Goal: Task Accomplishment & Management: Manage account settings

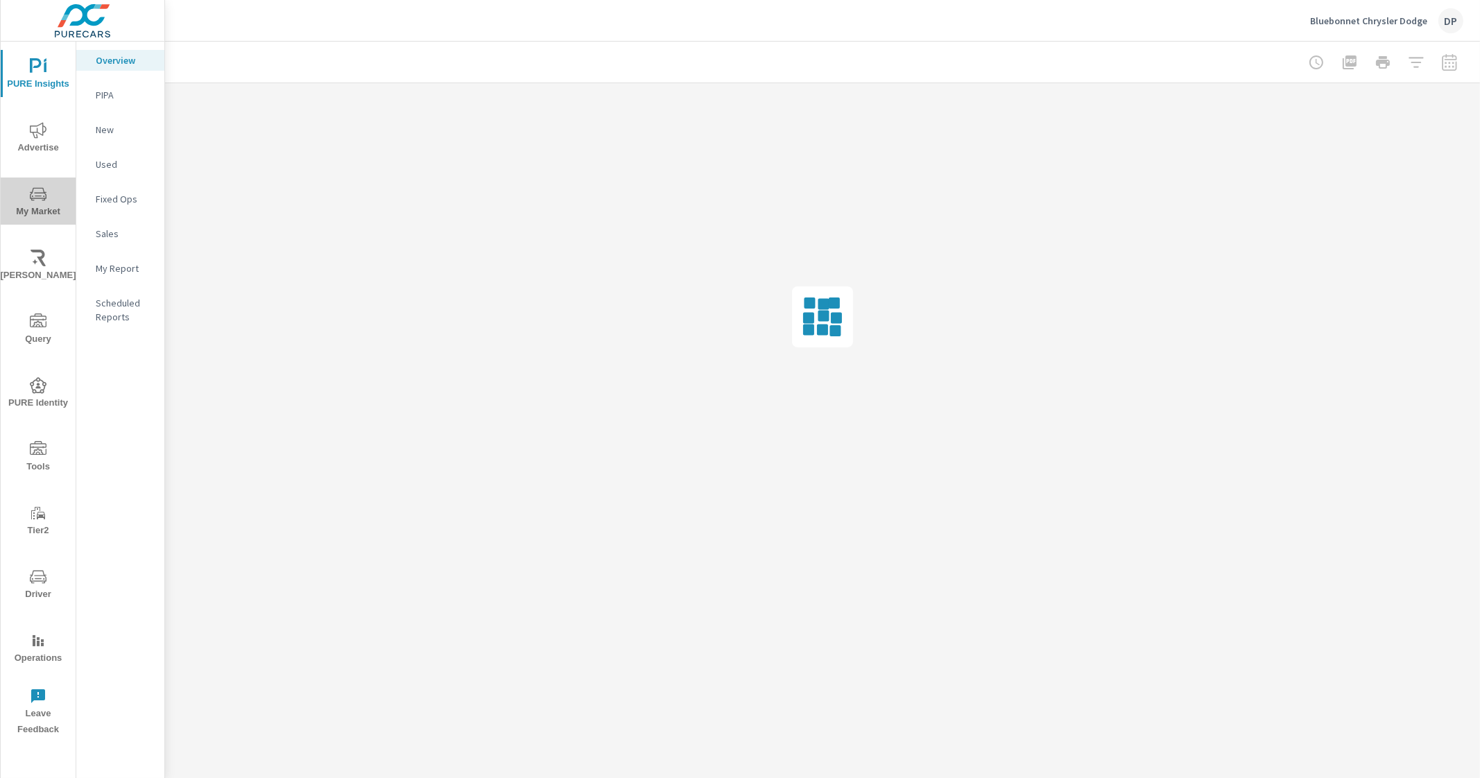
click at [41, 216] on span "My Market" at bounding box center [38, 203] width 67 height 34
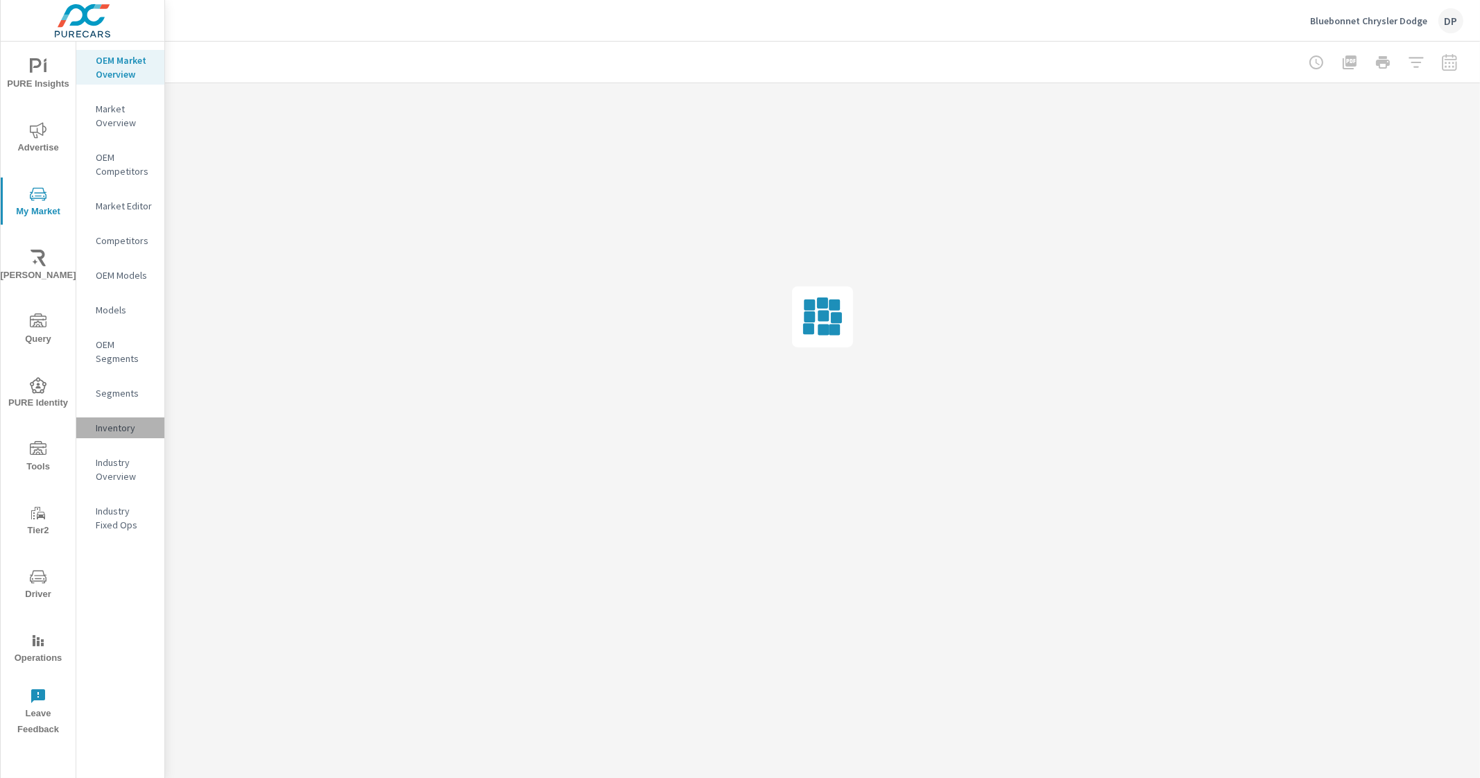
click at [108, 434] on p "Inventory" at bounding box center [125, 428] width 58 height 14
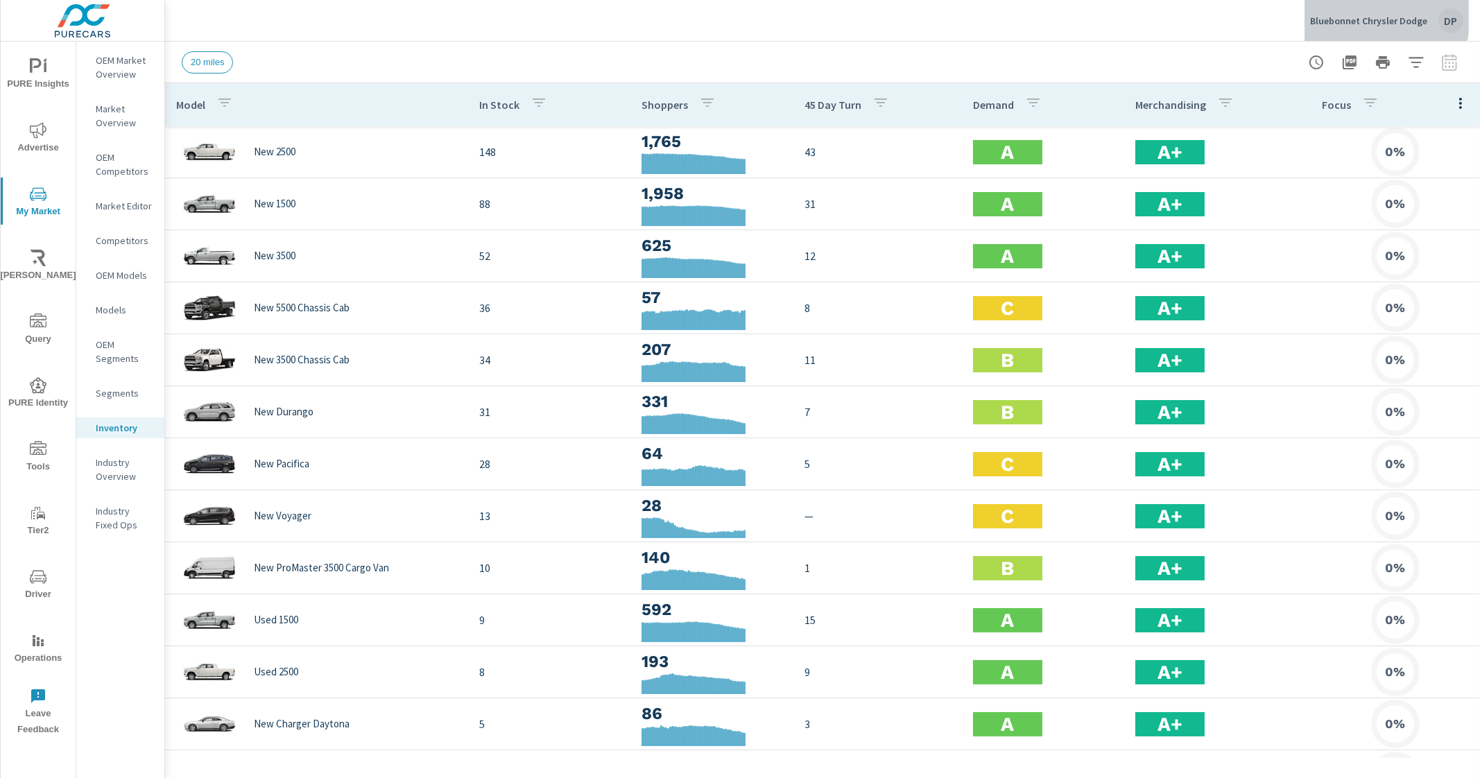
click at [1378, 17] on p "Bluebonnet Chrysler Dodge" at bounding box center [1368, 21] width 117 height 12
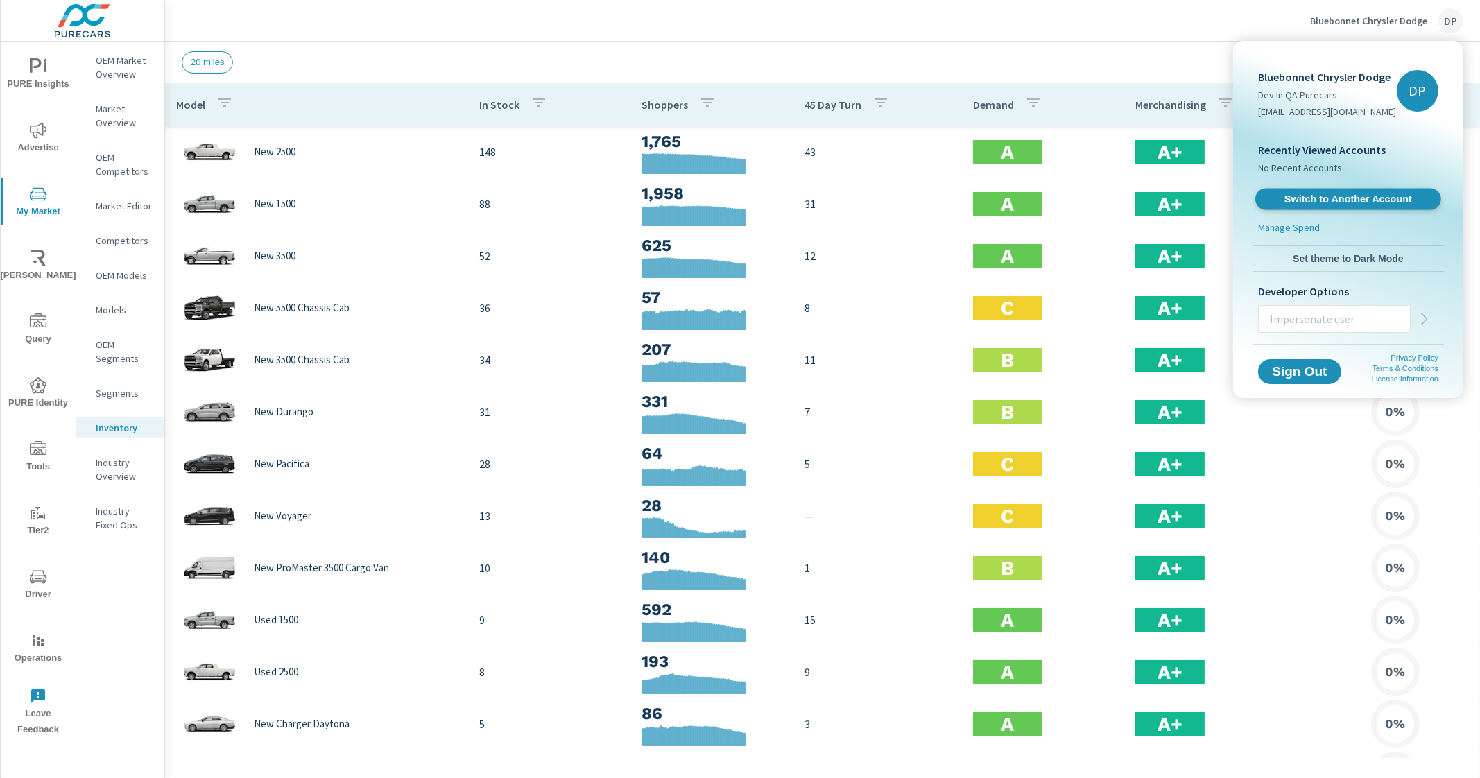
click at [1307, 204] on span "Switch to Another Account" at bounding box center [1348, 199] width 170 height 13
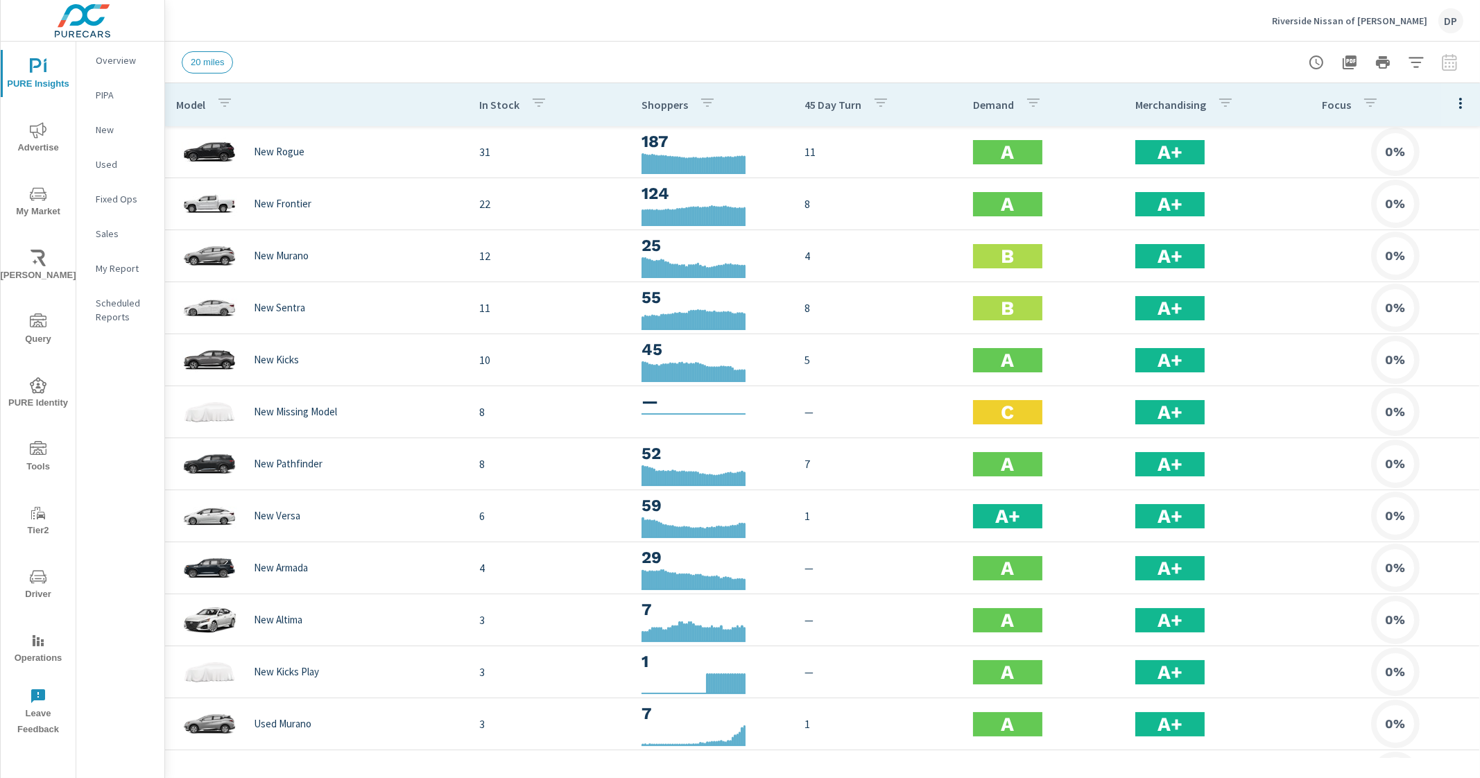
click at [1363, 20] on p "Riverside Nissan of [PERSON_NAME]" at bounding box center [1349, 21] width 155 height 12
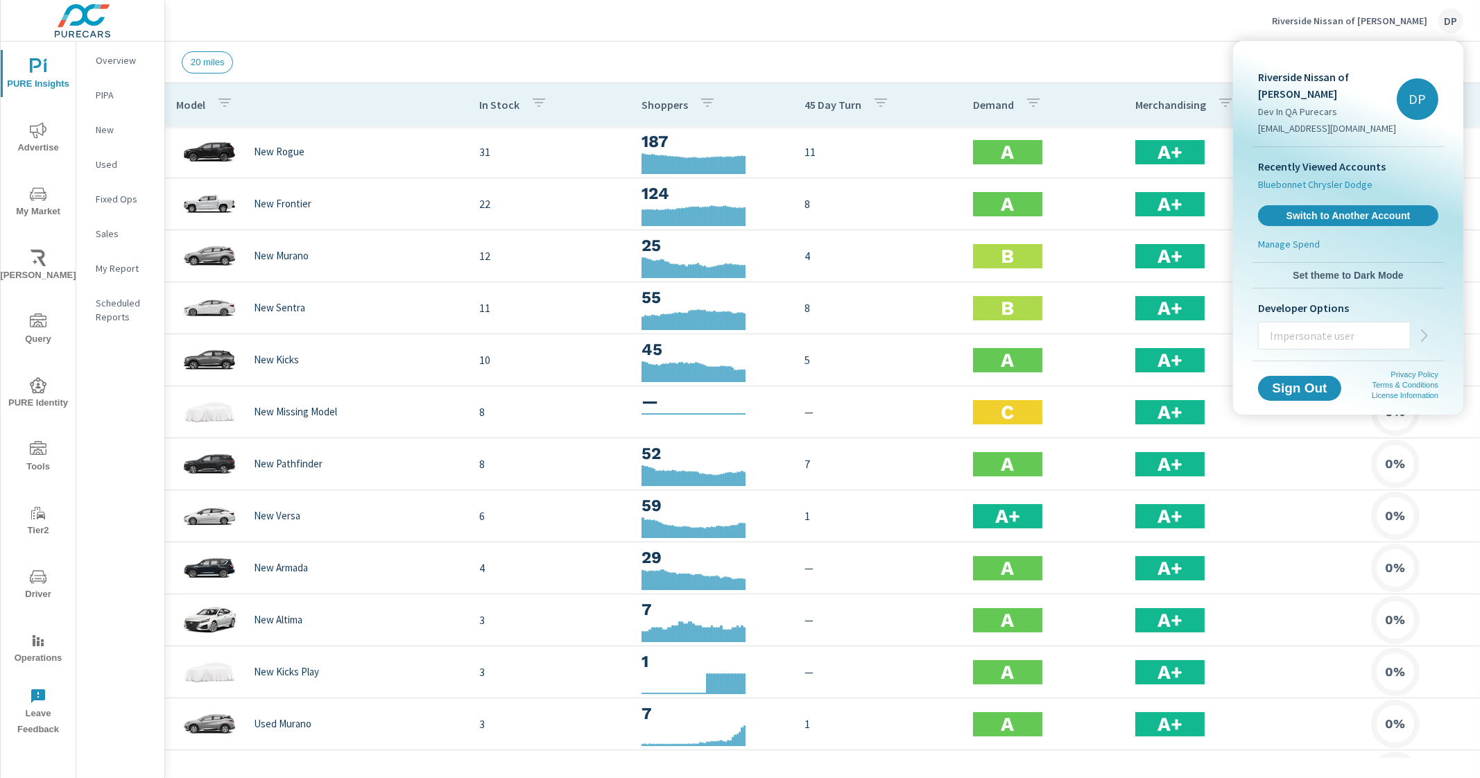
click at [1330, 178] on span "Bluebonnet Chrysler Dodge" at bounding box center [1315, 185] width 114 height 14
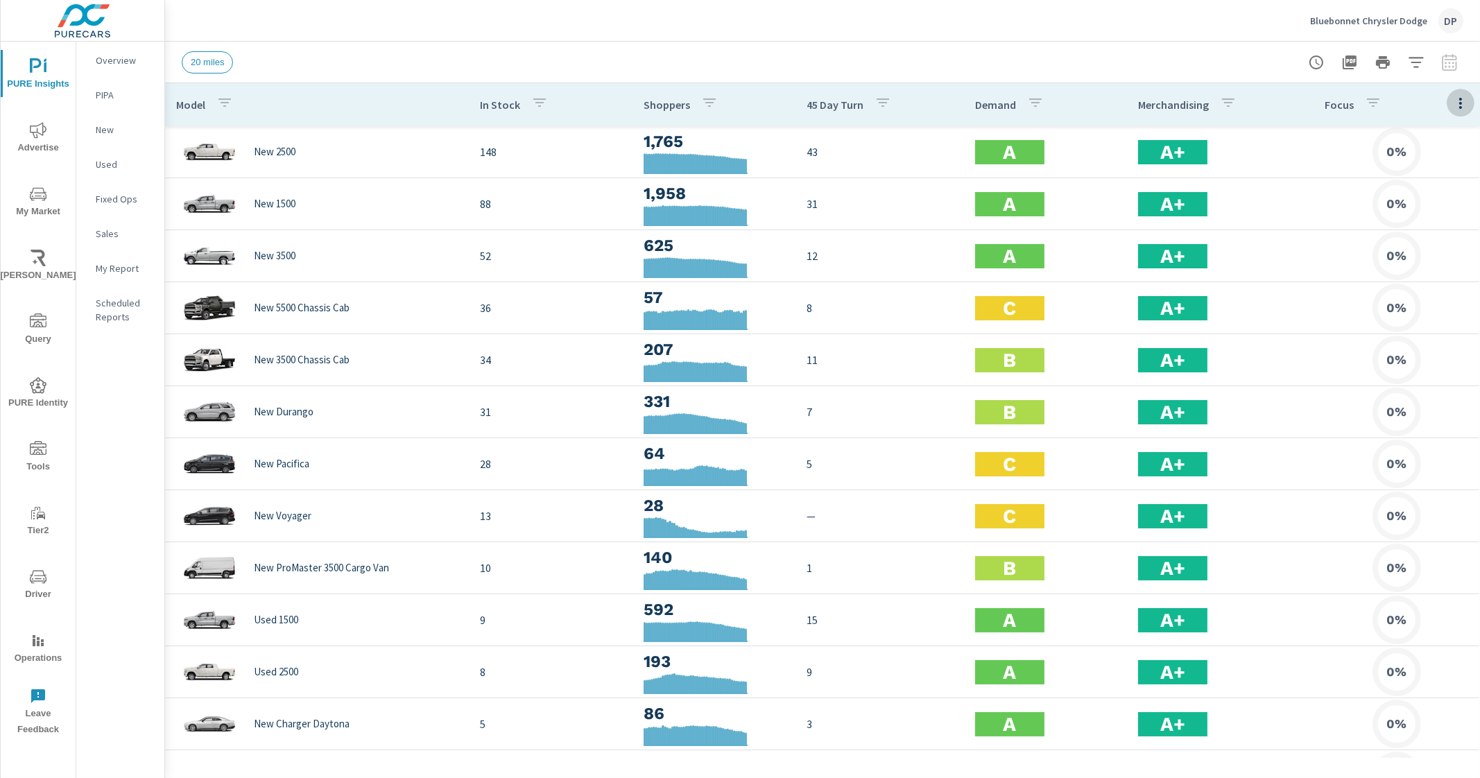
click at [1459, 107] on icon "button" at bounding box center [1460, 103] width 3 height 11
click at [1404, 207] on span "Market Performance" at bounding box center [1415, 210] width 87 height 14
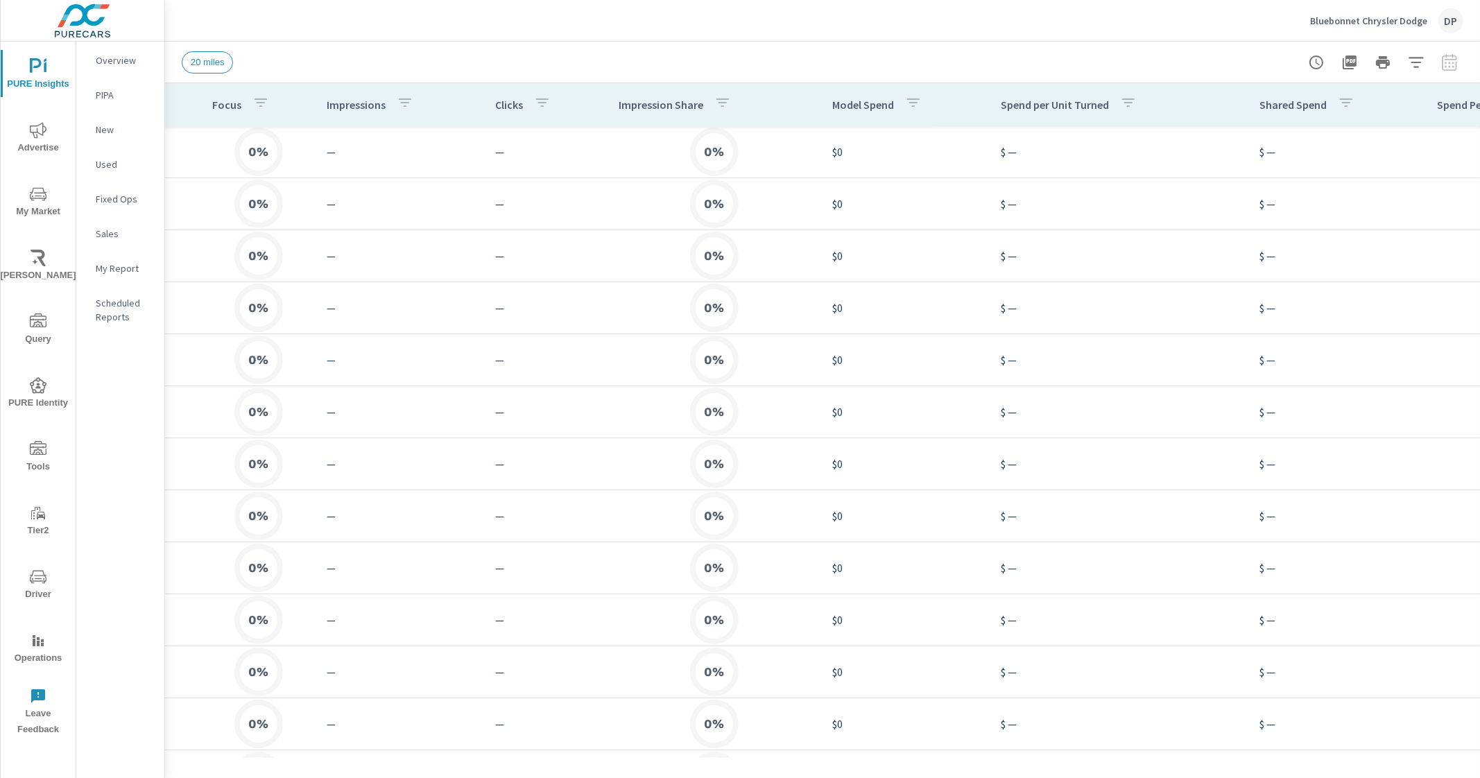
scroll to position [0, 1148]
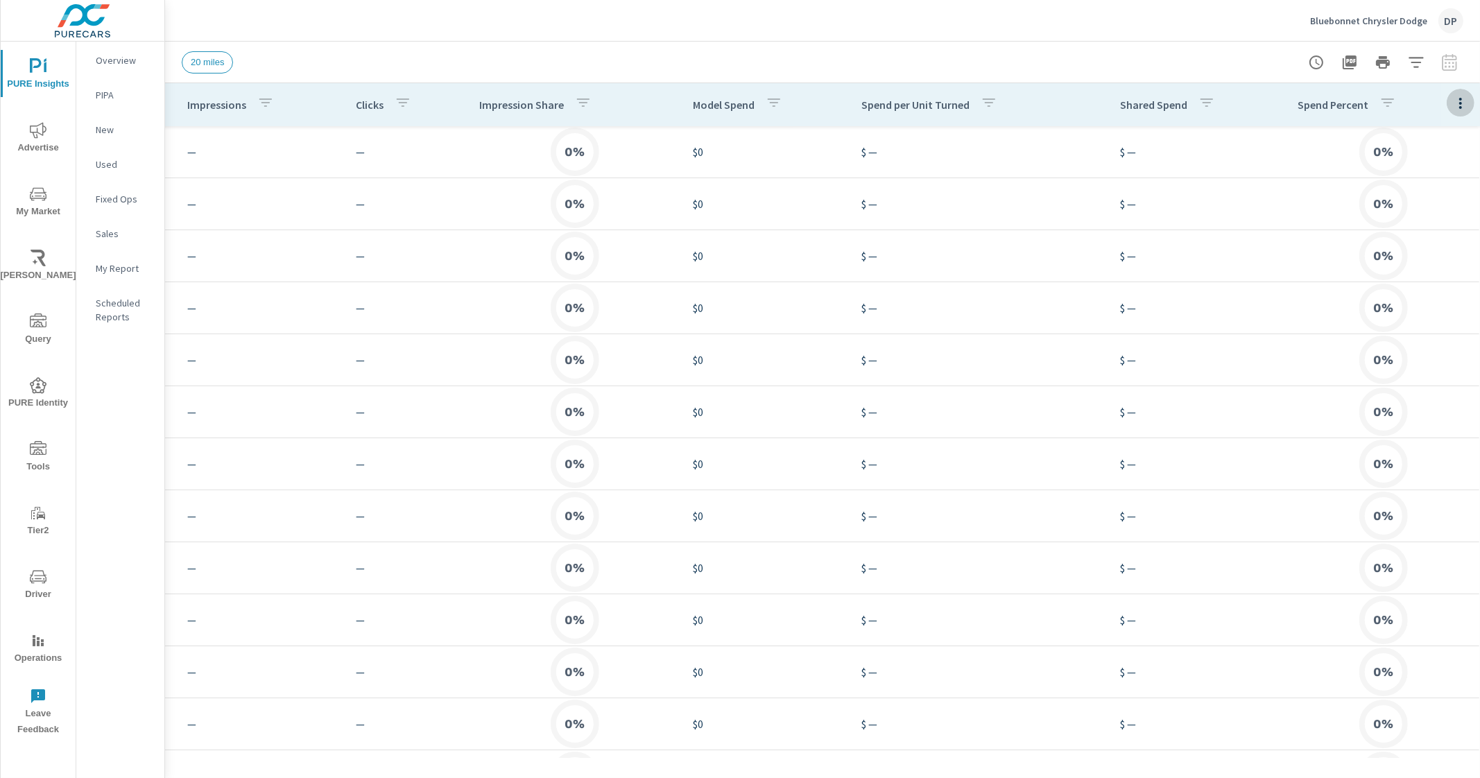
click at [1452, 109] on icon "button" at bounding box center [1460, 103] width 17 height 17
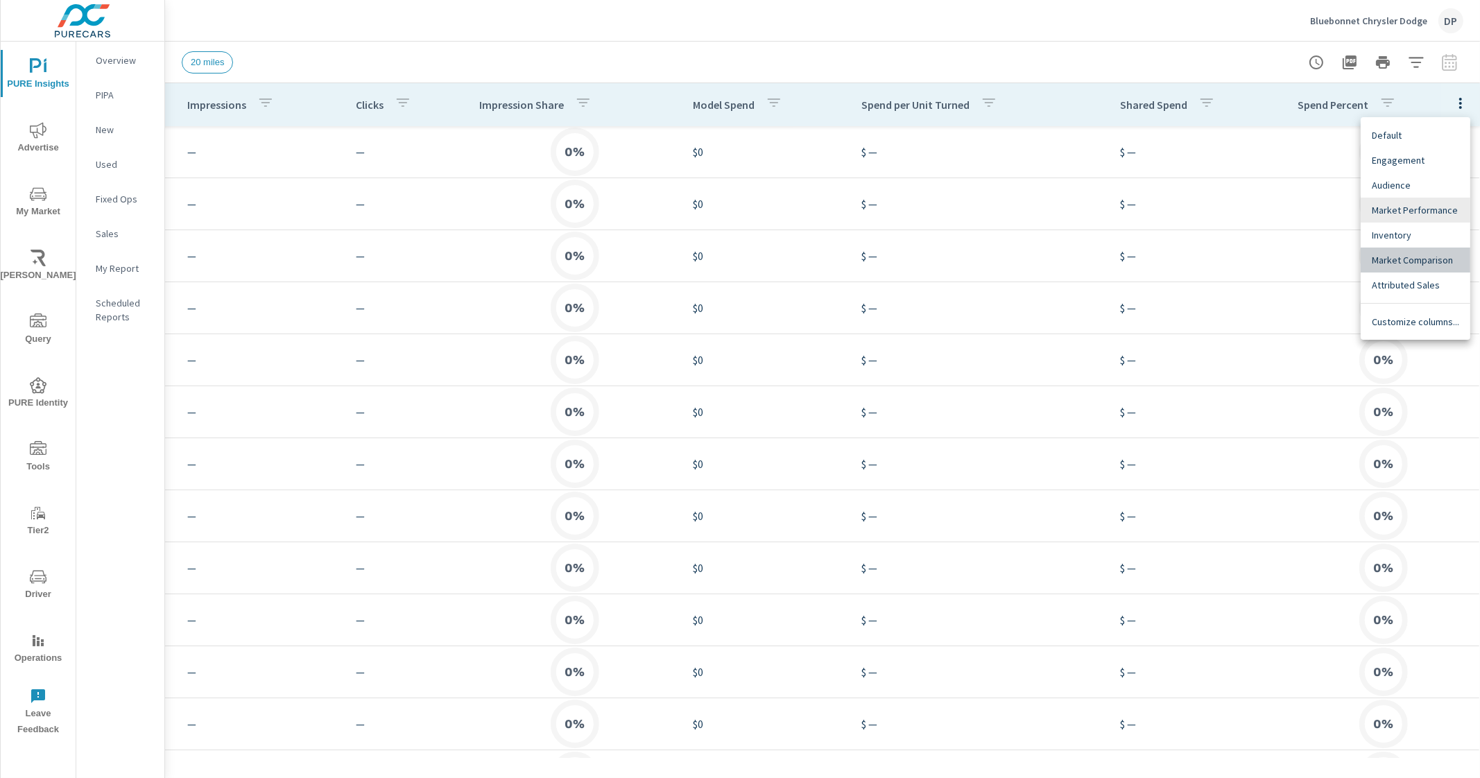
click at [1432, 253] on span "Market Comparison" at bounding box center [1415, 260] width 87 height 14
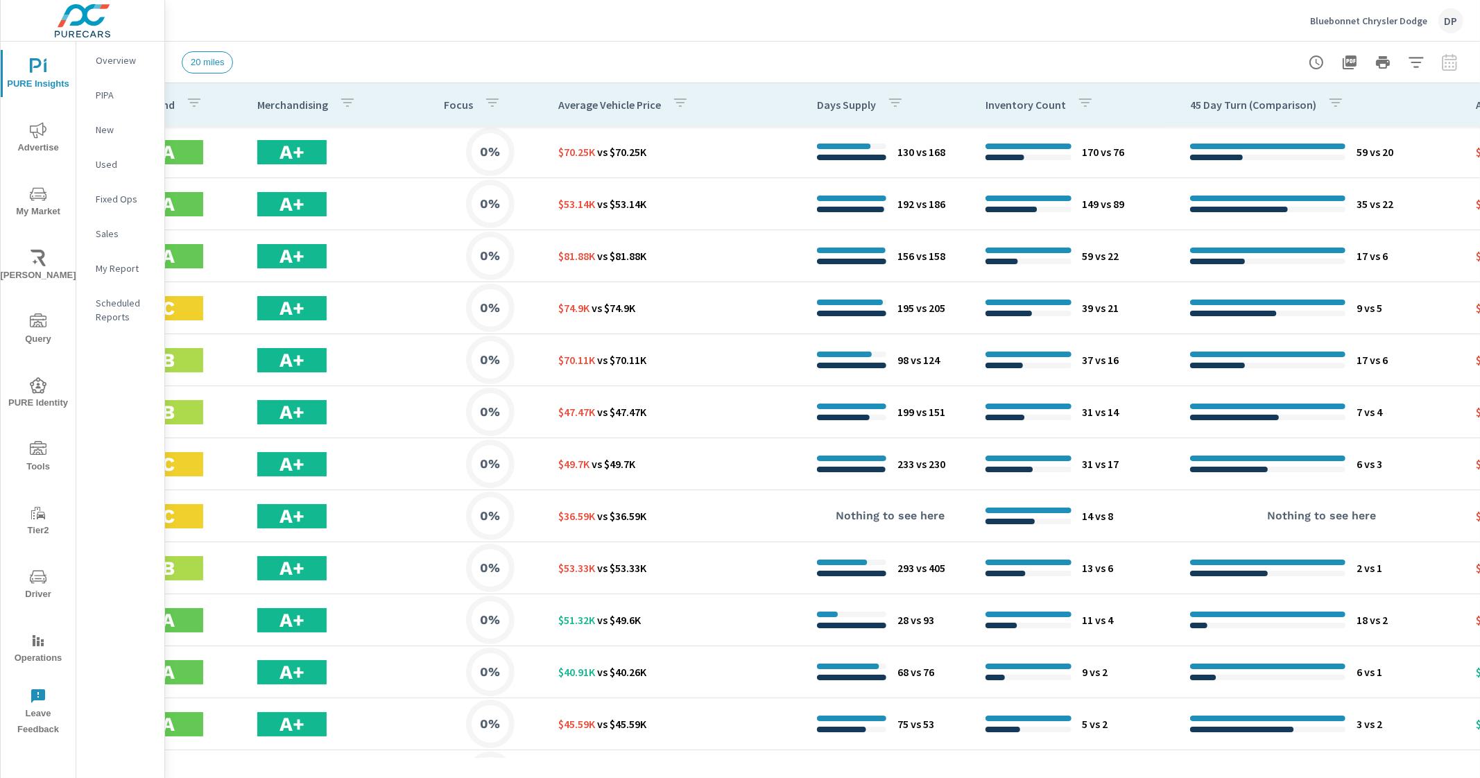
scroll to position [0, 956]
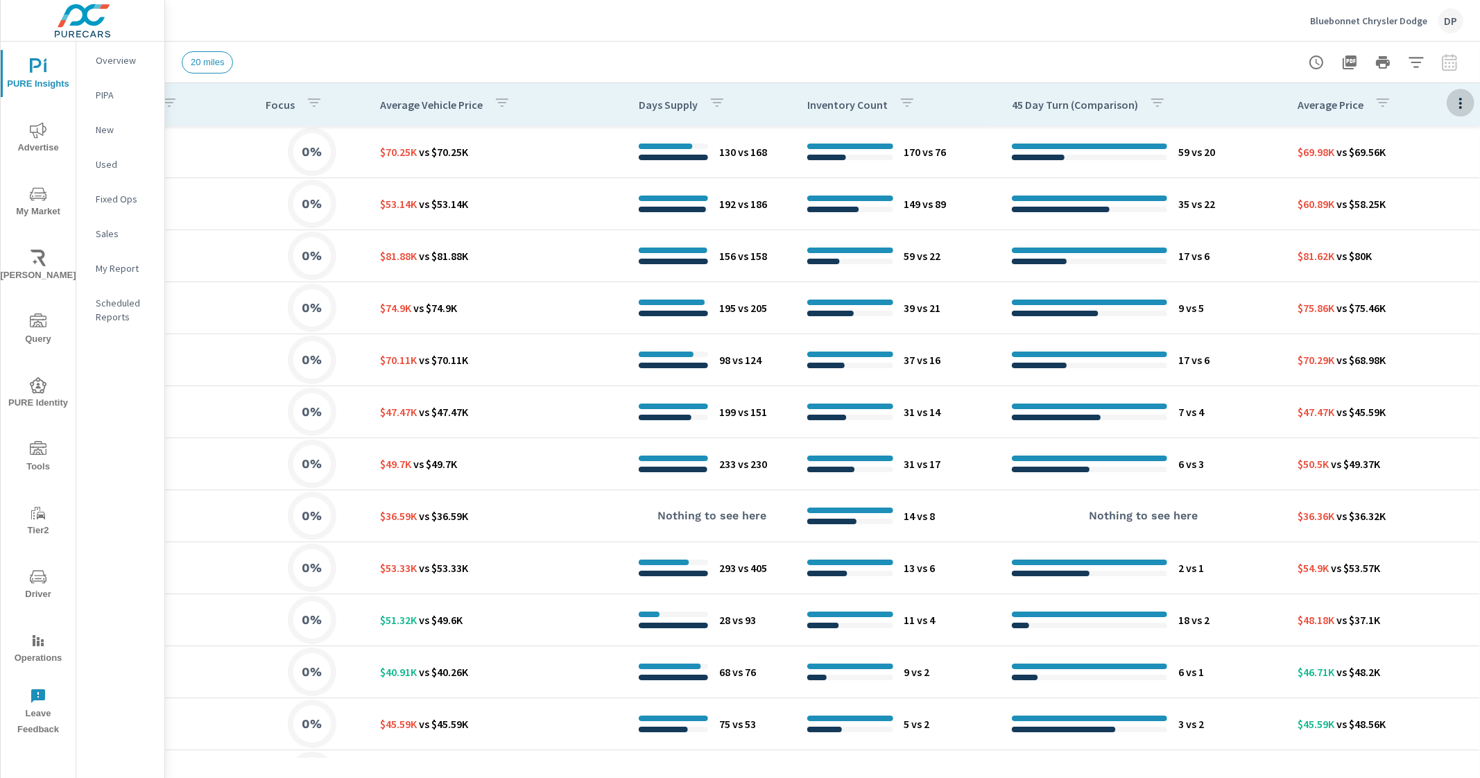
click at [1452, 103] on icon "button" at bounding box center [1460, 103] width 17 height 17
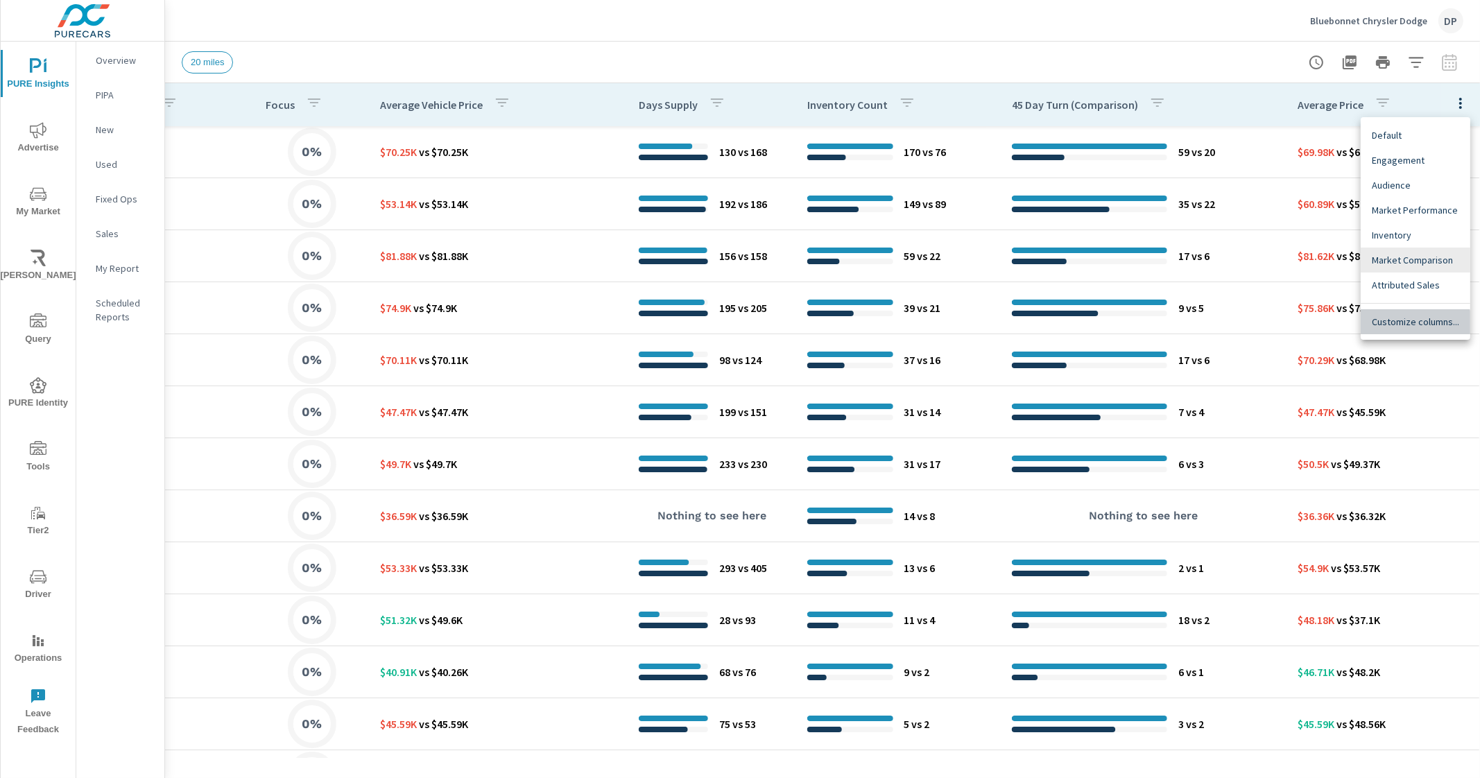
click at [1398, 325] on span "Customize columns..." at bounding box center [1415, 322] width 87 height 14
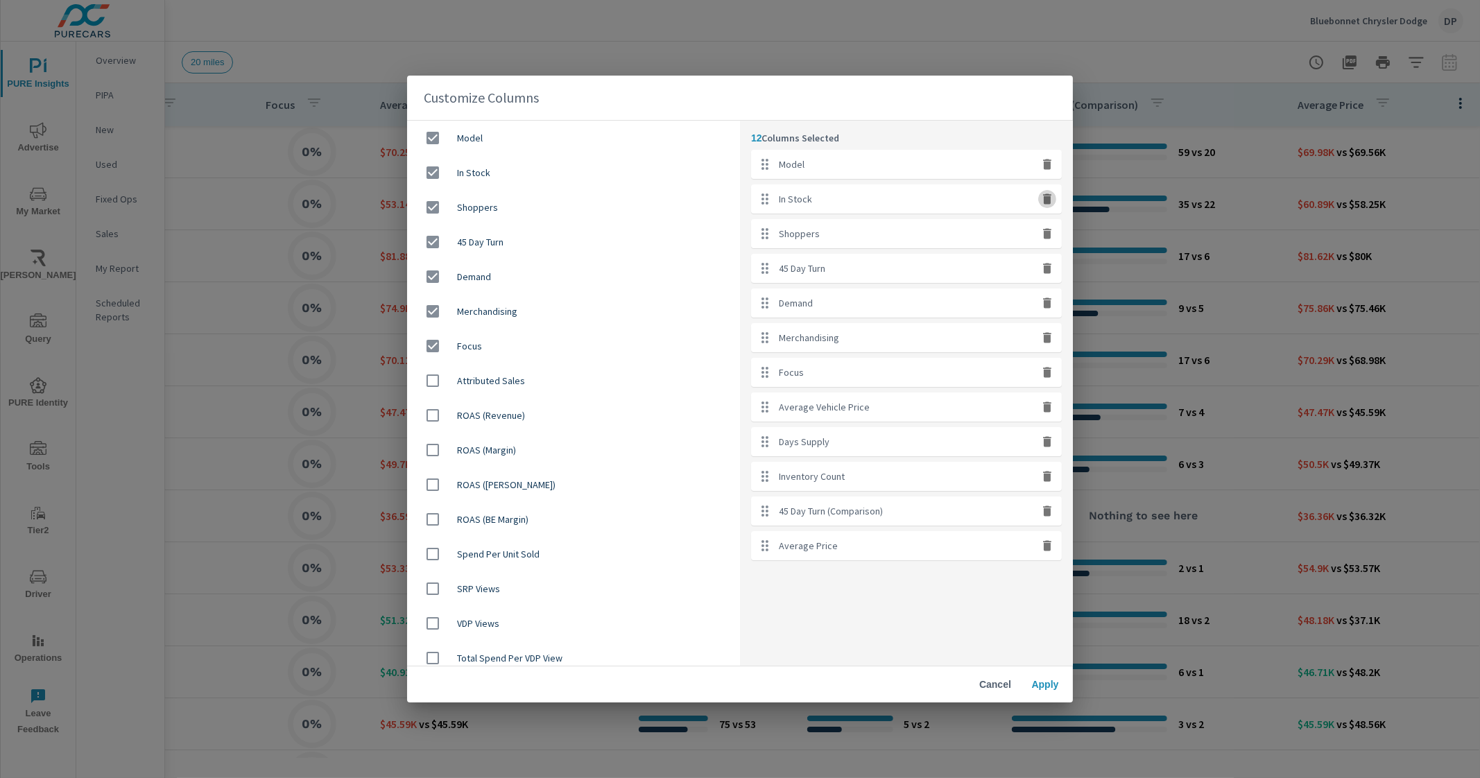
click at [1051, 200] on icon "button" at bounding box center [1047, 199] width 14 height 14
checkbox input "false"
click at [1051, 200] on icon "button" at bounding box center [1047, 199] width 14 height 14
checkbox input "false"
click at [1051, 200] on icon "button" at bounding box center [1047, 199] width 14 height 14
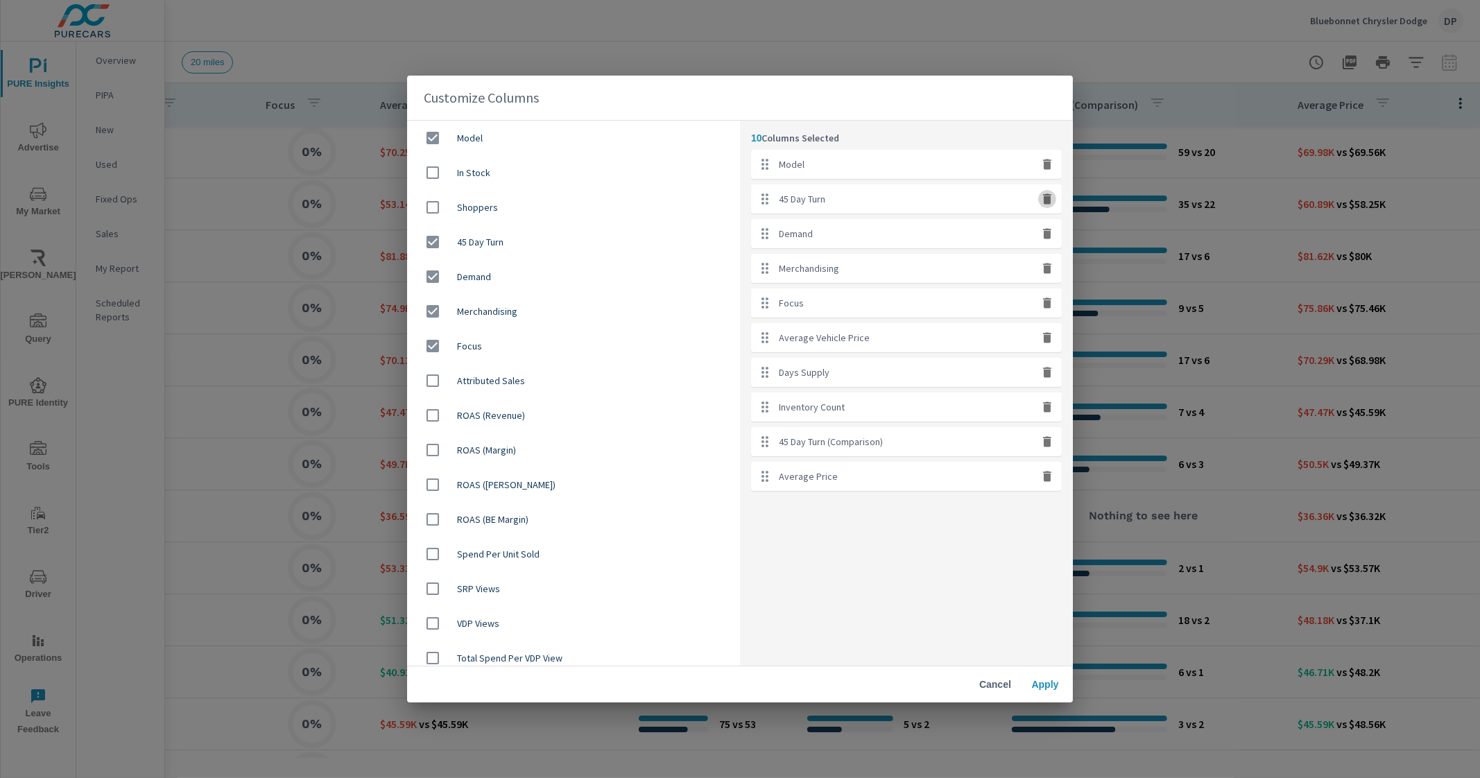
checkbox input "false"
click at [1051, 200] on icon "button" at bounding box center [1047, 199] width 14 height 14
checkbox input "false"
click at [1049, 270] on icon "button" at bounding box center [1047, 269] width 8 height 10
checkbox input "false"
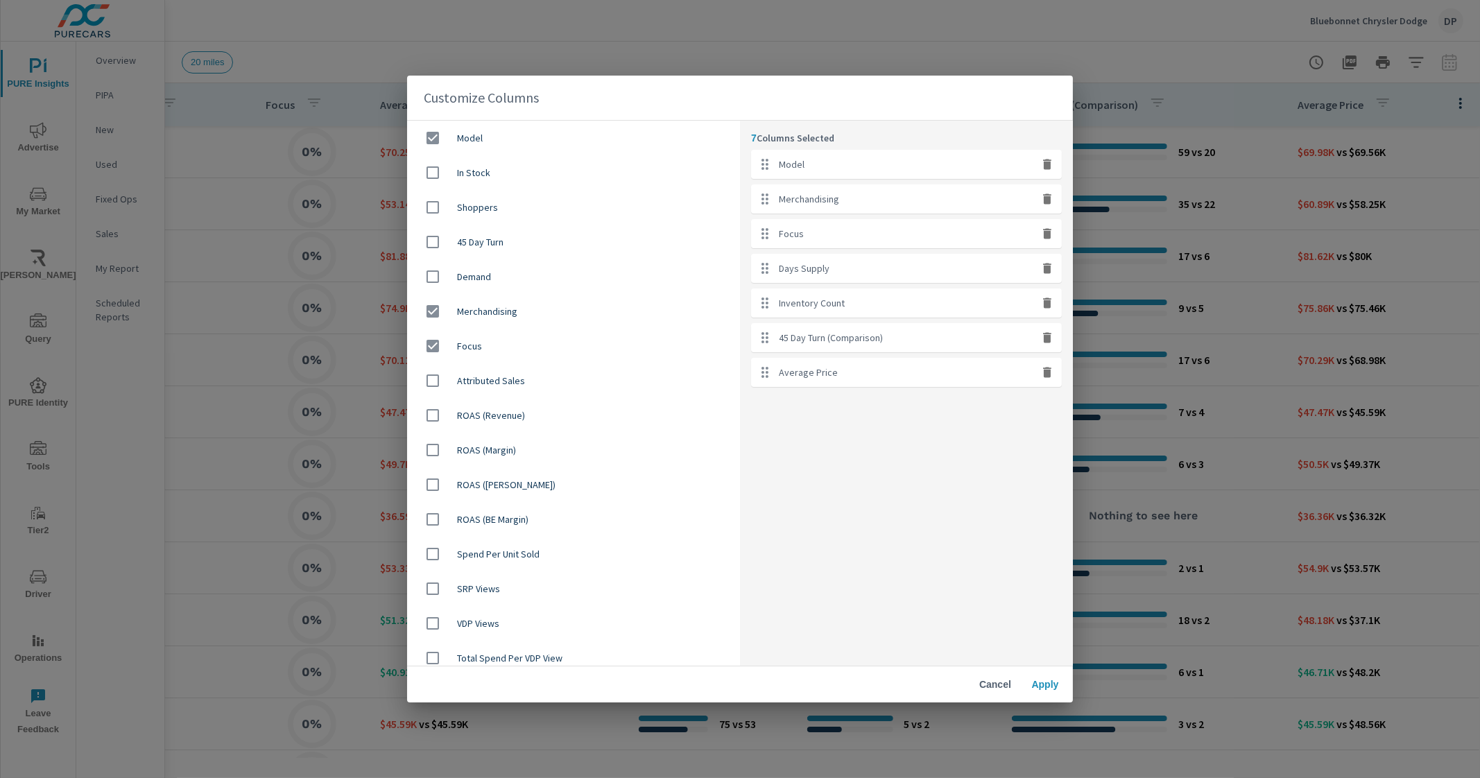
click at [1047, 271] on icon "button" at bounding box center [1047, 269] width 8 height 10
checkbox input "false"
click at [1047, 271] on icon "button" at bounding box center [1047, 269] width 8 height 10
checkbox input "false"
click at [1047, 271] on icon "button" at bounding box center [1047, 269] width 8 height 10
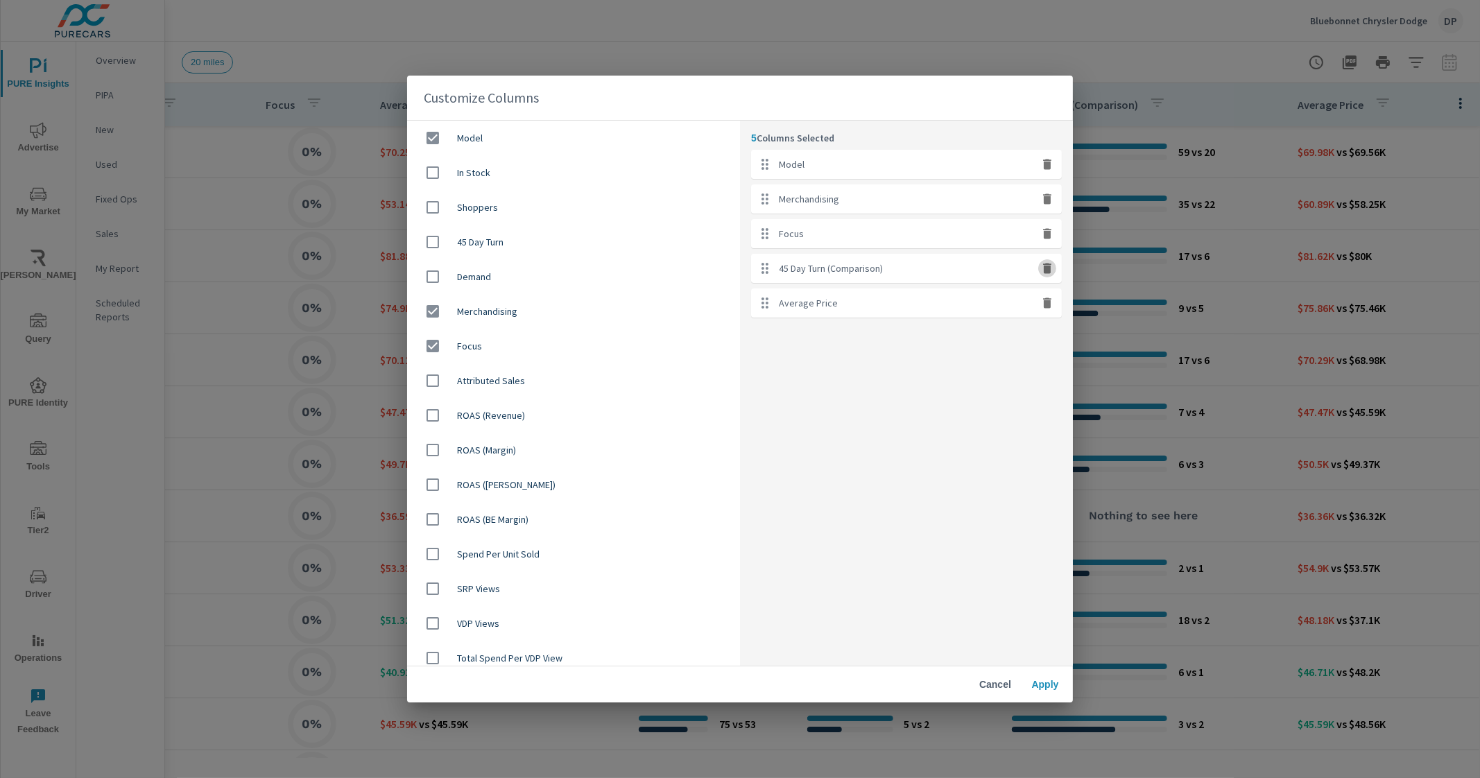
checkbox input "false"
click at [1044, 237] on icon "button" at bounding box center [1047, 234] width 8 height 10
checkbox input "false"
click at [1045, 206] on icon "button" at bounding box center [1047, 199] width 14 height 14
checkbox input "false"
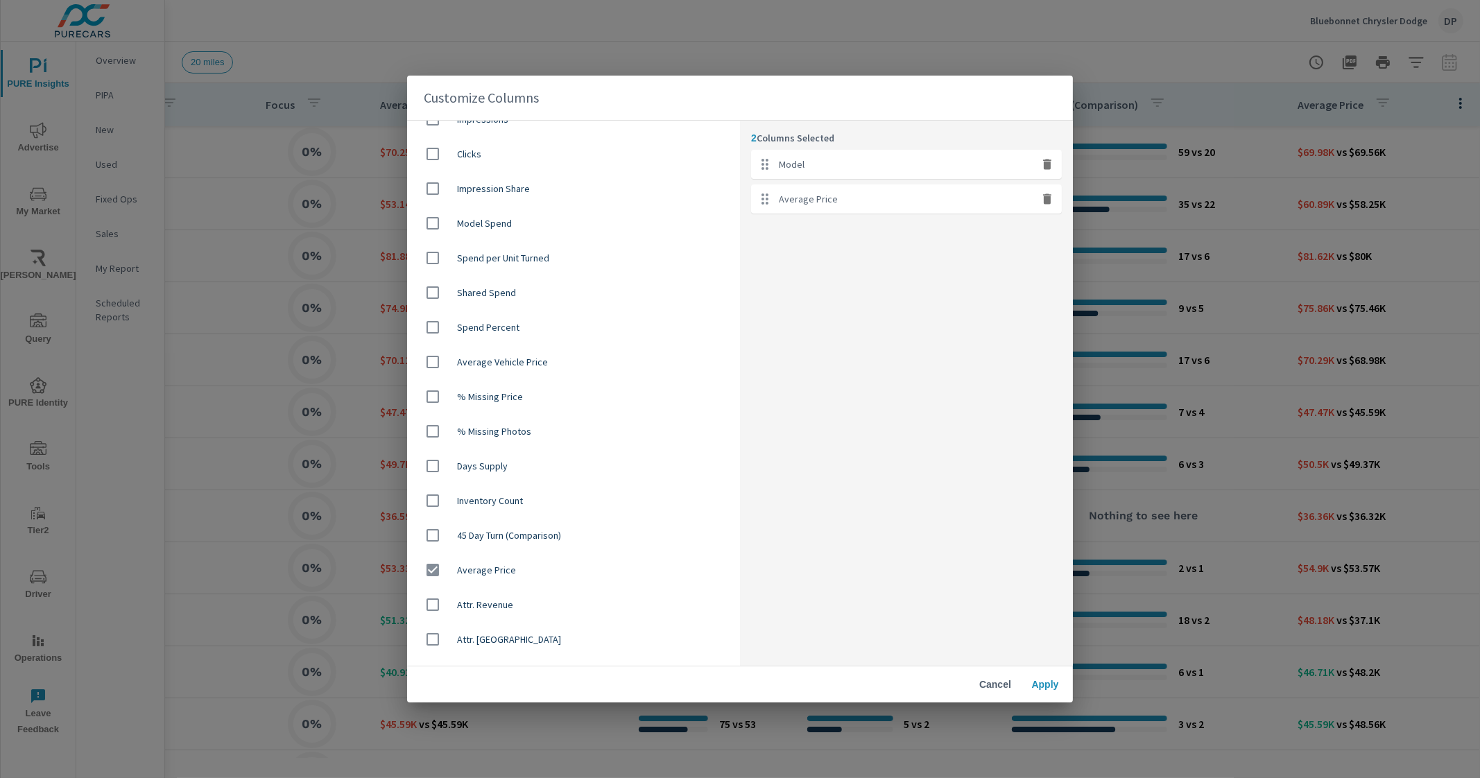
scroll to position [727, 0]
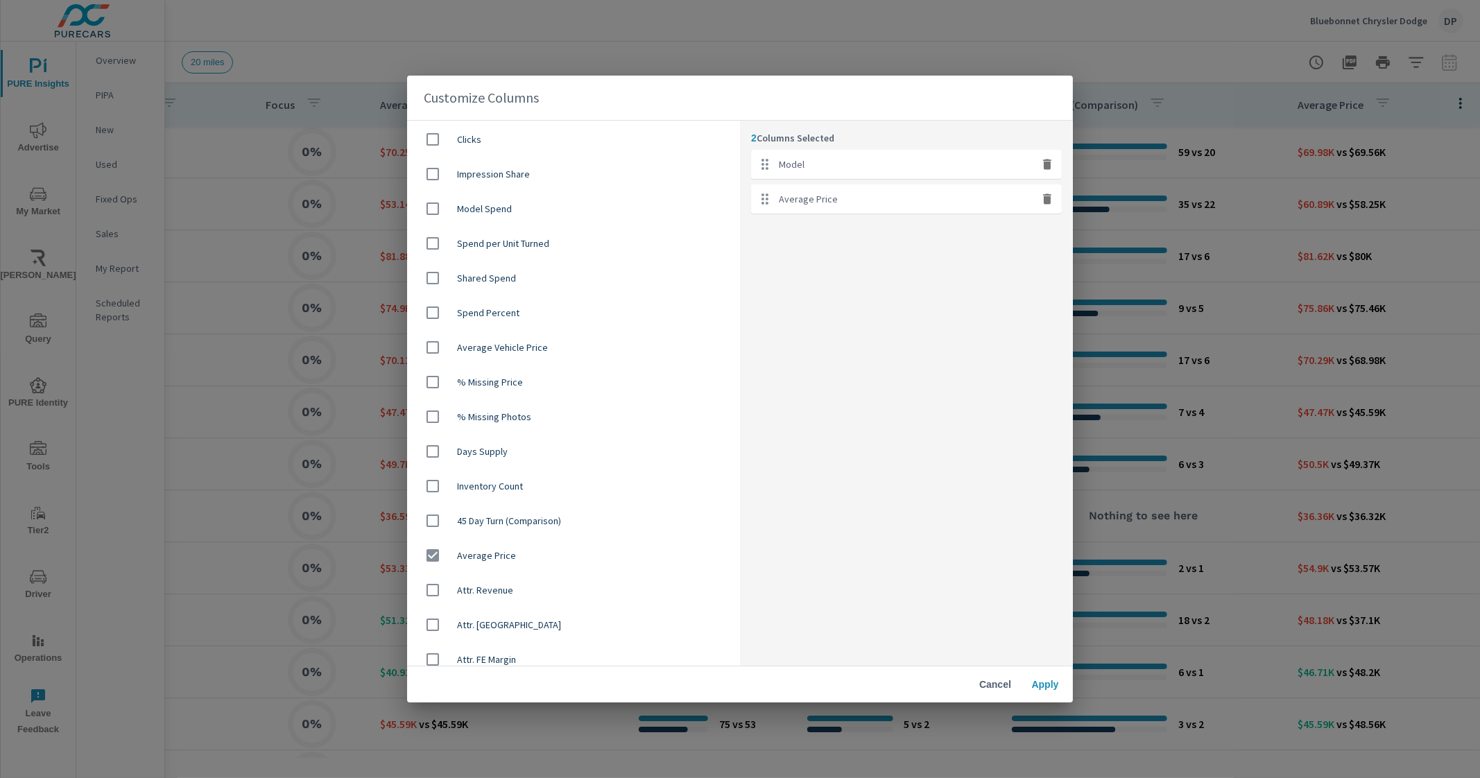
click at [538, 359] on div "Average Vehicle Price" at bounding box center [573, 347] width 333 height 35
checkbox input "true"
click at [1052, 688] on span "Apply" at bounding box center [1045, 684] width 33 height 12
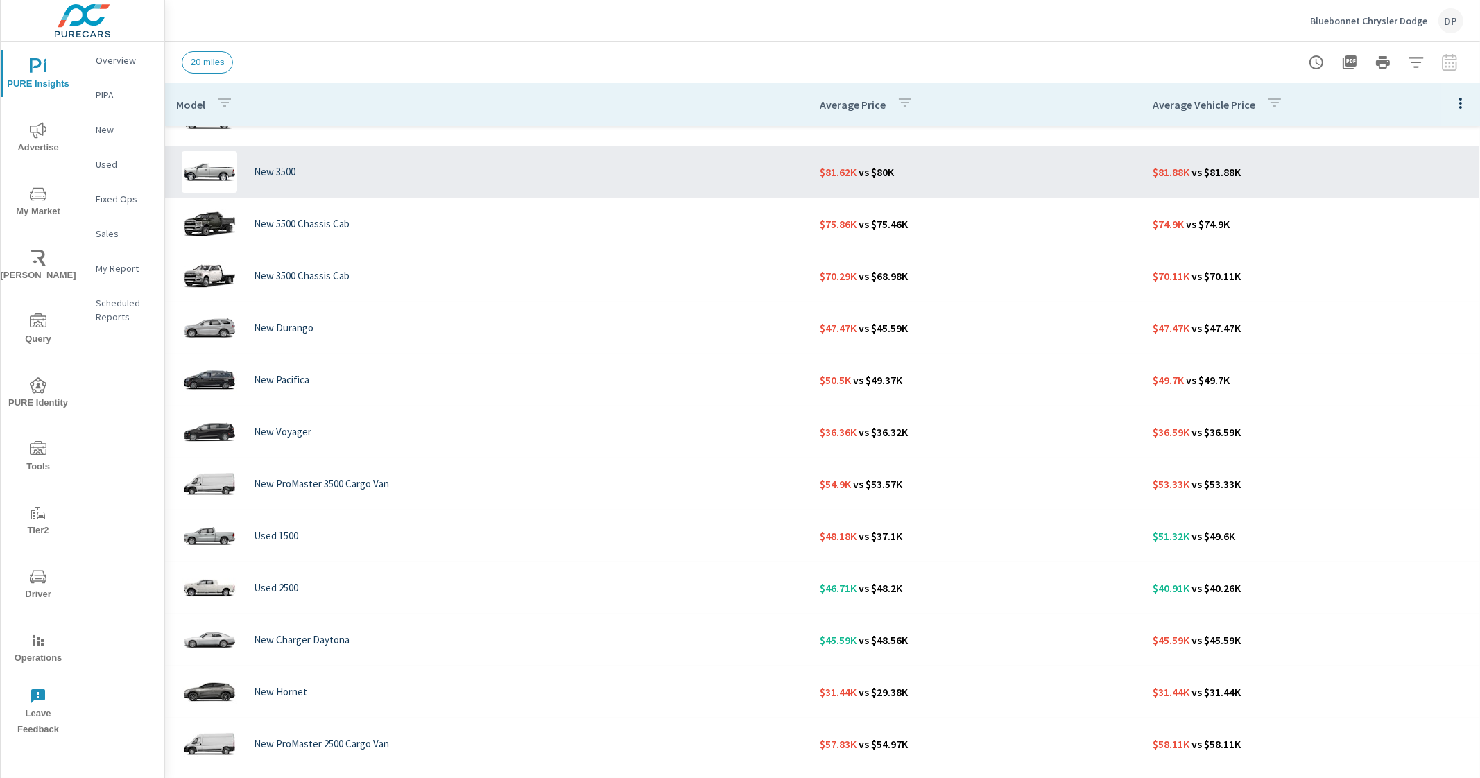
scroll to position [86, 0]
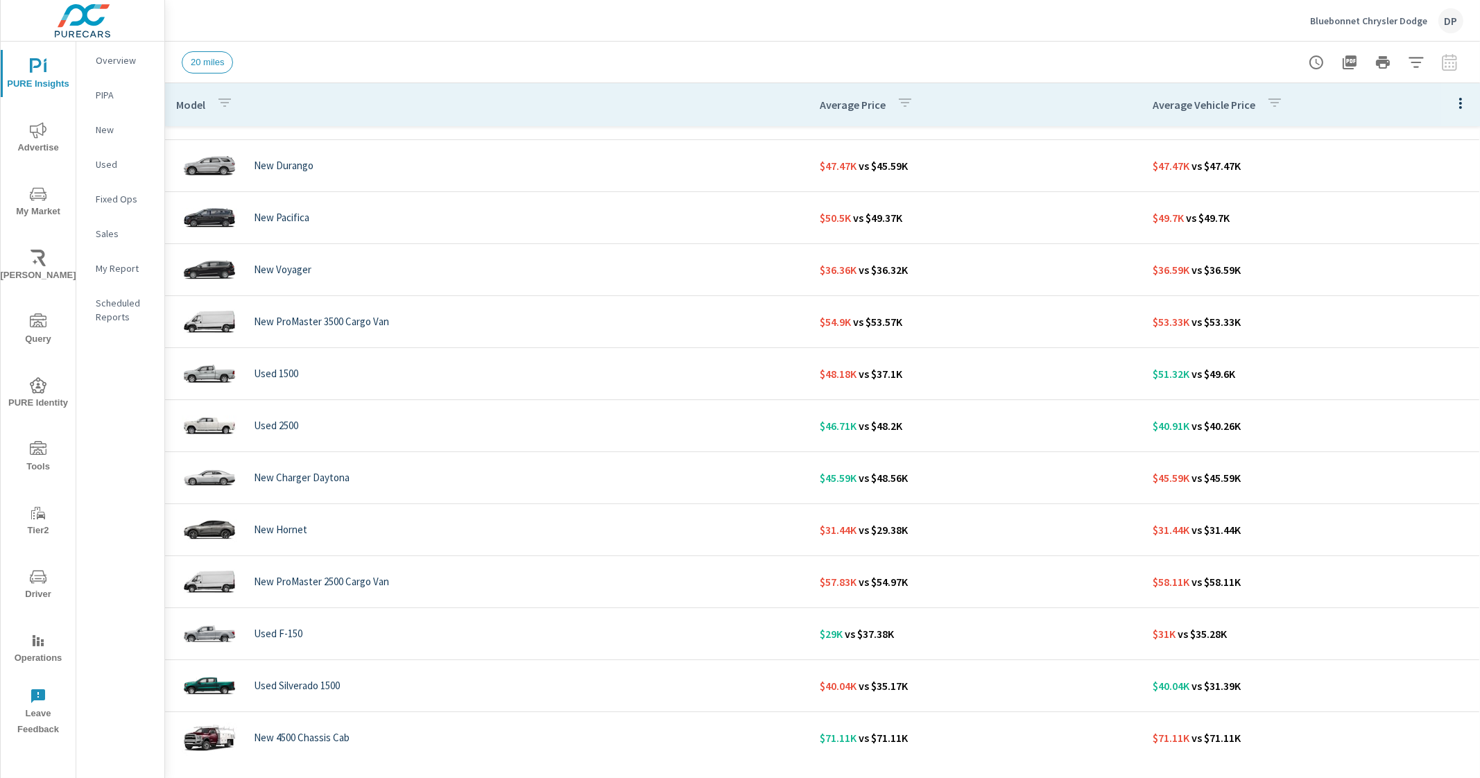
scroll to position [260, 0]
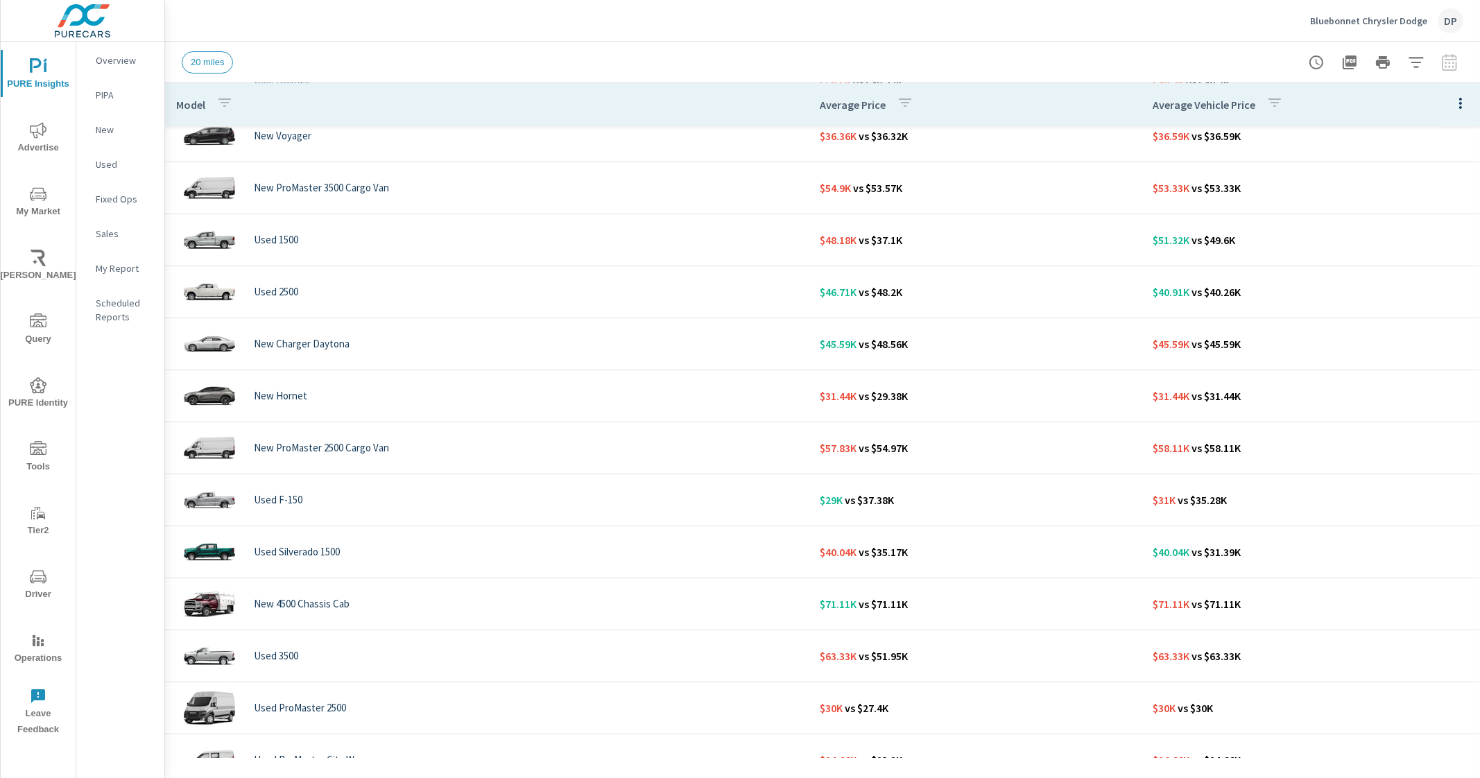
scroll to position [434, 0]
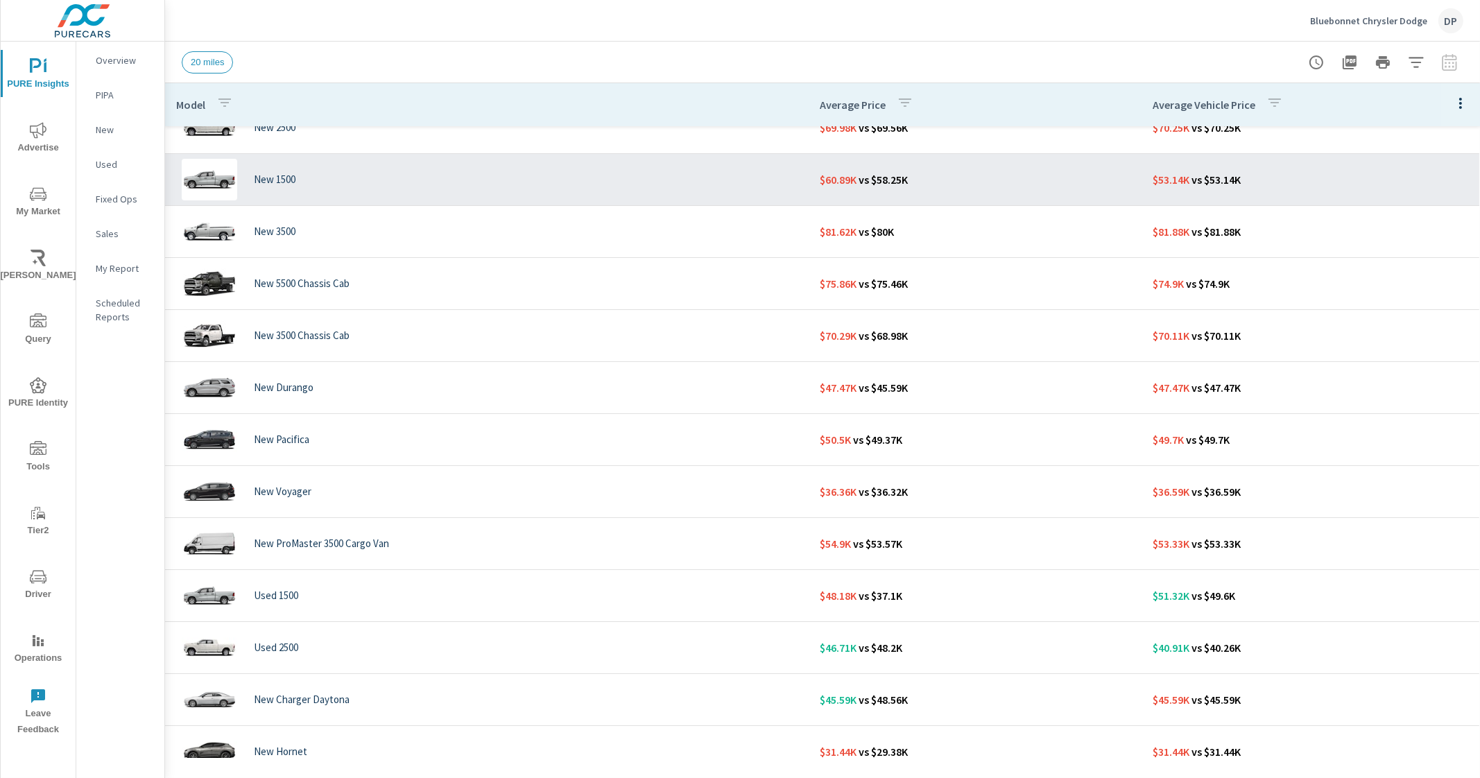
scroll to position [173, 0]
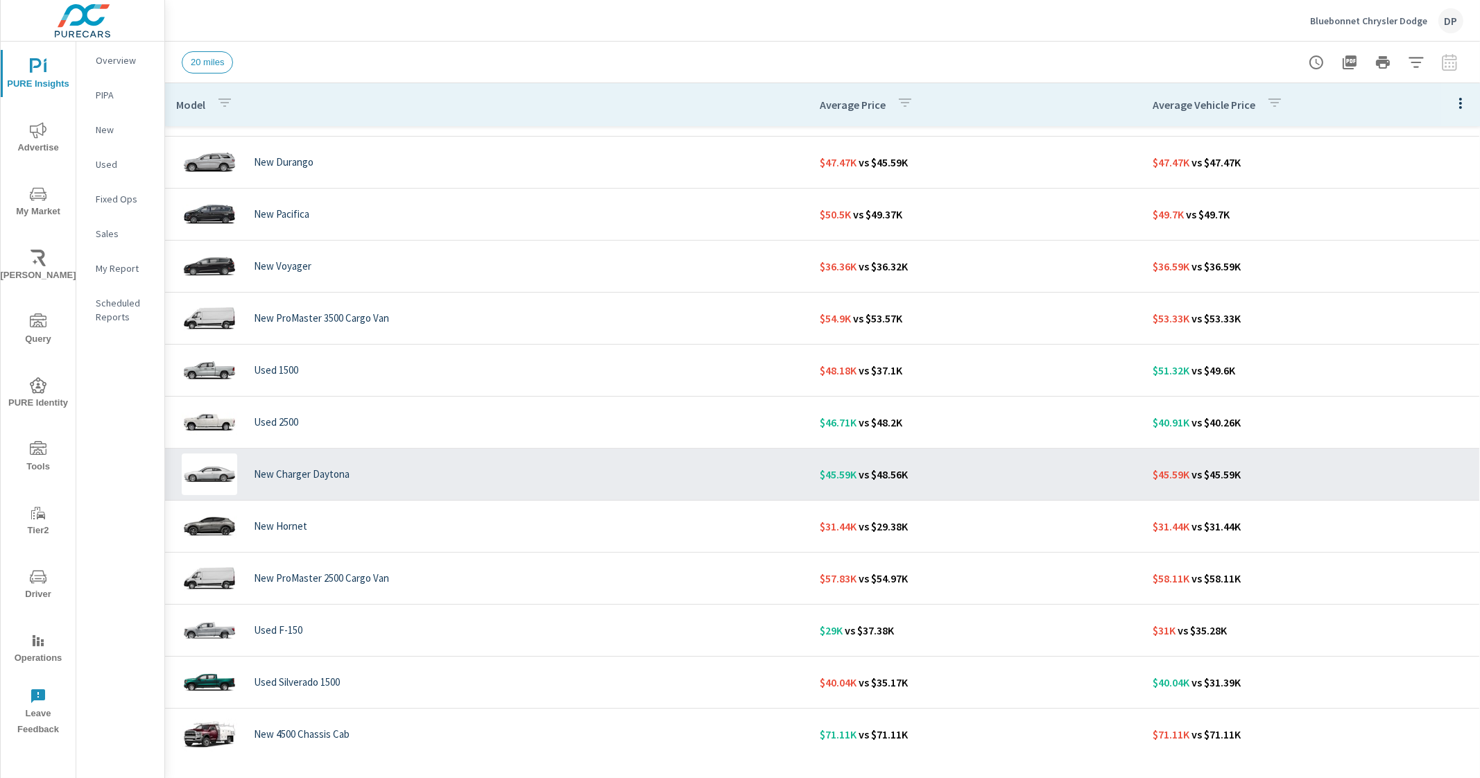
scroll to position [260, 0]
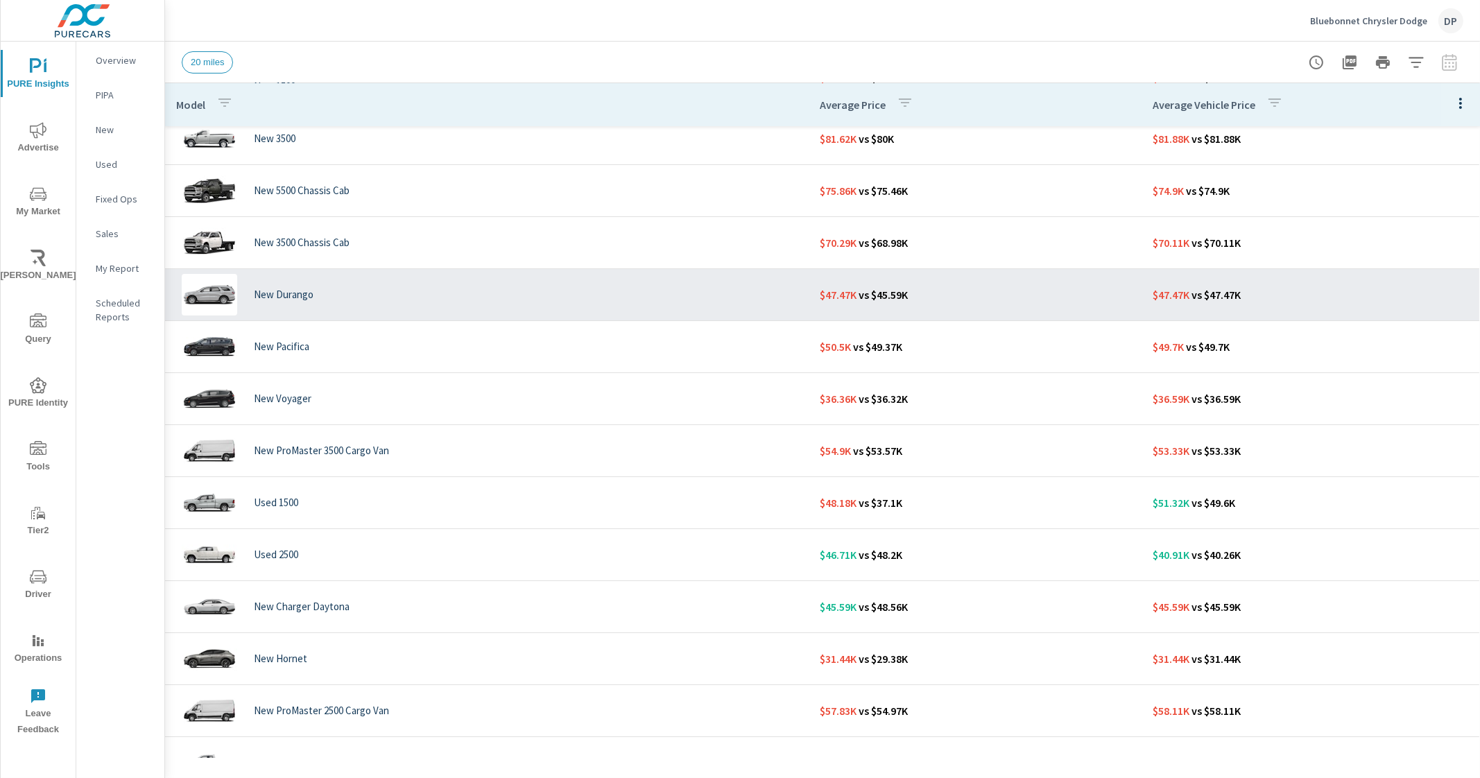
scroll to position [173, 0]
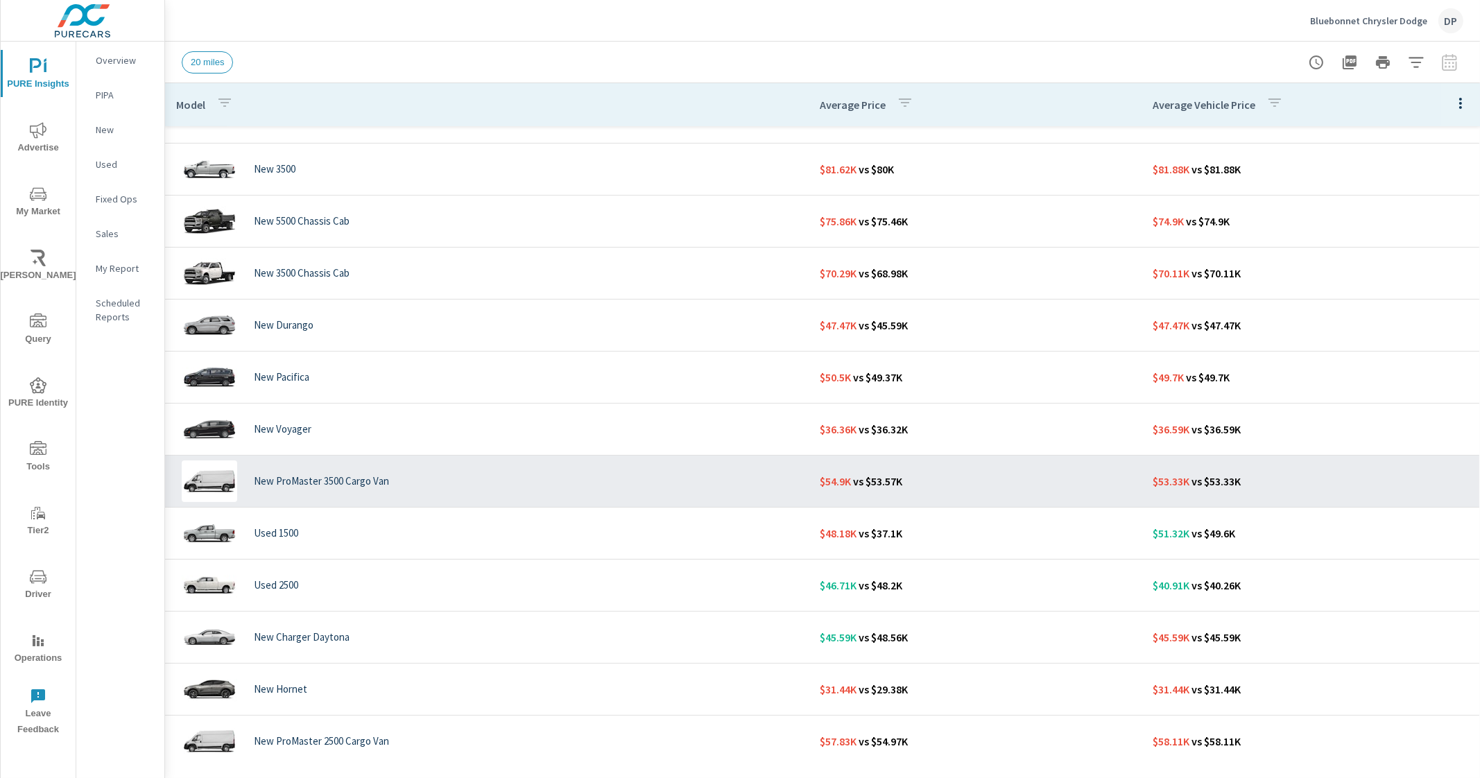
scroll to position [17, 0]
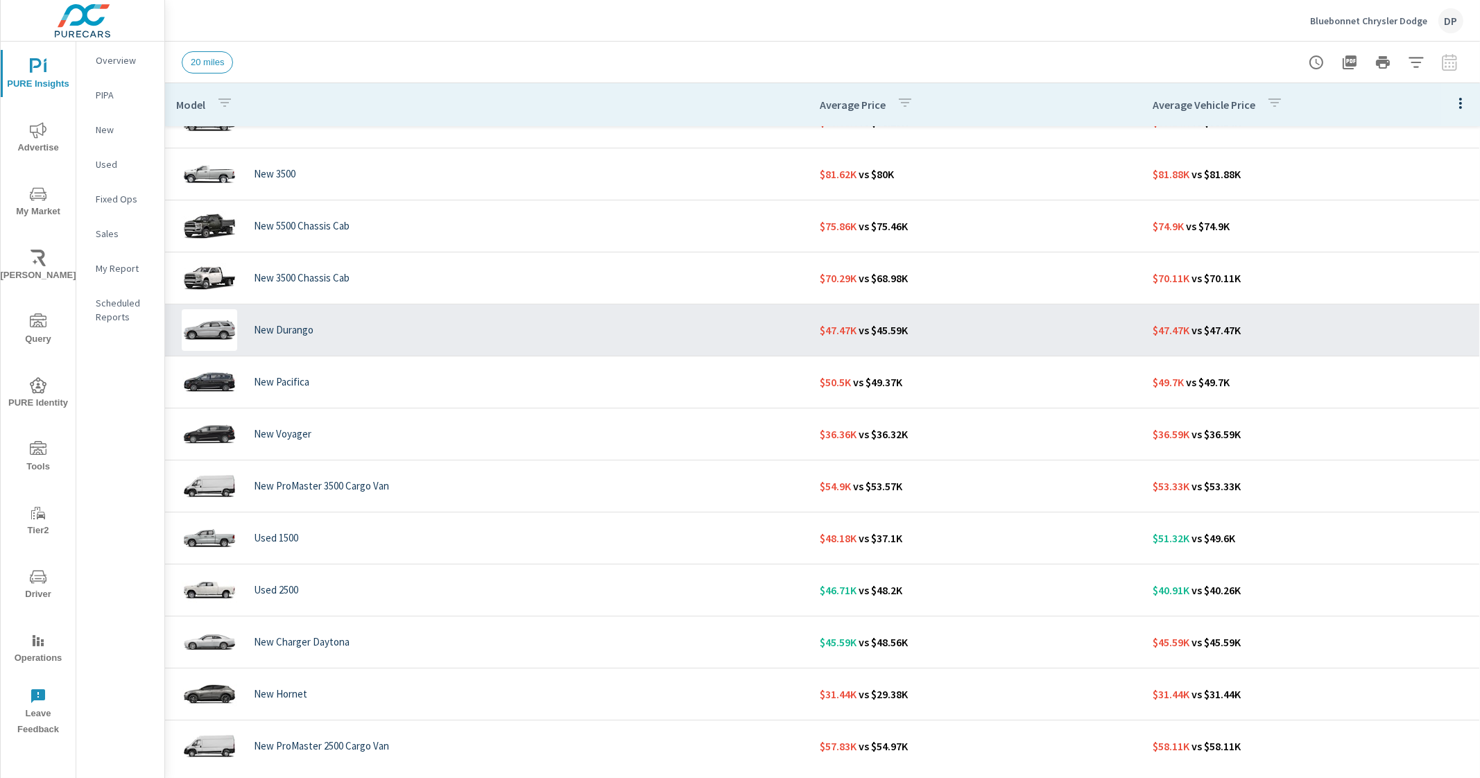
scroll to position [86, 0]
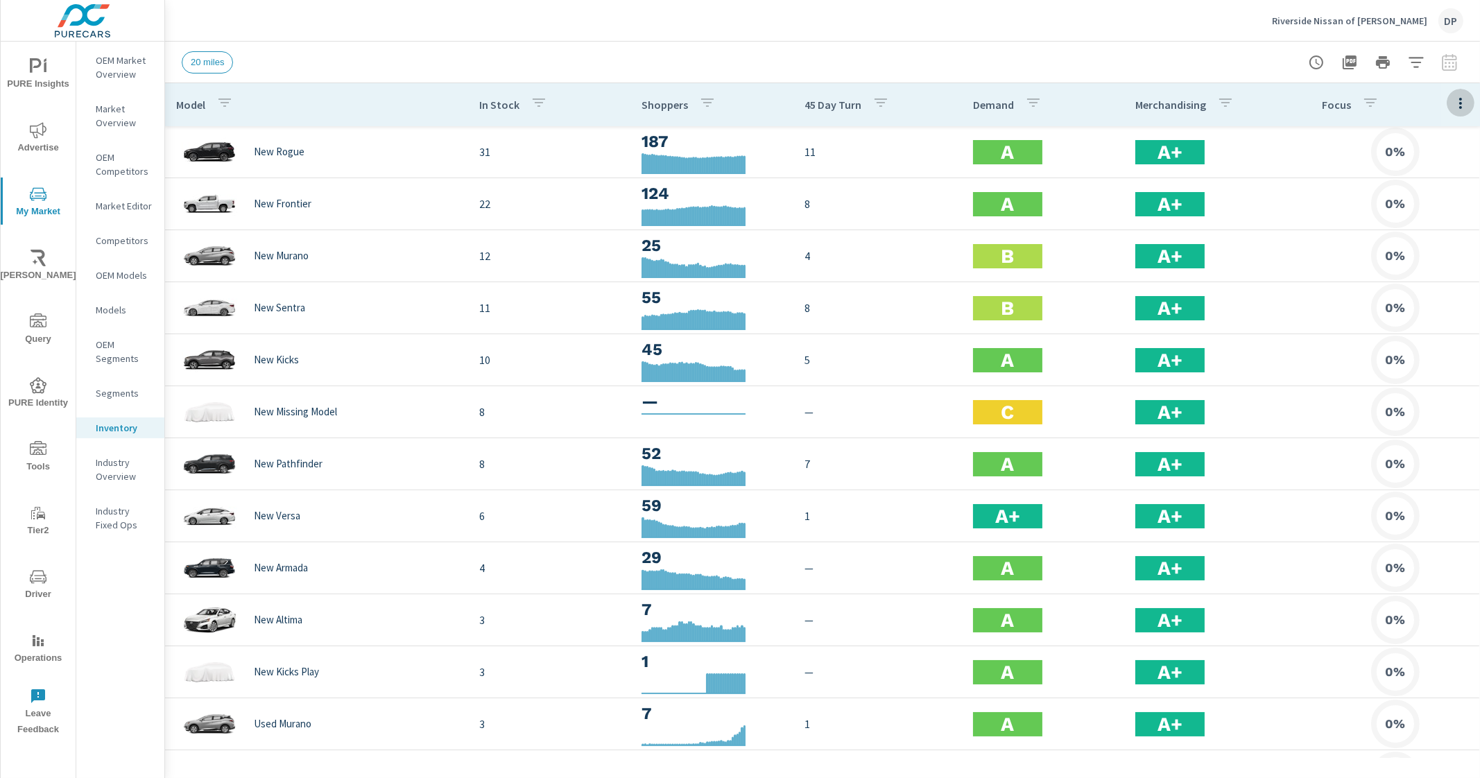
click at [1448, 112] on button "button" at bounding box center [1461, 103] width 28 height 28
click at [1407, 320] on span "Customize columns..." at bounding box center [1415, 322] width 87 height 14
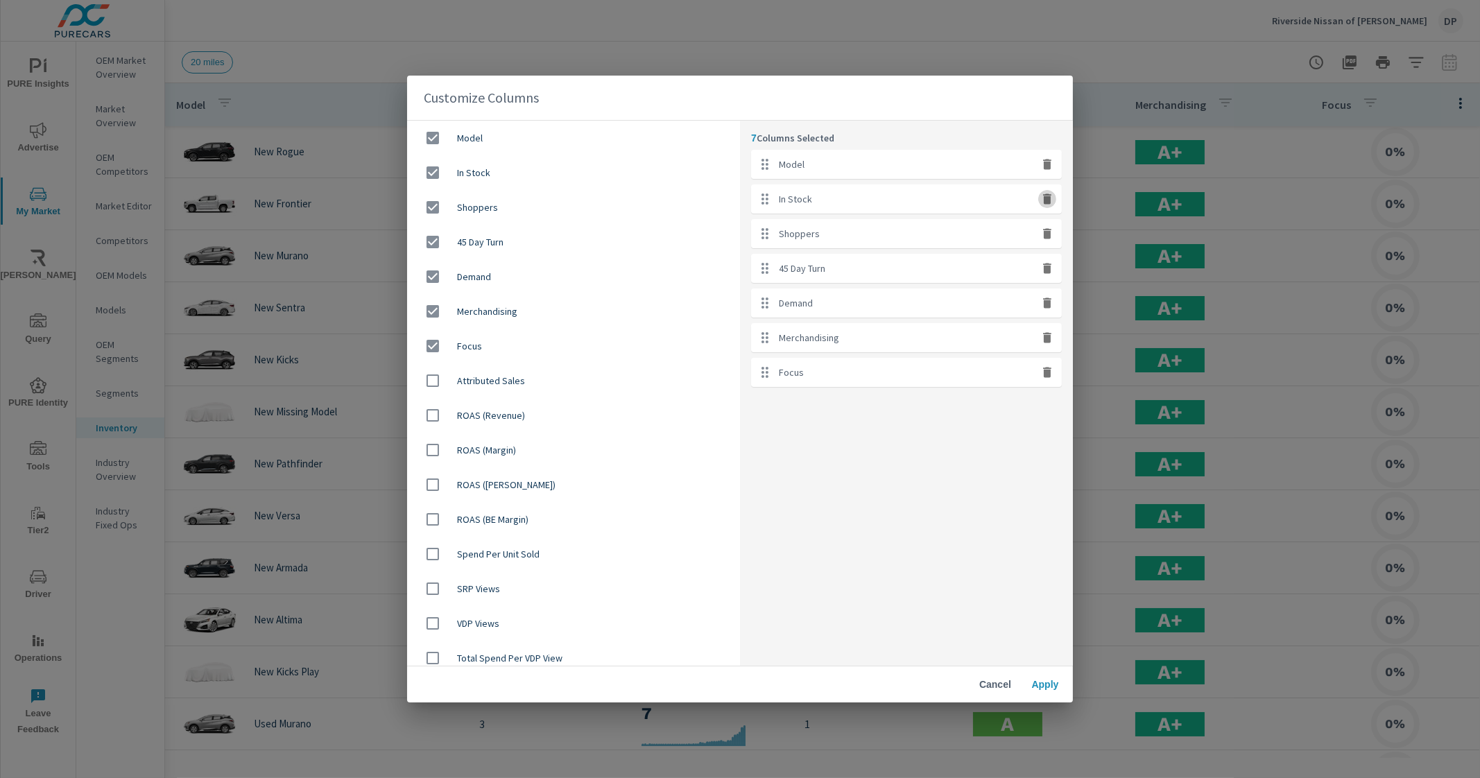
click at [1045, 200] on icon "button" at bounding box center [1047, 199] width 8 height 10
checkbox input "false"
click at [1045, 200] on icon "button" at bounding box center [1047, 199] width 8 height 10
checkbox input "false"
click at [1045, 200] on icon "button" at bounding box center [1047, 199] width 8 height 10
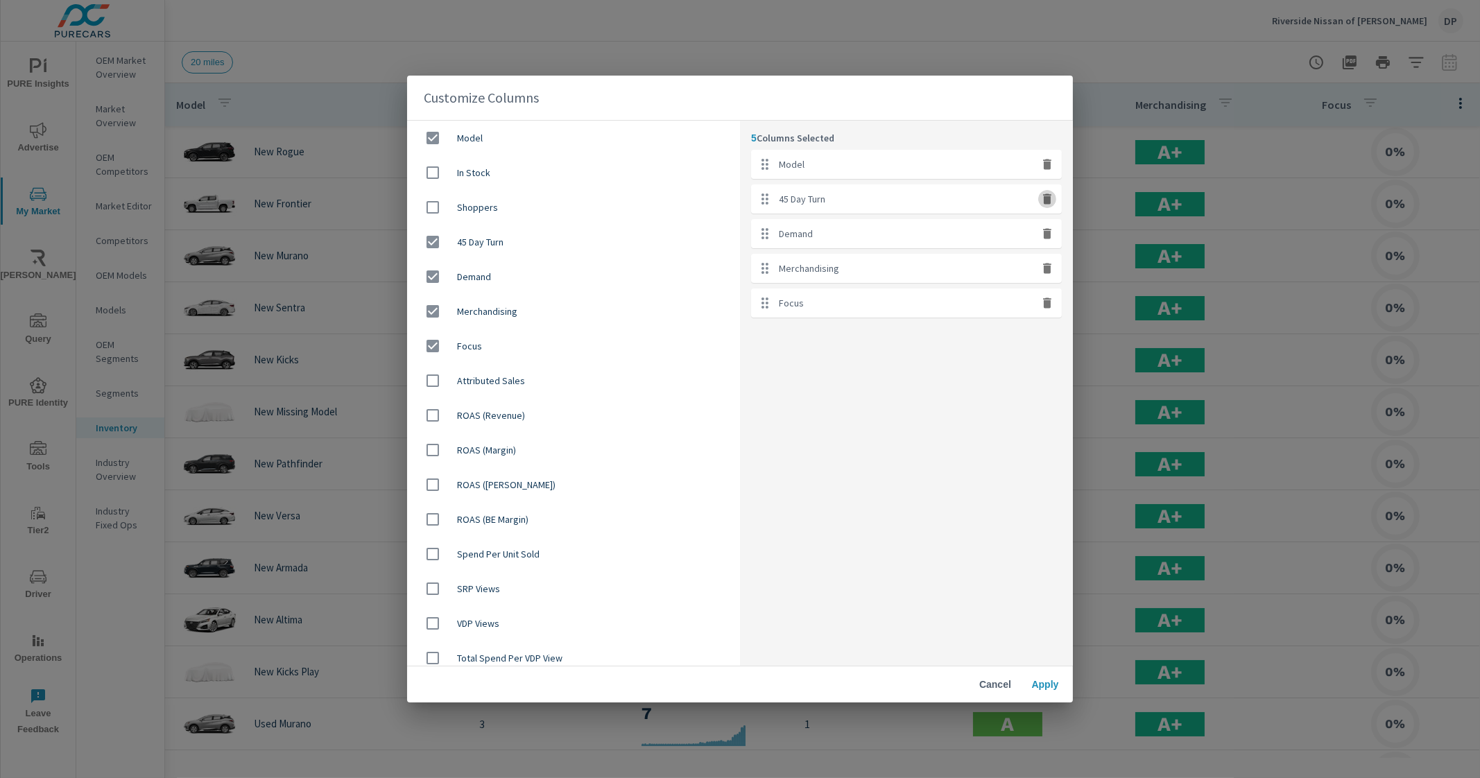
checkbox input "false"
click at [1045, 200] on icon "button" at bounding box center [1047, 199] width 8 height 10
checkbox input "false"
click at [1045, 200] on icon "button" at bounding box center [1047, 199] width 8 height 10
checkbox input "false"
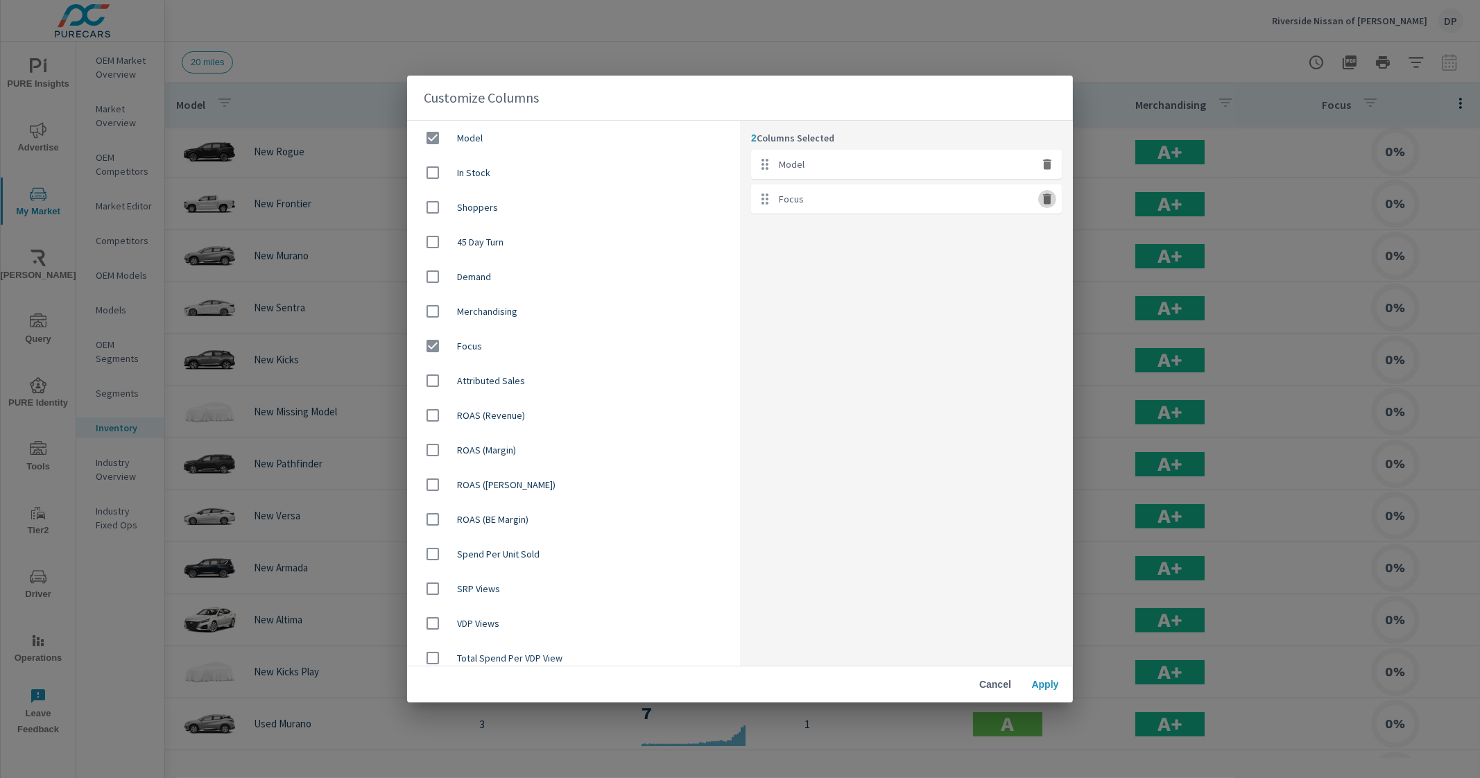
click at [1045, 200] on icon "button" at bounding box center [1047, 199] width 8 height 10
checkbox input "false"
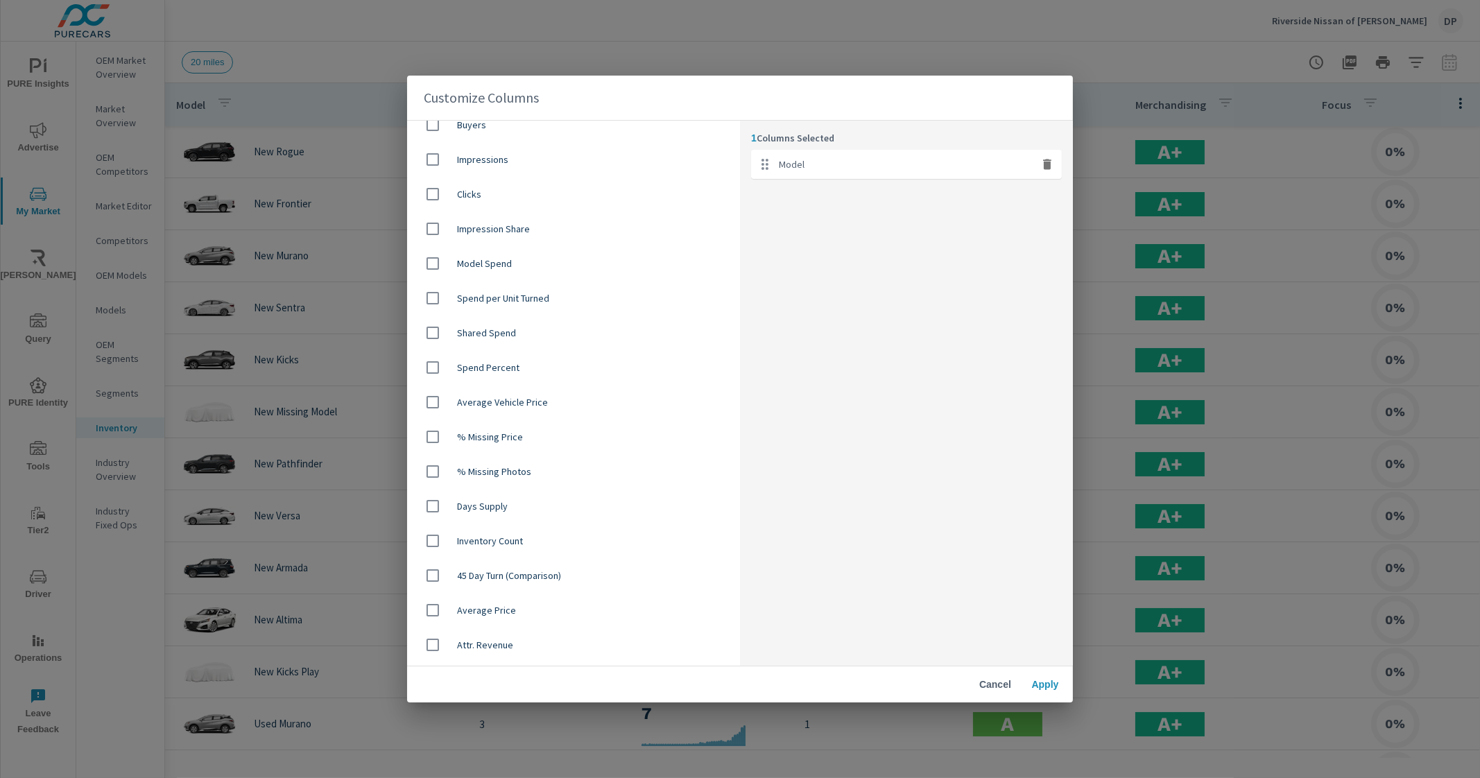
scroll to position [676, 0]
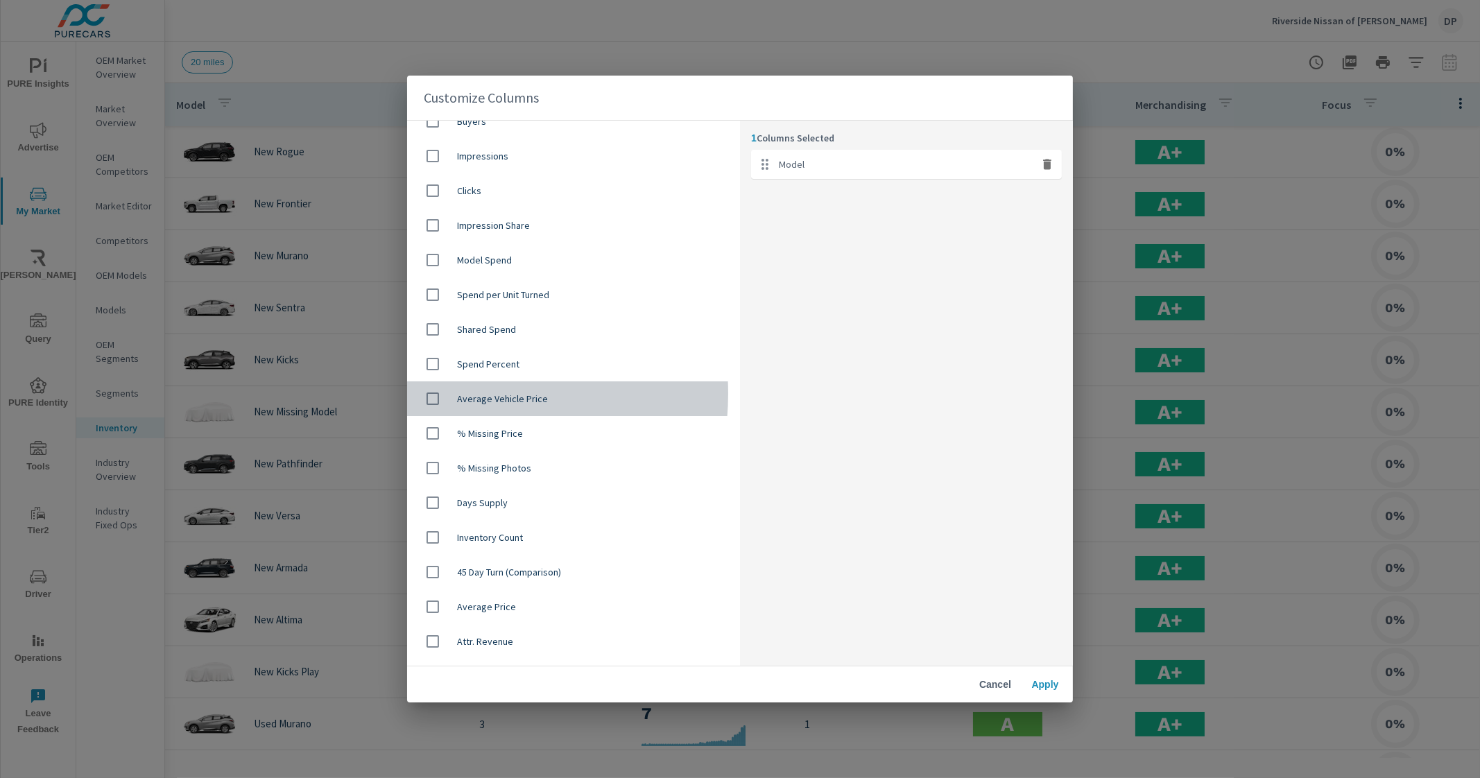
click at [446, 393] on input "checkbox" at bounding box center [432, 398] width 29 height 29
checkbox input "true"
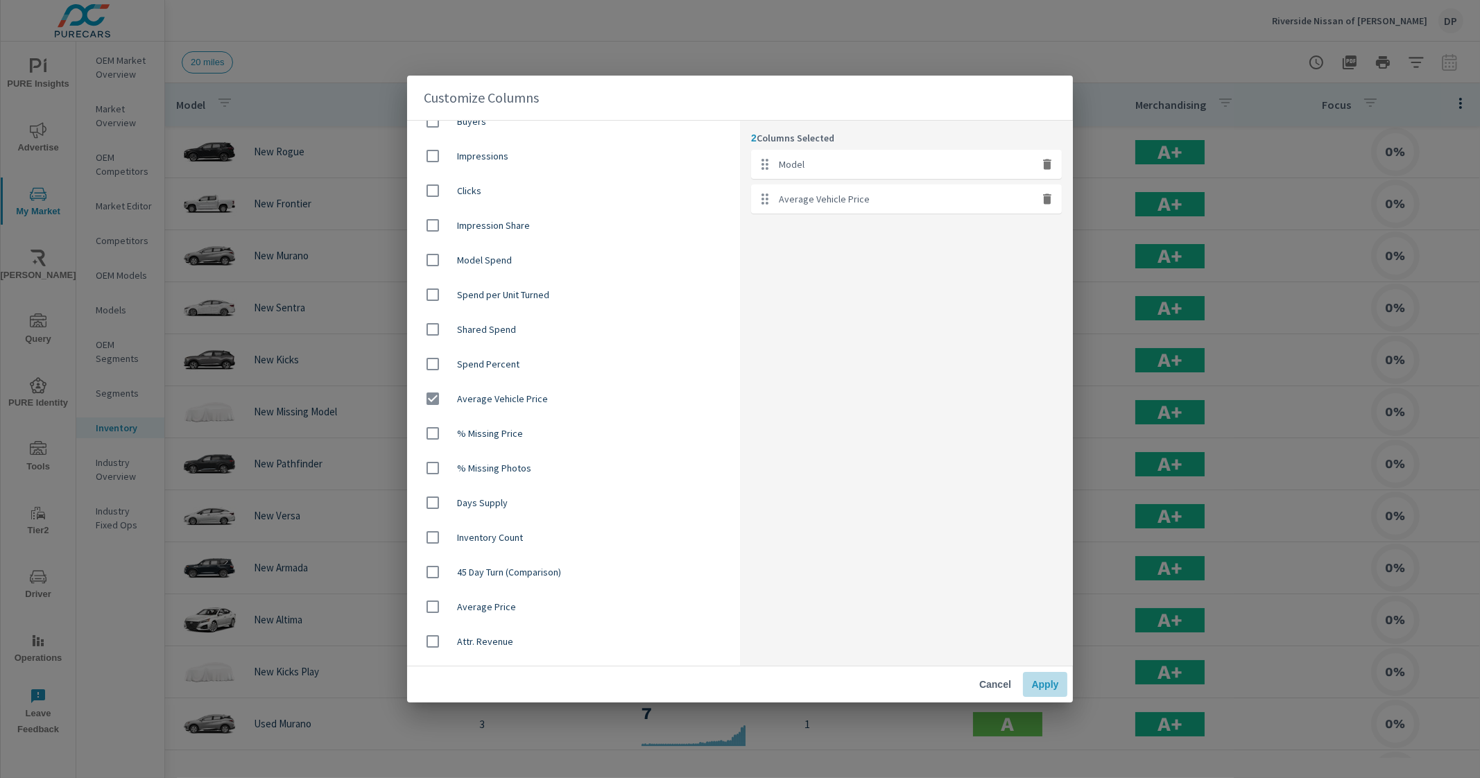
click at [1034, 685] on span "Apply" at bounding box center [1045, 684] width 33 height 12
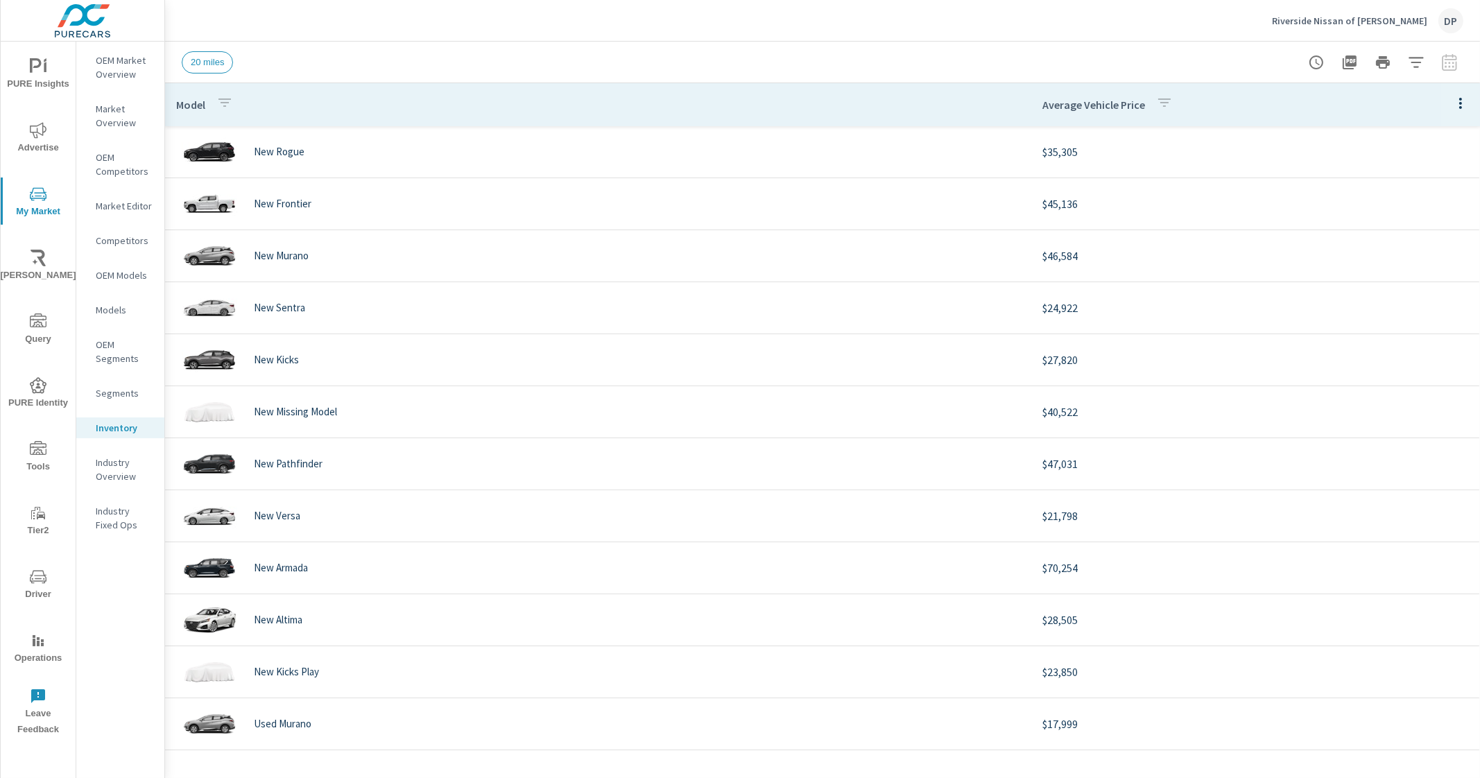
click at [1452, 105] on icon "button" at bounding box center [1460, 103] width 17 height 17
click at [1412, 28] on div at bounding box center [740, 389] width 1480 height 778
click at [1378, 19] on p "Riverside Nissan of [PERSON_NAME]" at bounding box center [1349, 21] width 155 height 12
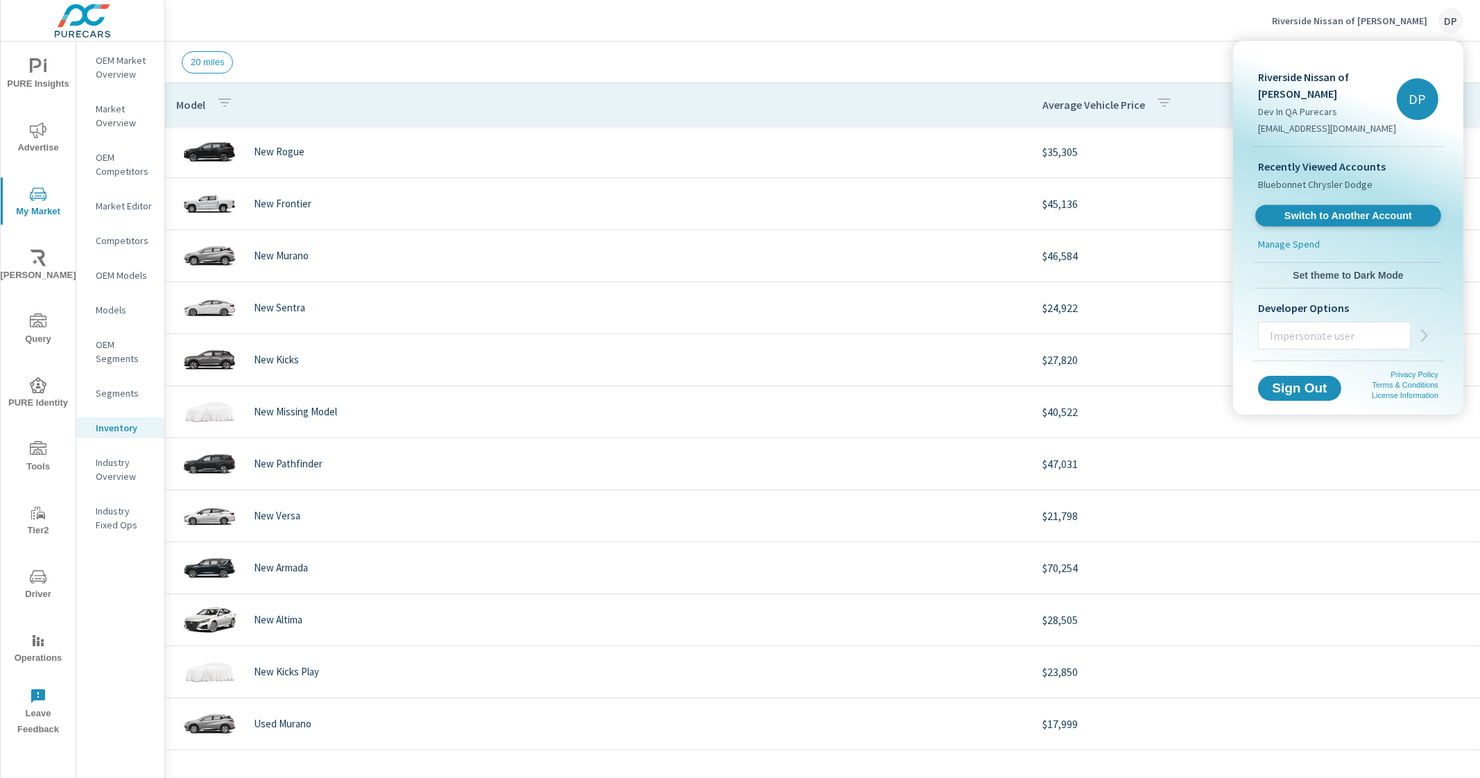
click at [1322, 209] on span "Switch to Another Account" at bounding box center [1348, 215] width 170 height 13
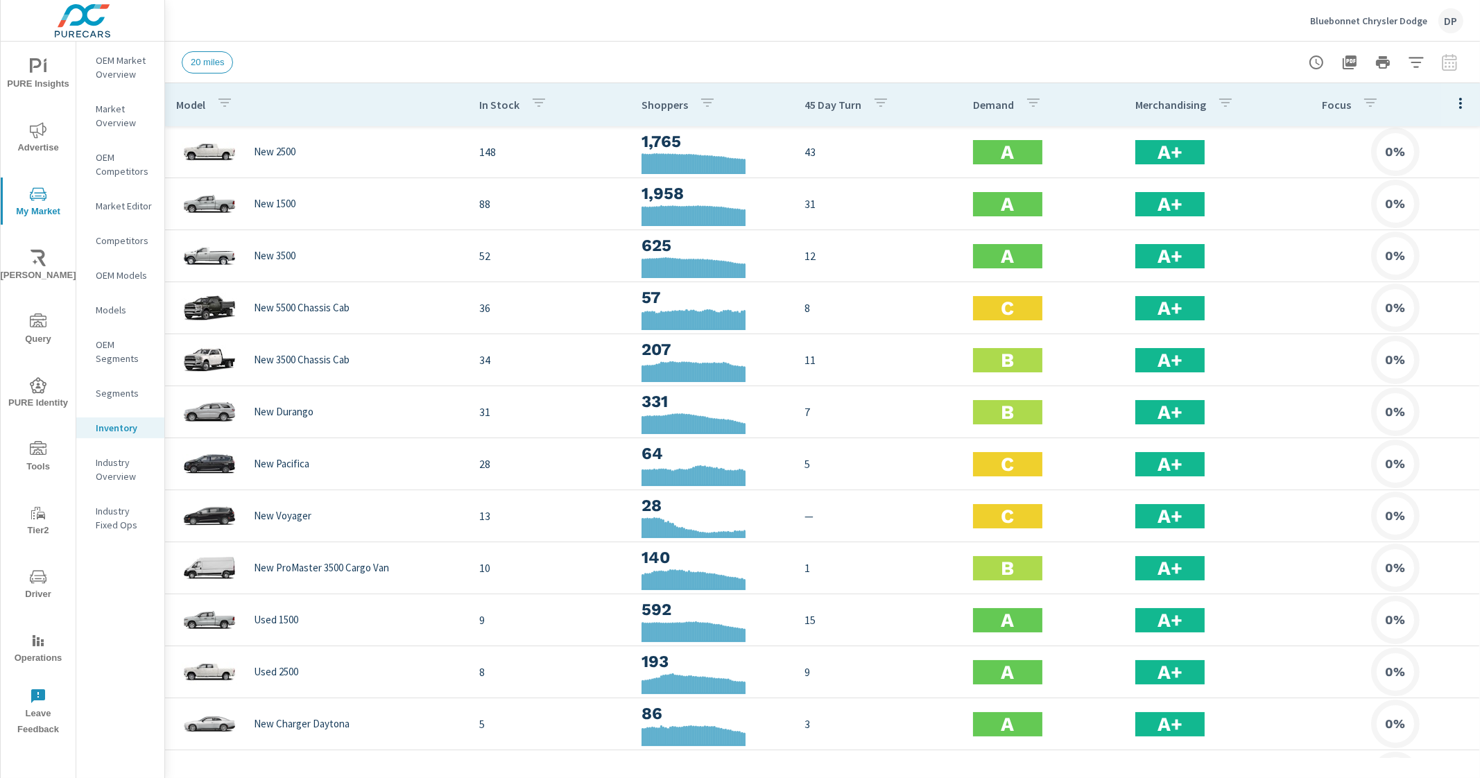
click at [1452, 107] on icon "button" at bounding box center [1460, 103] width 17 height 17
click at [1407, 314] on div "Customize columns..." at bounding box center [1416, 321] width 110 height 25
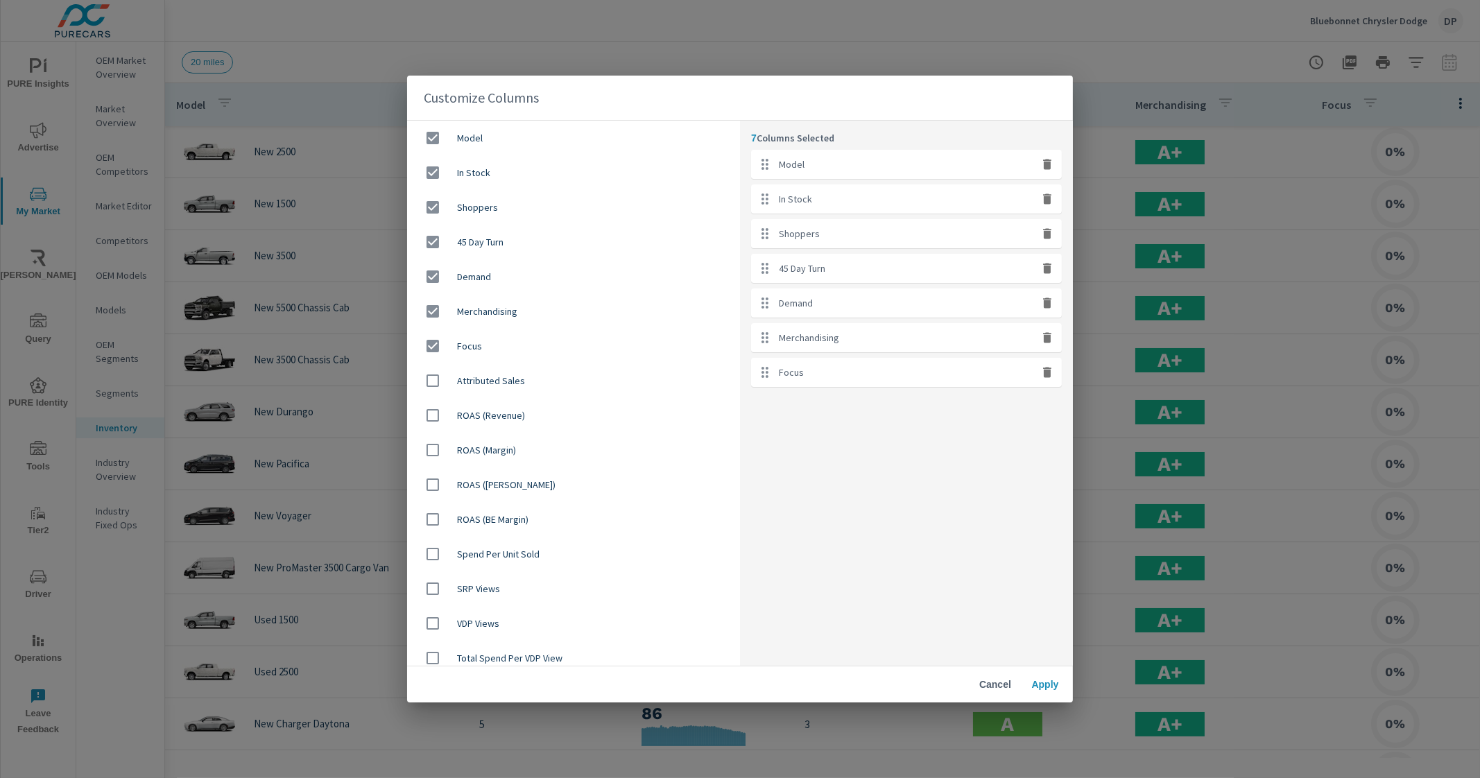
click at [1043, 199] on icon "button" at bounding box center [1047, 199] width 14 height 14
checkbox input "false"
click at [1043, 199] on icon "button" at bounding box center [1047, 199] width 14 height 14
checkbox input "false"
click at [1043, 199] on icon "button" at bounding box center [1047, 199] width 14 height 14
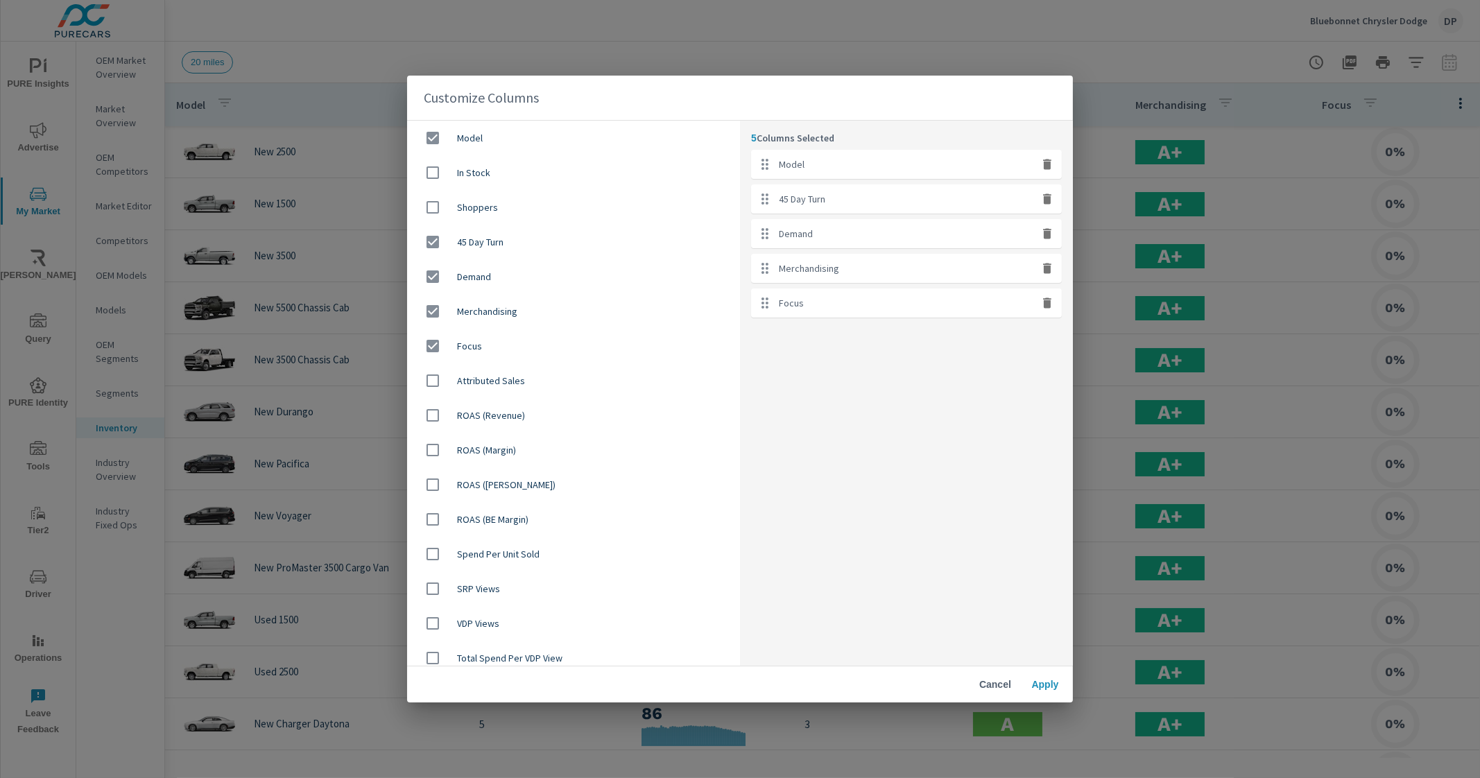
checkbox input "false"
click at [1043, 199] on icon "button" at bounding box center [1047, 199] width 14 height 14
checkbox input "false"
click at [1043, 199] on icon "button" at bounding box center [1047, 199] width 14 height 14
checkbox input "false"
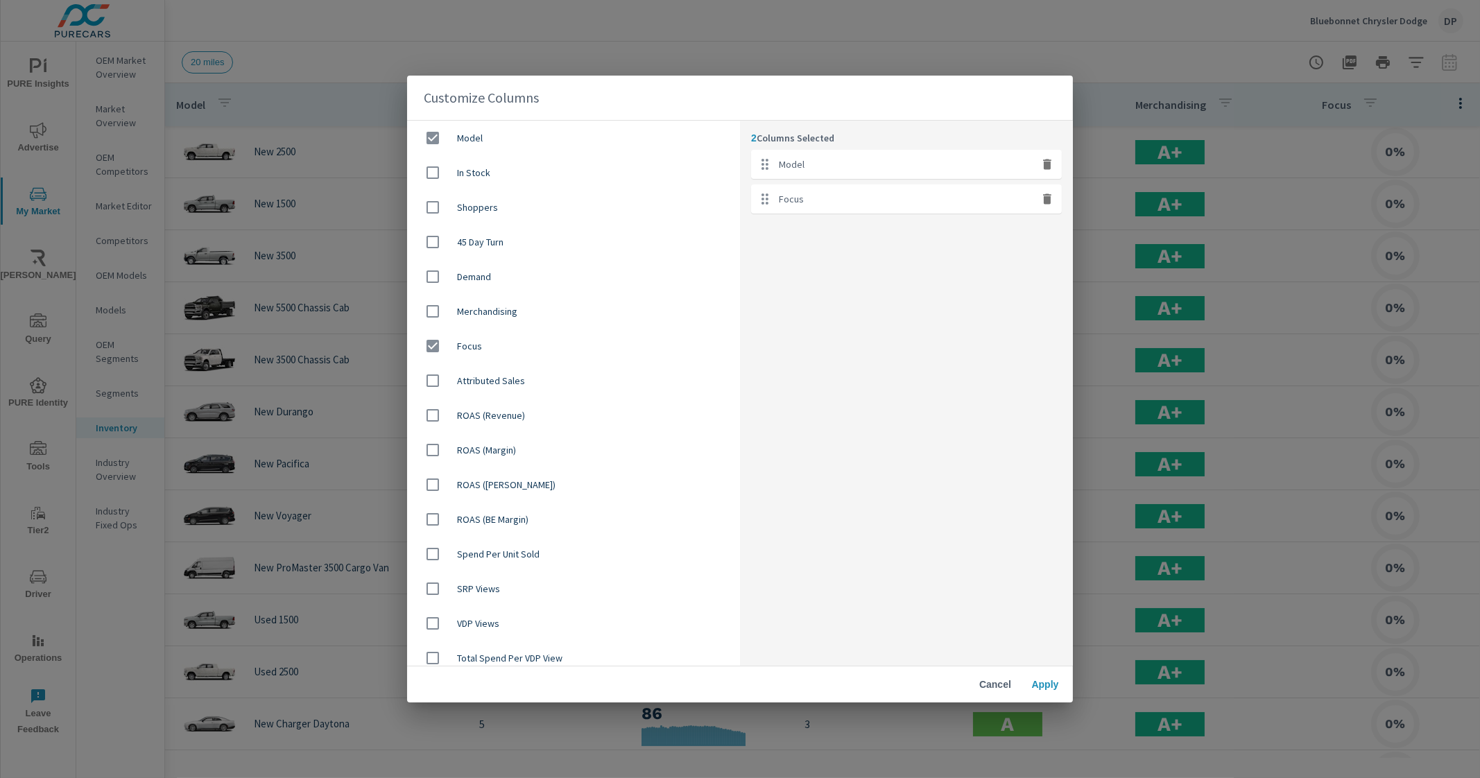
click at [1043, 199] on icon "button" at bounding box center [1047, 199] width 14 height 14
checkbox input "false"
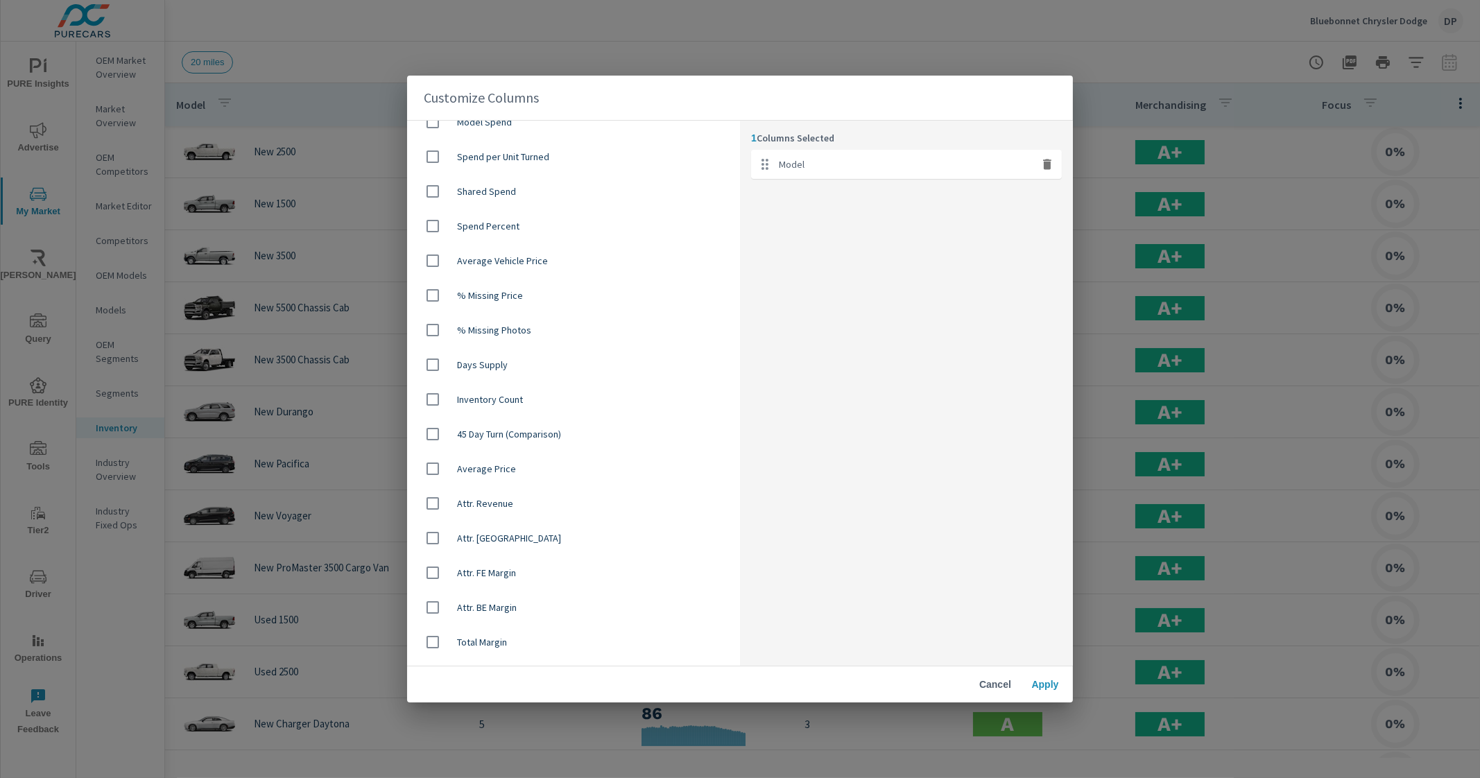
scroll to position [876, 0]
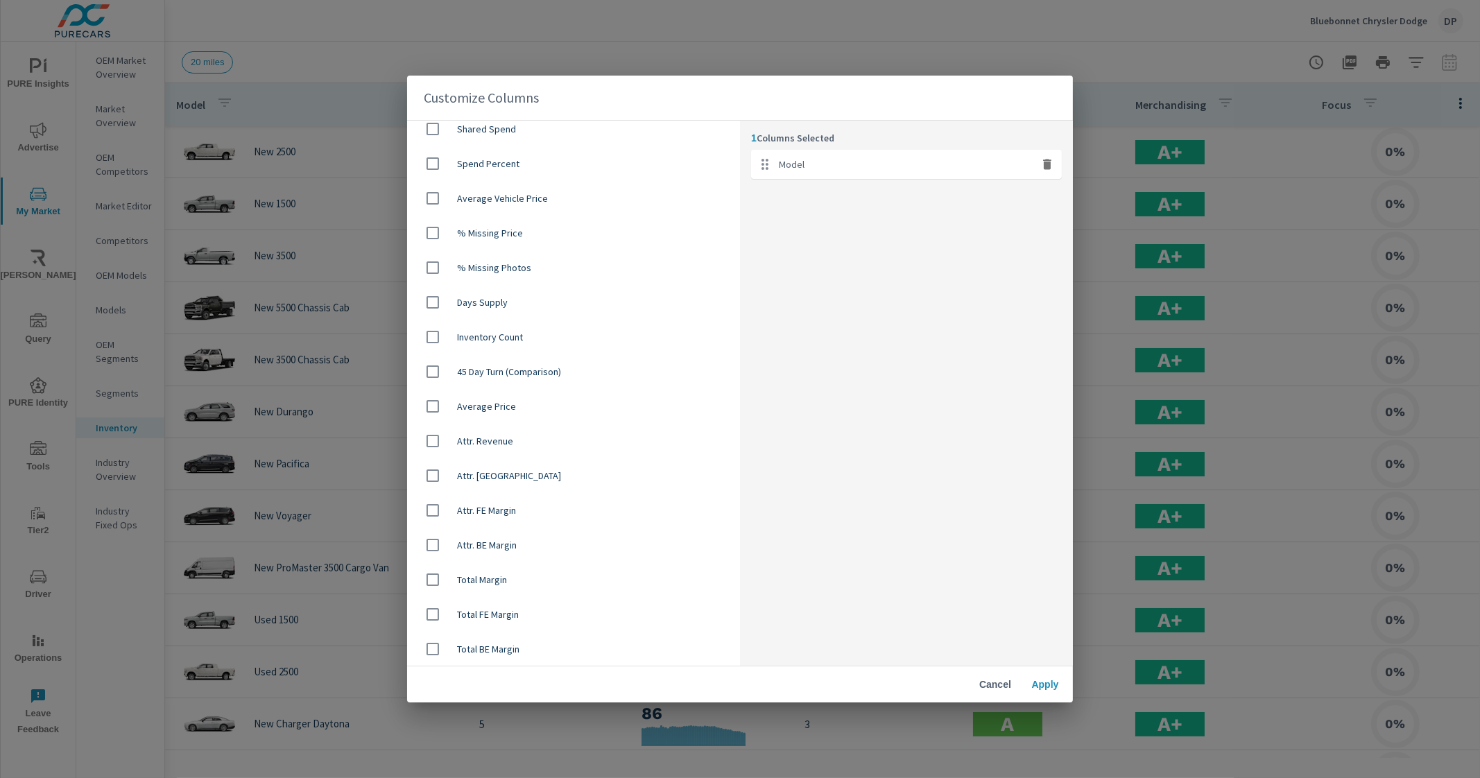
click at [624, 203] on span "Average Vehicle Price" at bounding box center [593, 198] width 272 height 14
checkbox input "true"
click at [1039, 679] on span "Apply" at bounding box center [1045, 684] width 33 height 12
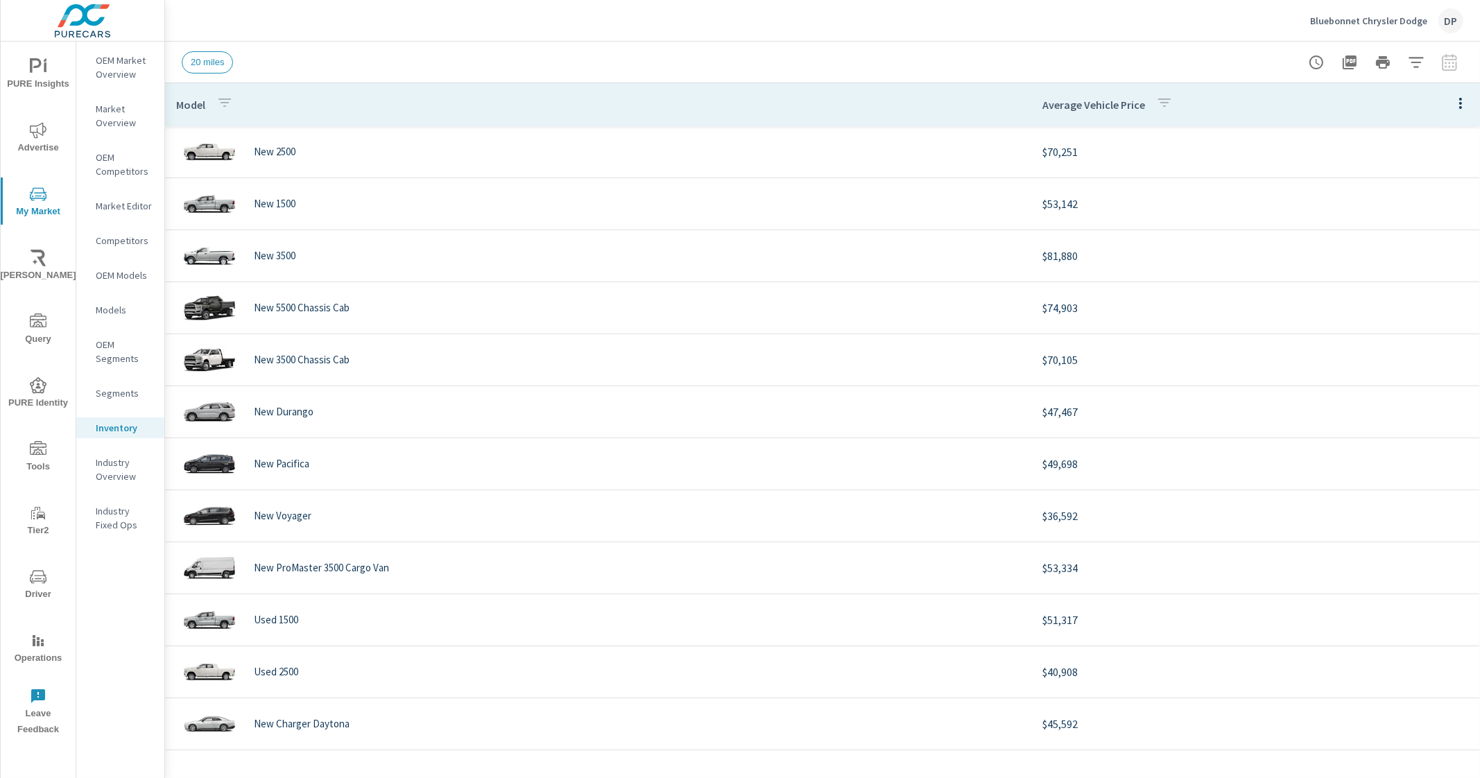
click at [1452, 105] on icon "button" at bounding box center [1460, 103] width 17 height 17
click at [1410, 258] on span "Market Comparison" at bounding box center [1415, 260] width 87 height 14
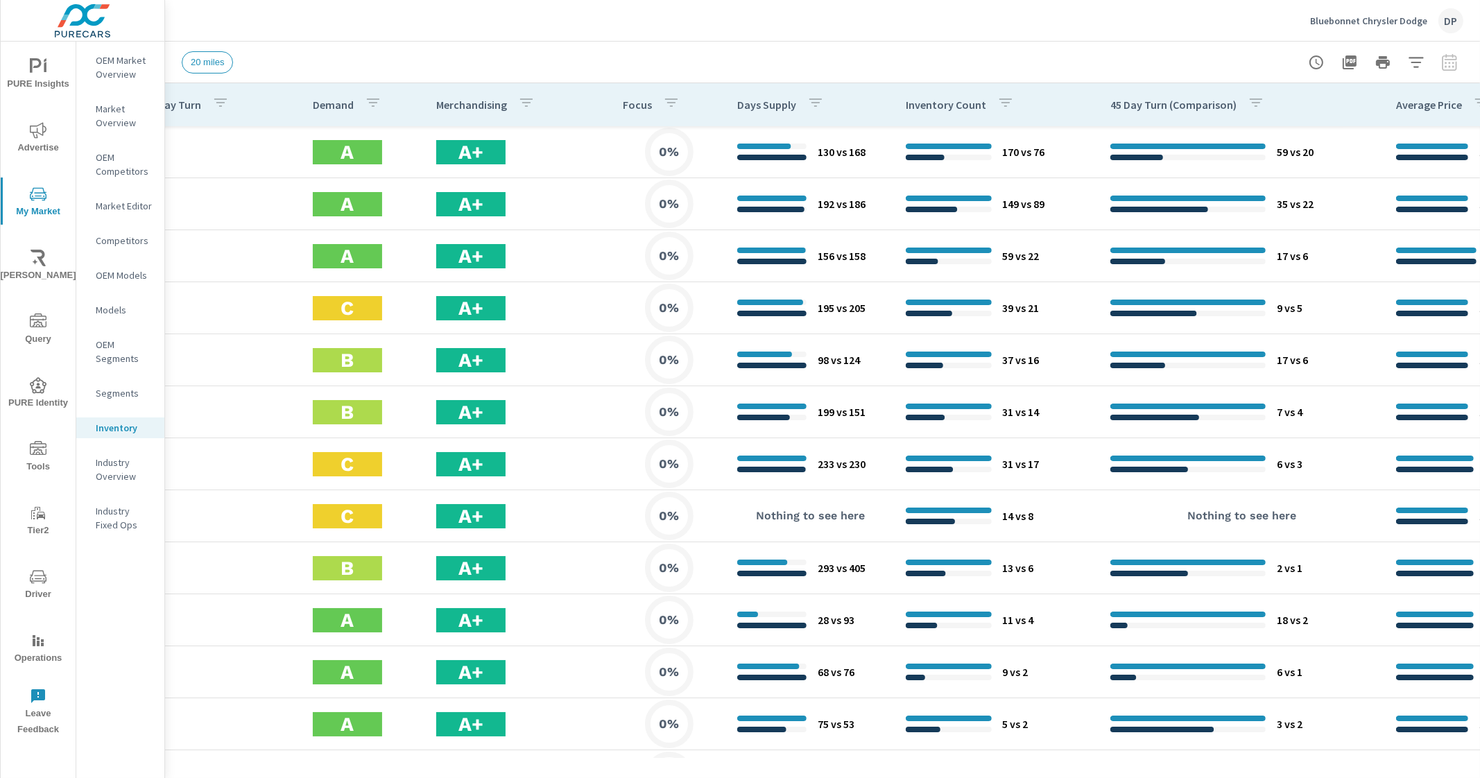
scroll to position [0, 696]
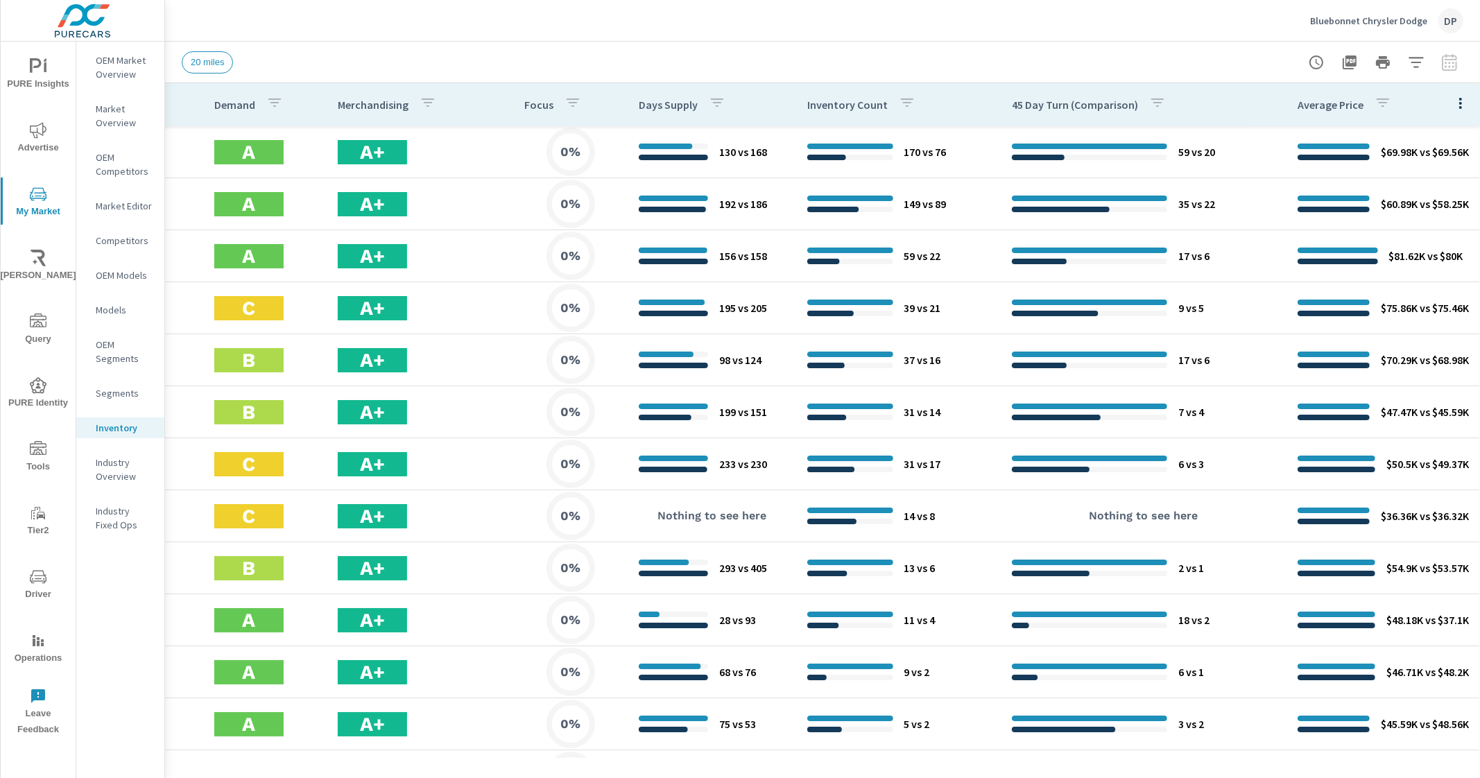
click at [1452, 105] on icon "button" at bounding box center [1460, 103] width 17 height 17
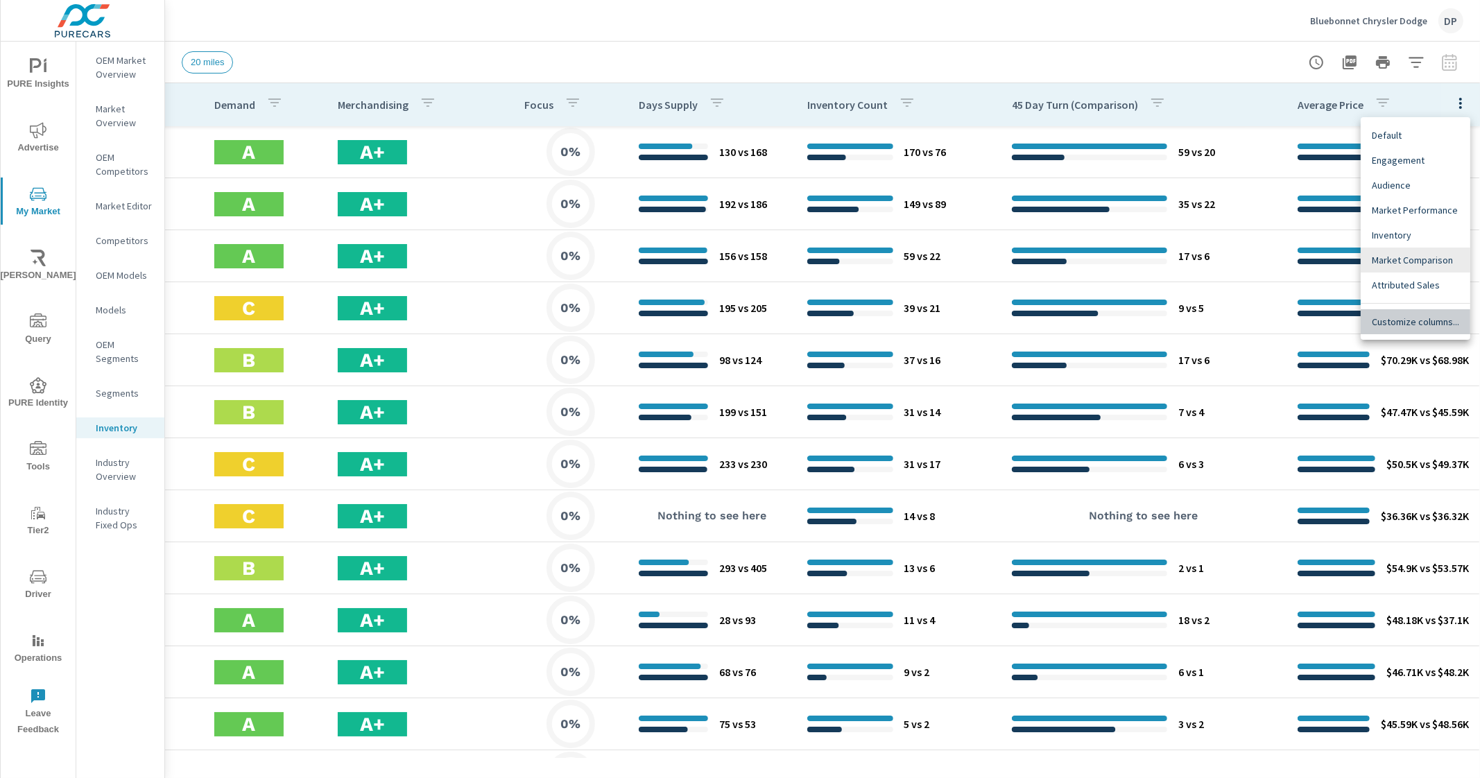
click at [1418, 322] on span "Customize columns..." at bounding box center [1415, 322] width 87 height 14
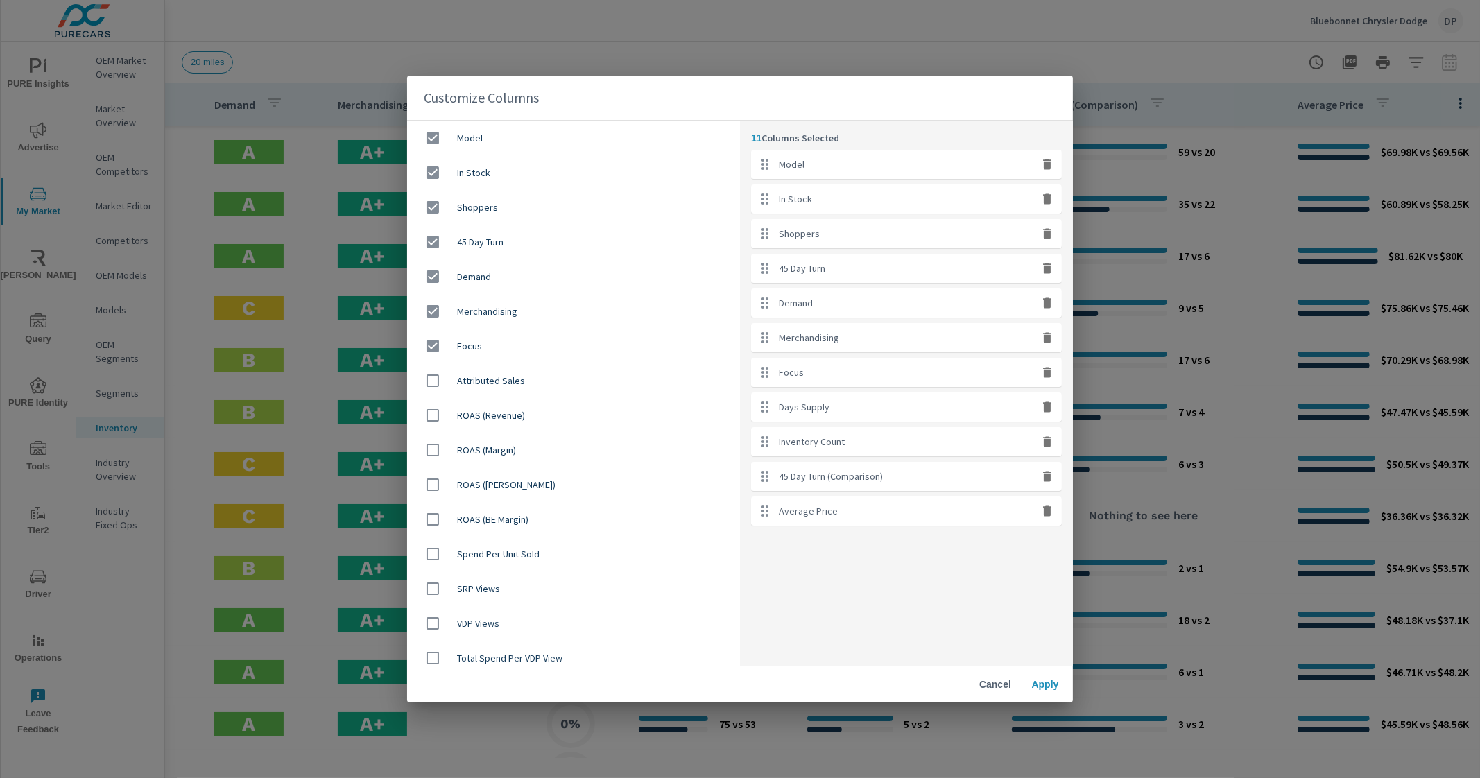
click at [1047, 205] on icon "button" at bounding box center [1047, 199] width 8 height 10
checkbox input "false"
click at [1047, 205] on icon "button" at bounding box center [1047, 199] width 8 height 10
checkbox input "false"
click at [1047, 205] on icon "button" at bounding box center [1047, 199] width 8 height 10
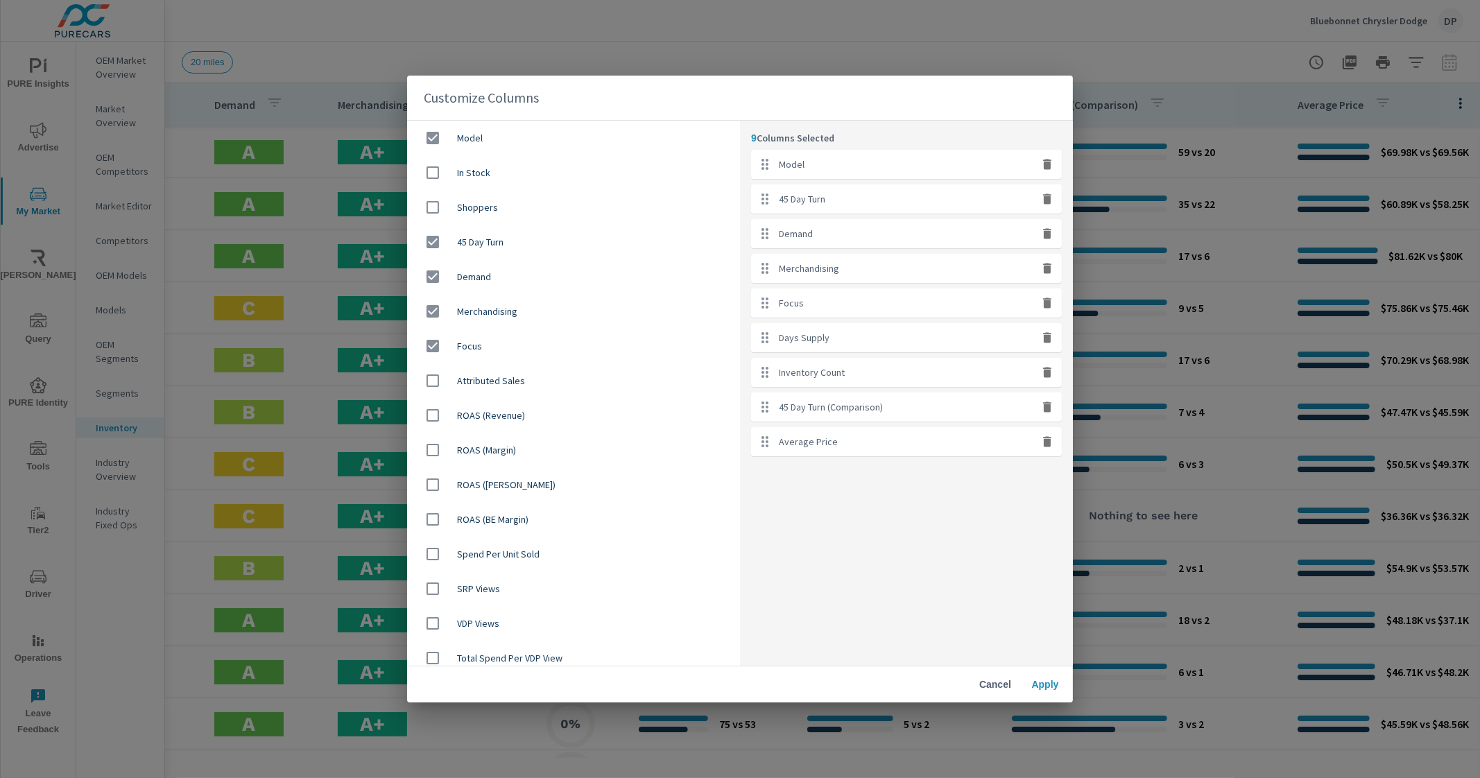
checkbox input "false"
click at [1047, 205] on icon "button" at bounding box center [1047, 199] width 8 height 10
checkbox input "false"
click at [1047, 205] on icon "button" at bounding box center [1047, 199] width 8 height 10
checkbox input "false"
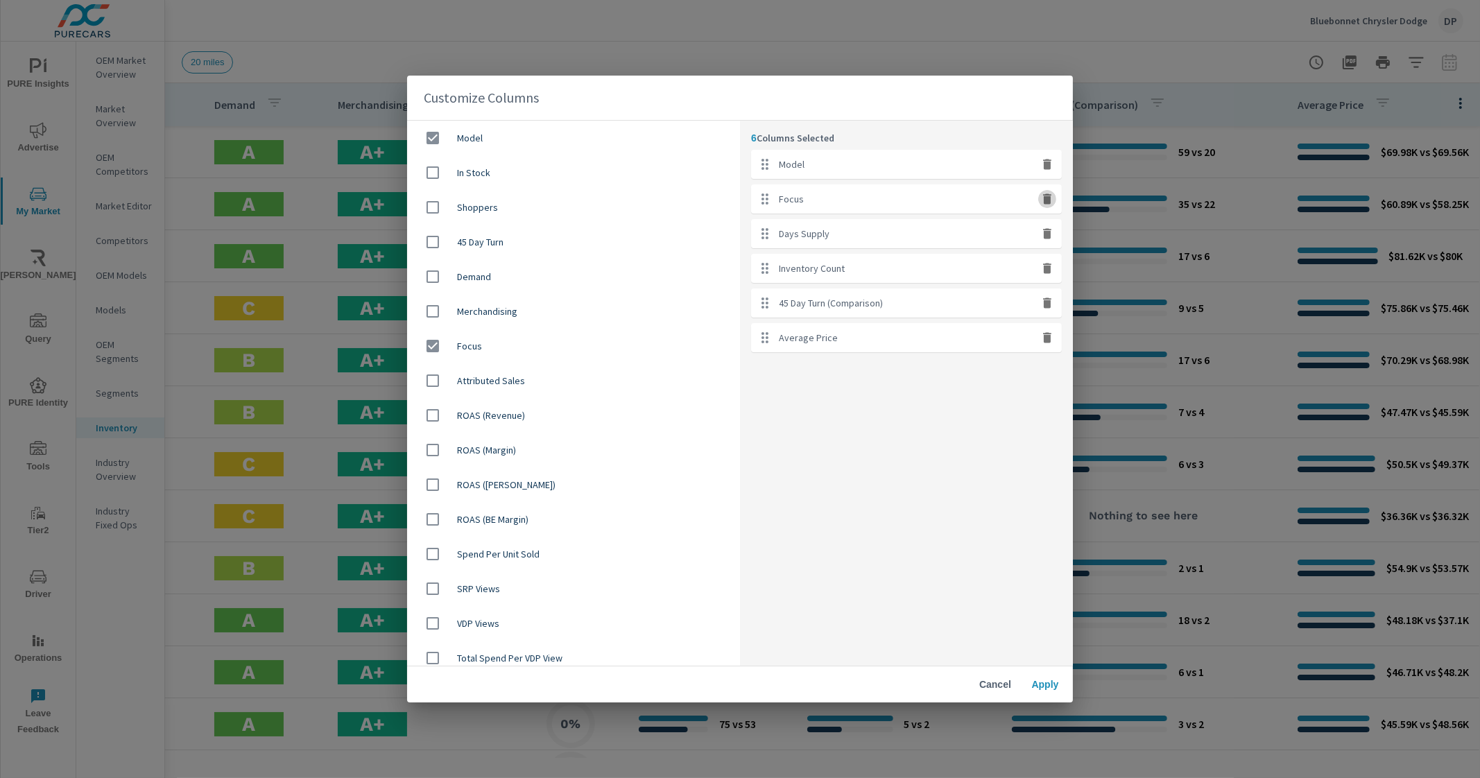
click at [1047, 205] on icon "button" at bounding box center [1047, 199] width 8 height 10
checkbox input "false"
click at [1047, 205] on icon "button" at bounding box center [1047, 199] width 8 height 10
checkbox input "false"
click at [1047, 205] on icon "button" at bounding box center [1047, 199] width 8 height 10
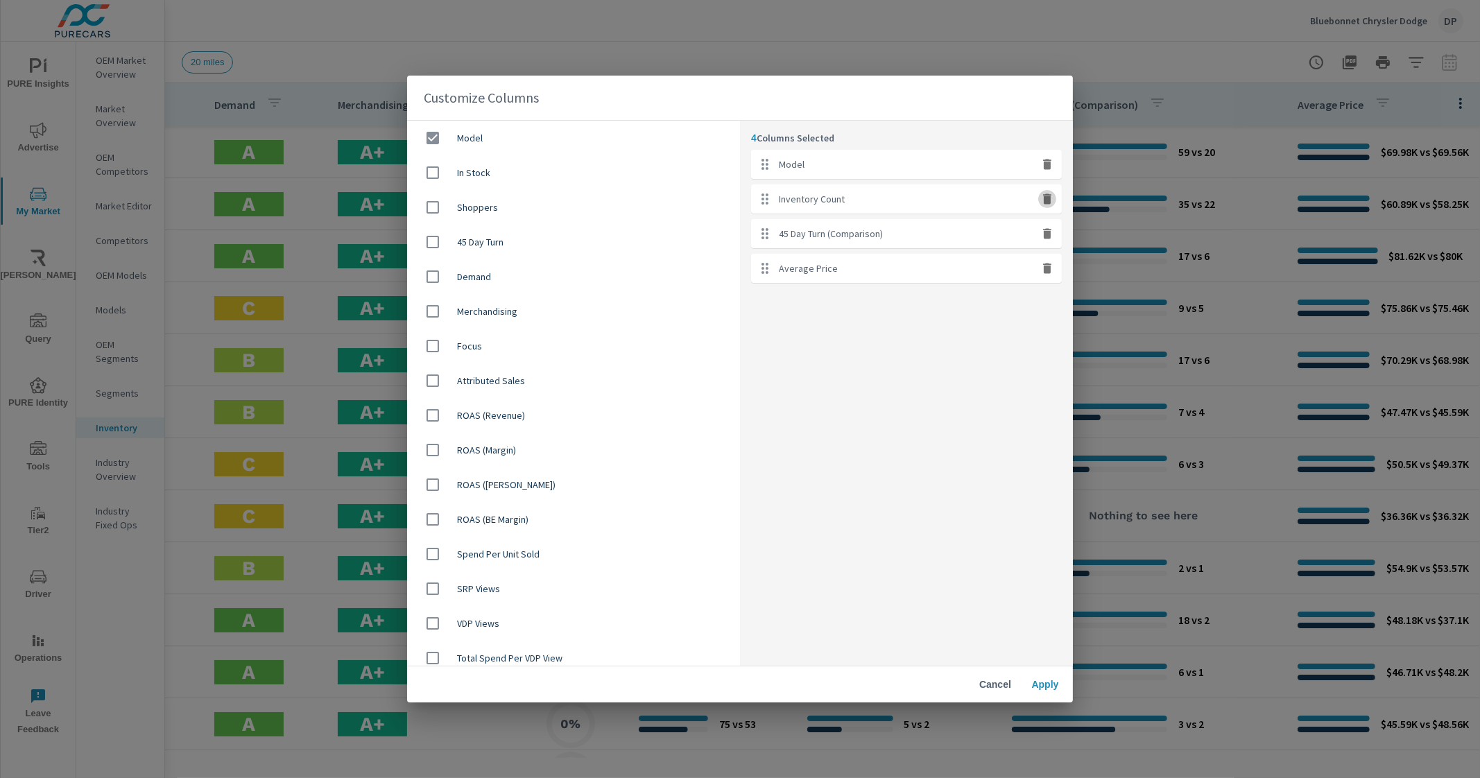
checkbox input "false"
click at [1047, 205] on icon "button" at bounding box center [1047, 199] width 8 height 10
checkbox input "false"
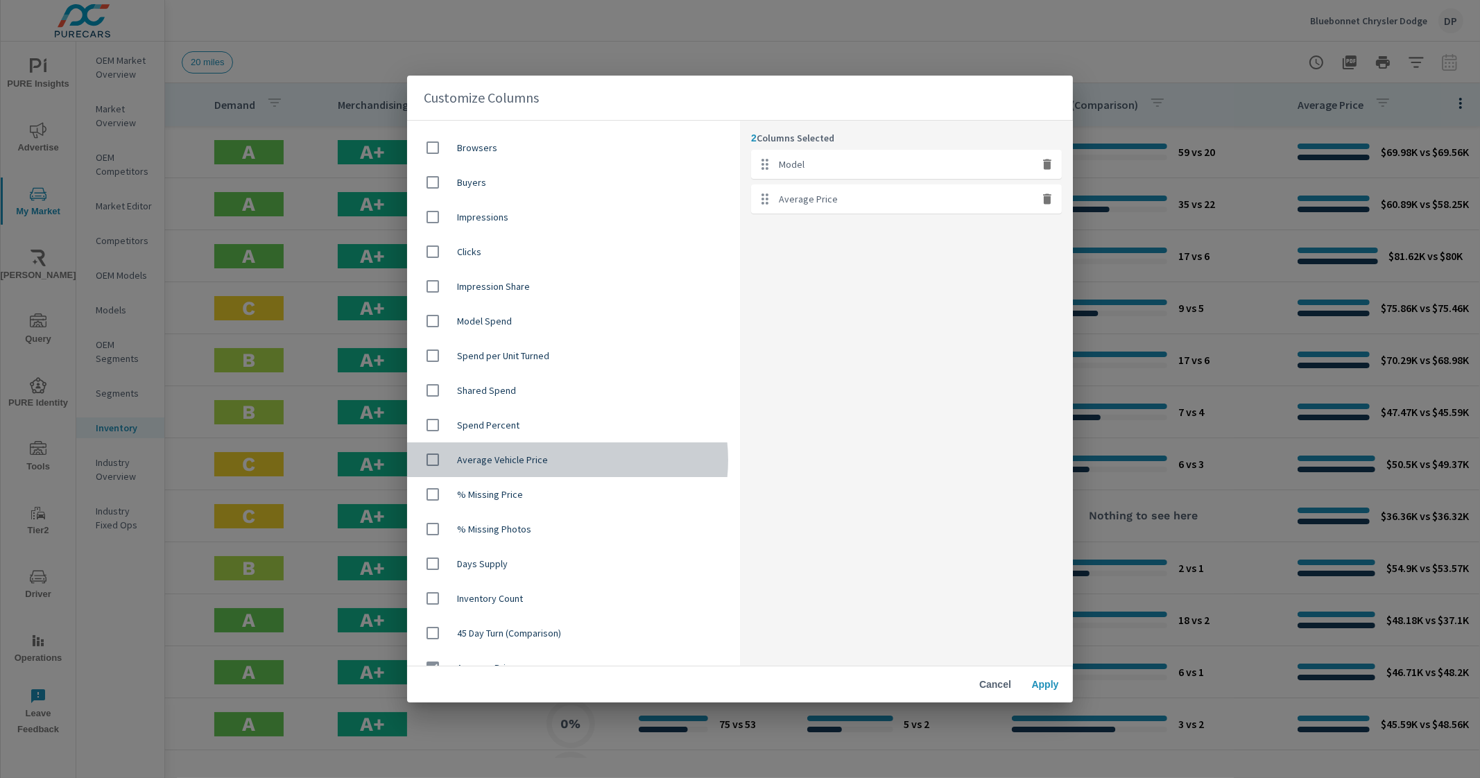
click at [566, 459] on span "Average Vehicle Price" at bounding box center [593, 460] width 272 height 14
checkbox input "true"
click at [1052, 683] on span "Apply" at bounding box center [1045, 684] width 33 height 12
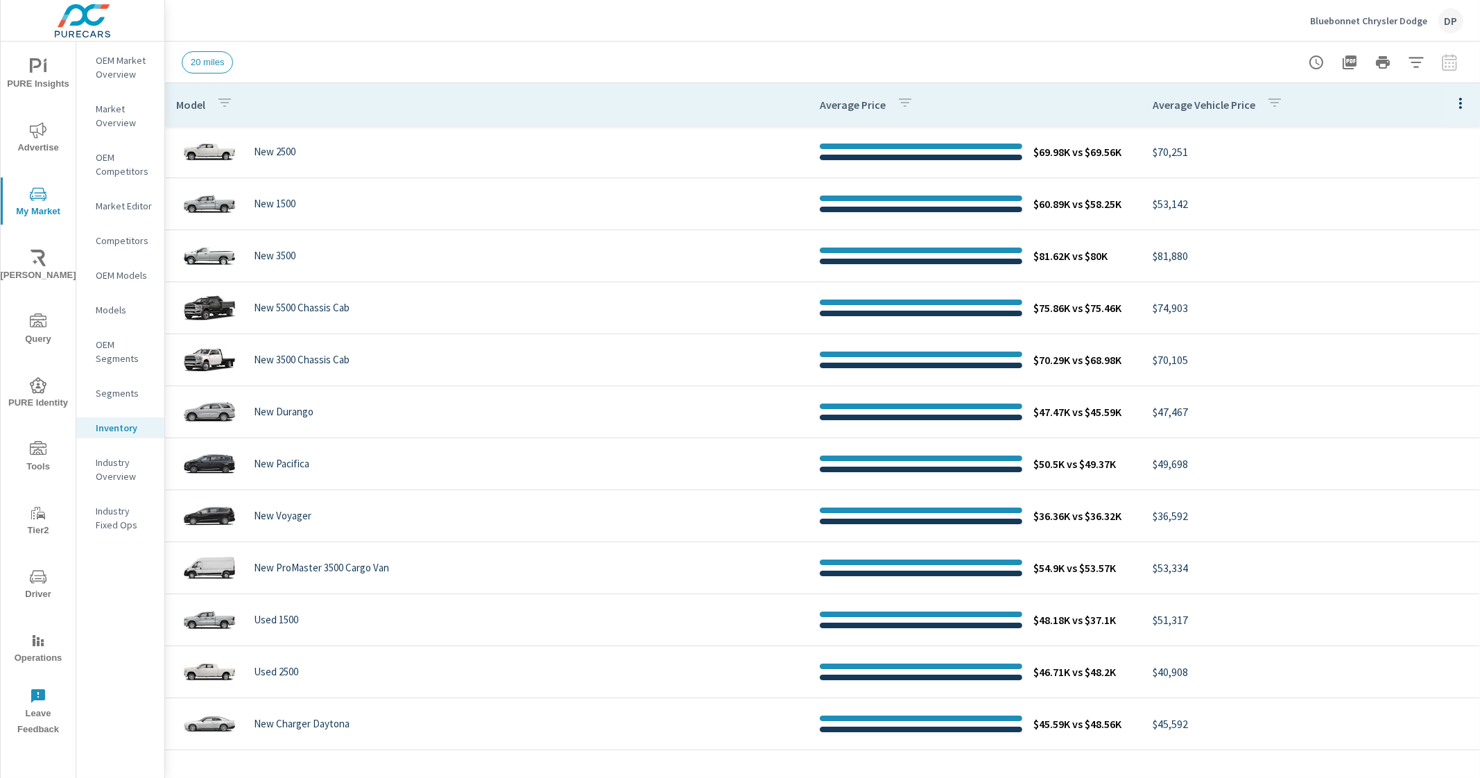
click at [1415, 22] on p "Bluebonnet Chrysler Dodge" at bounding box center [1368, 21] width 117 height 12
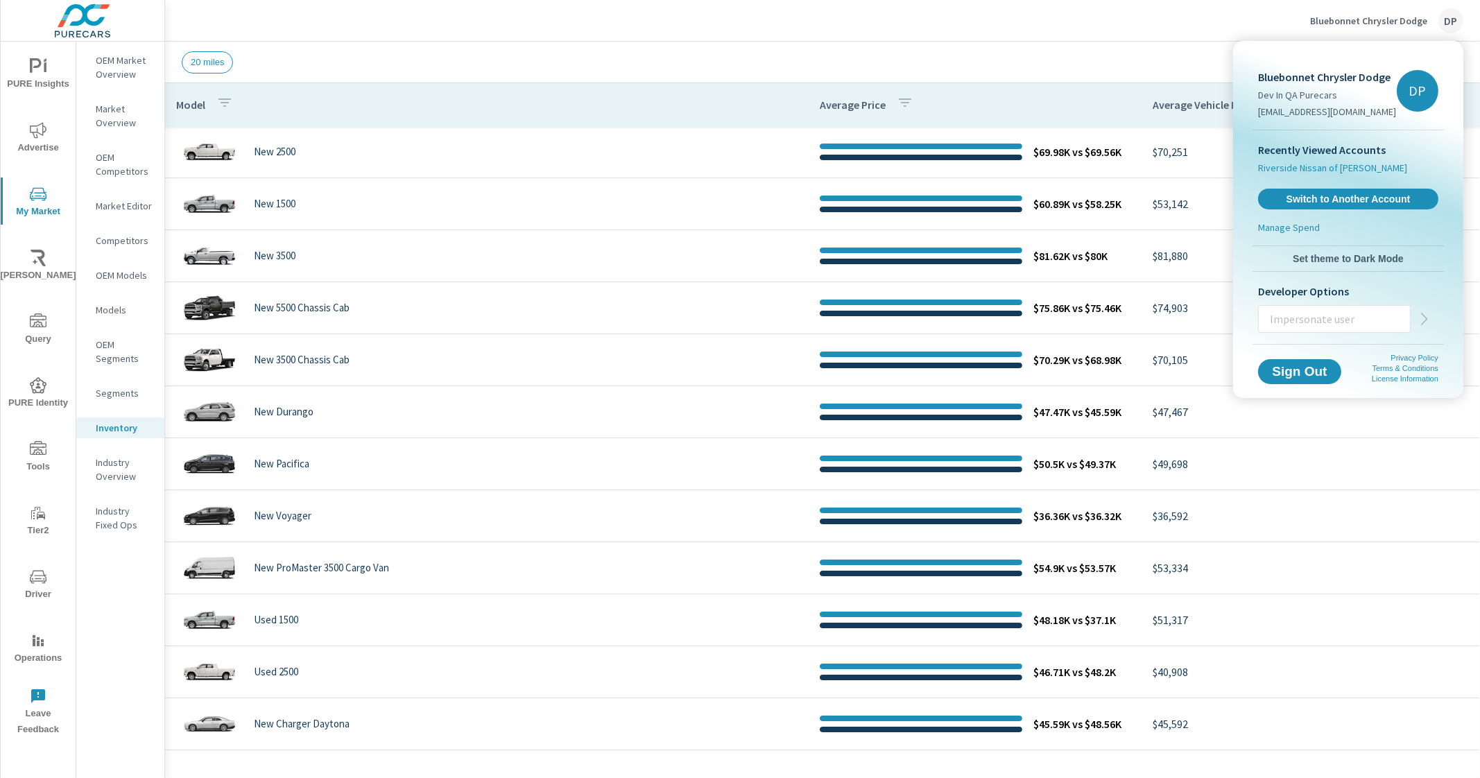
click at [1309, 168] on span "Riverside Nissan of Newbern" at bounding box center [1332, 168] width 149 height 14
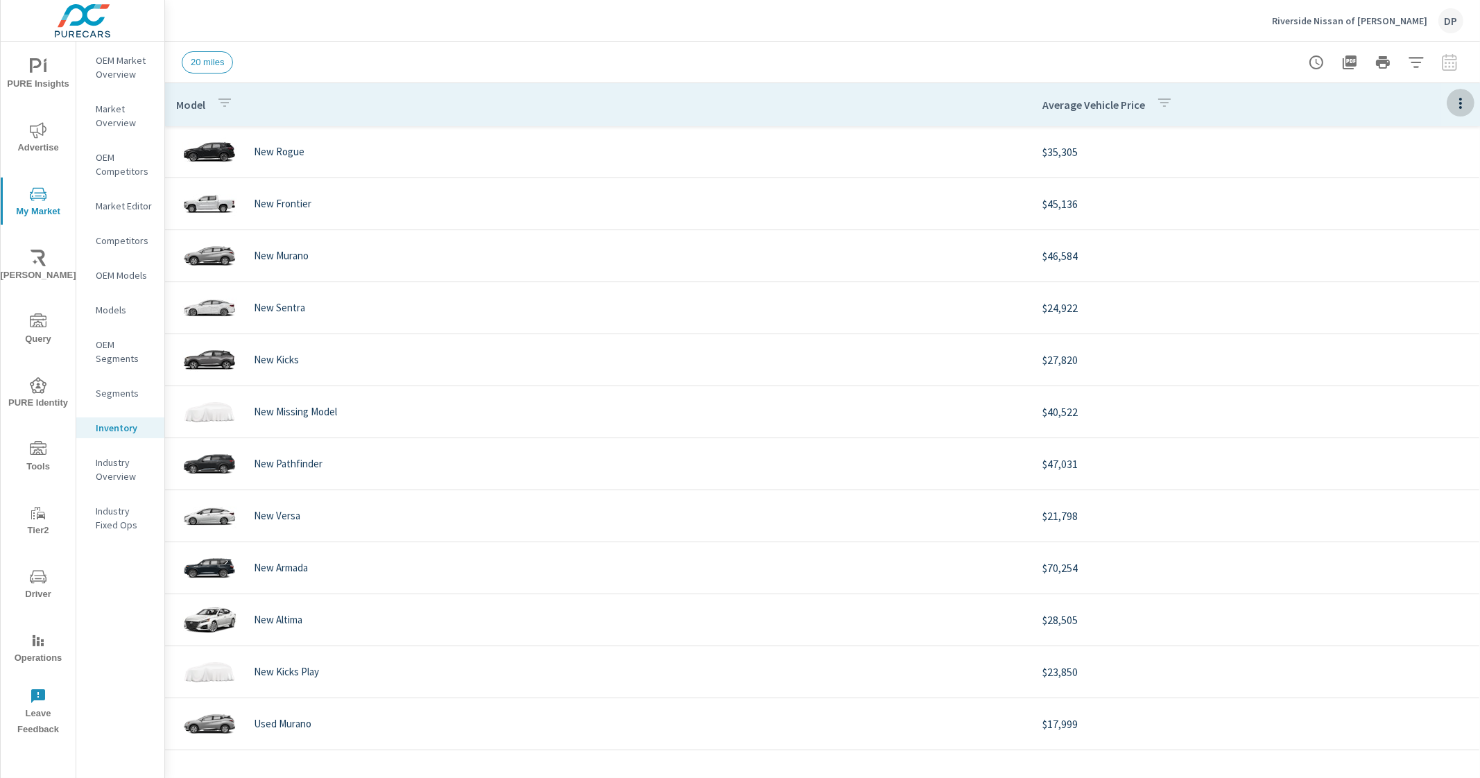
click at [1452, 106] on icon "button" at bounding box center [1460, 103] width 17 height 17
click at [1408, 267] on div "Market Comparison" at bounding box center [1416, 260] width 110 height 25
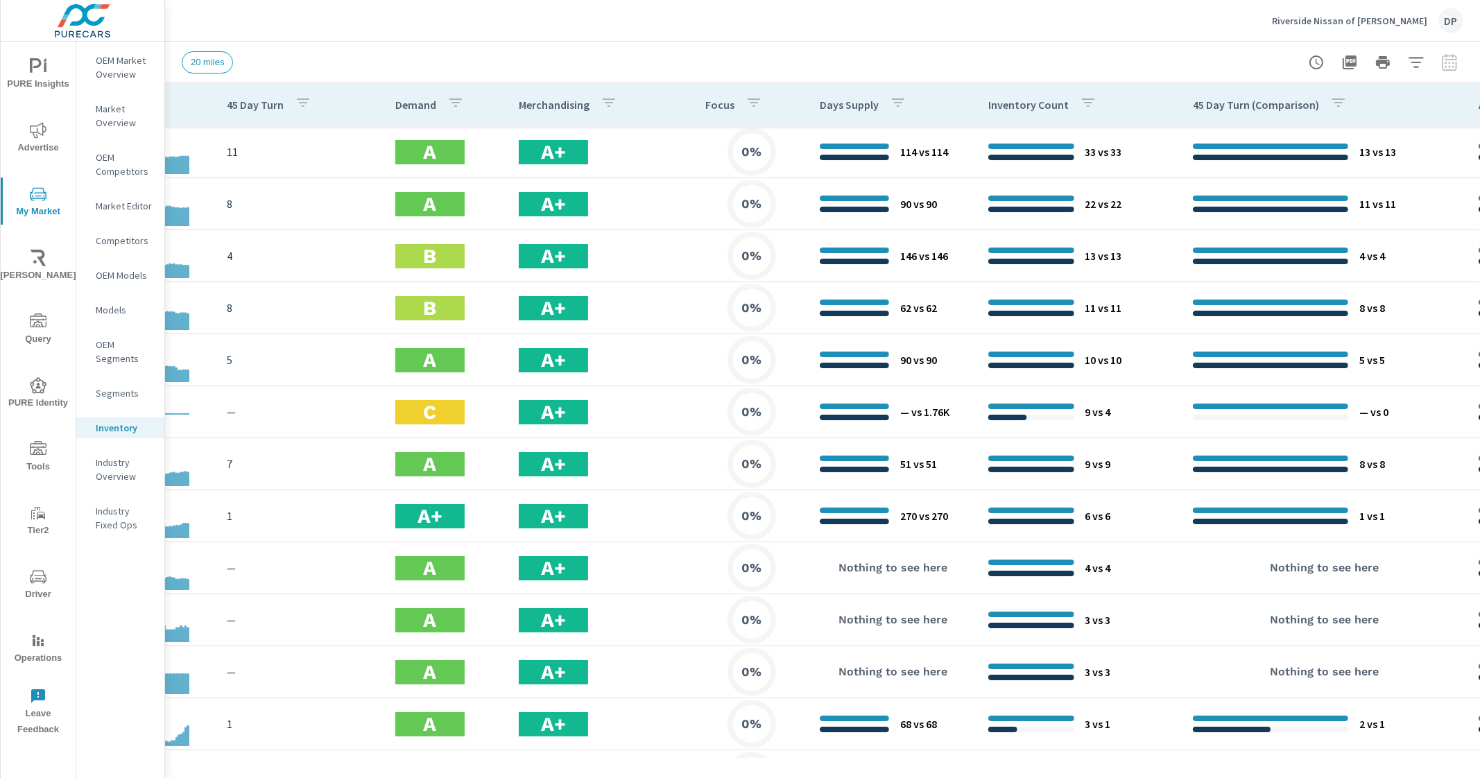
scroll to position [0, 696]
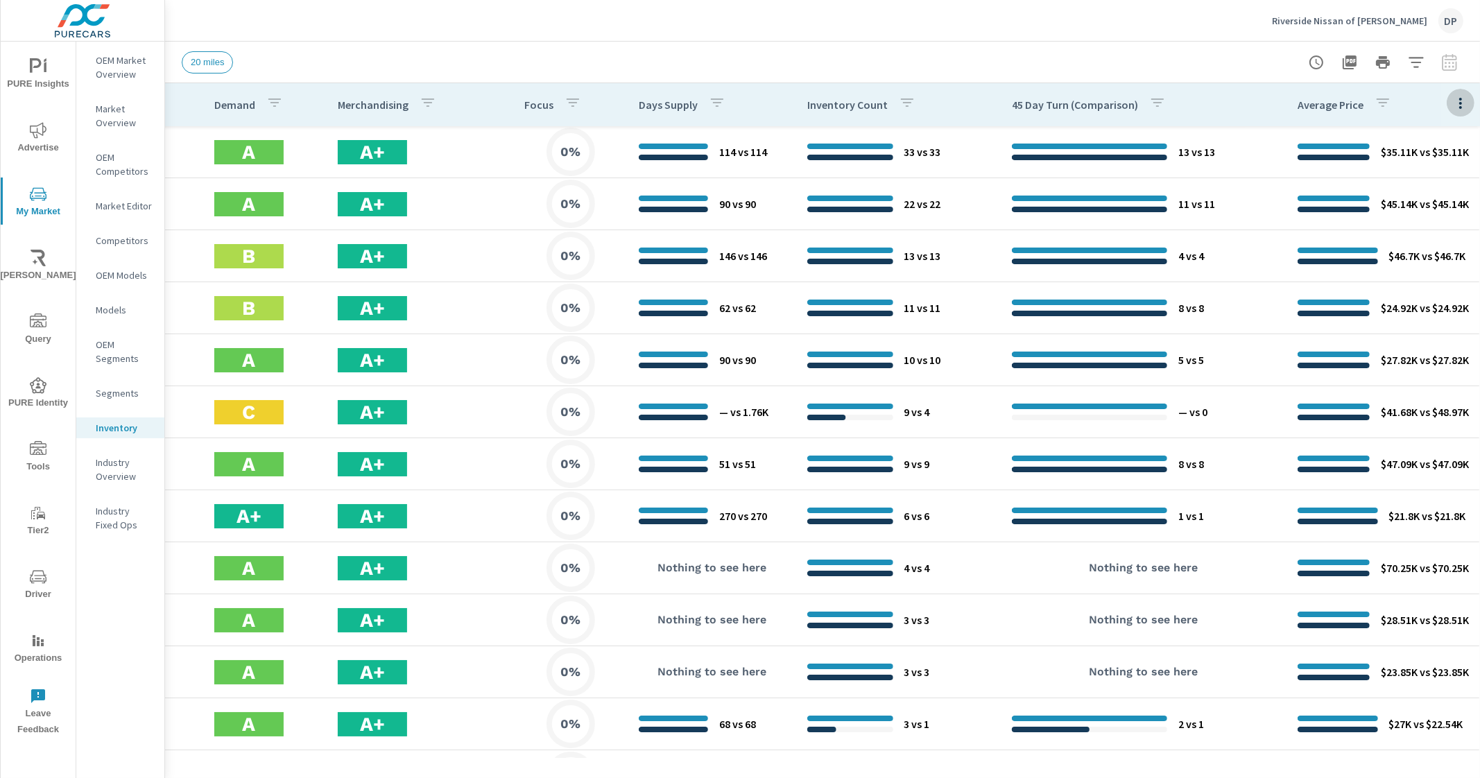
click at [1452, 105] on icon "button" at bounding box center [1460, 103] width 17 height 17
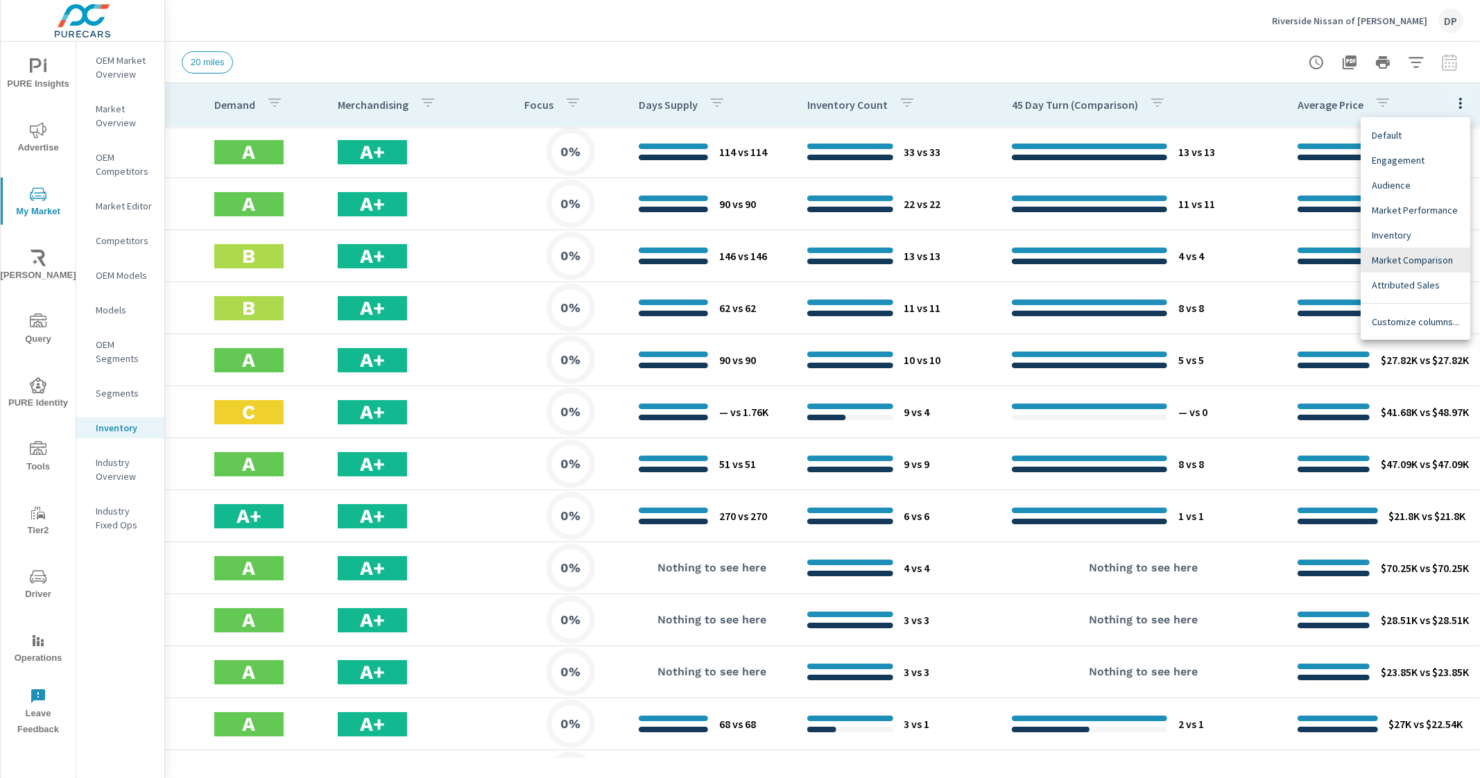
click at [1404, 322] on span "Customize columns..." at bounding box center [1415, 322] width 87 height 14
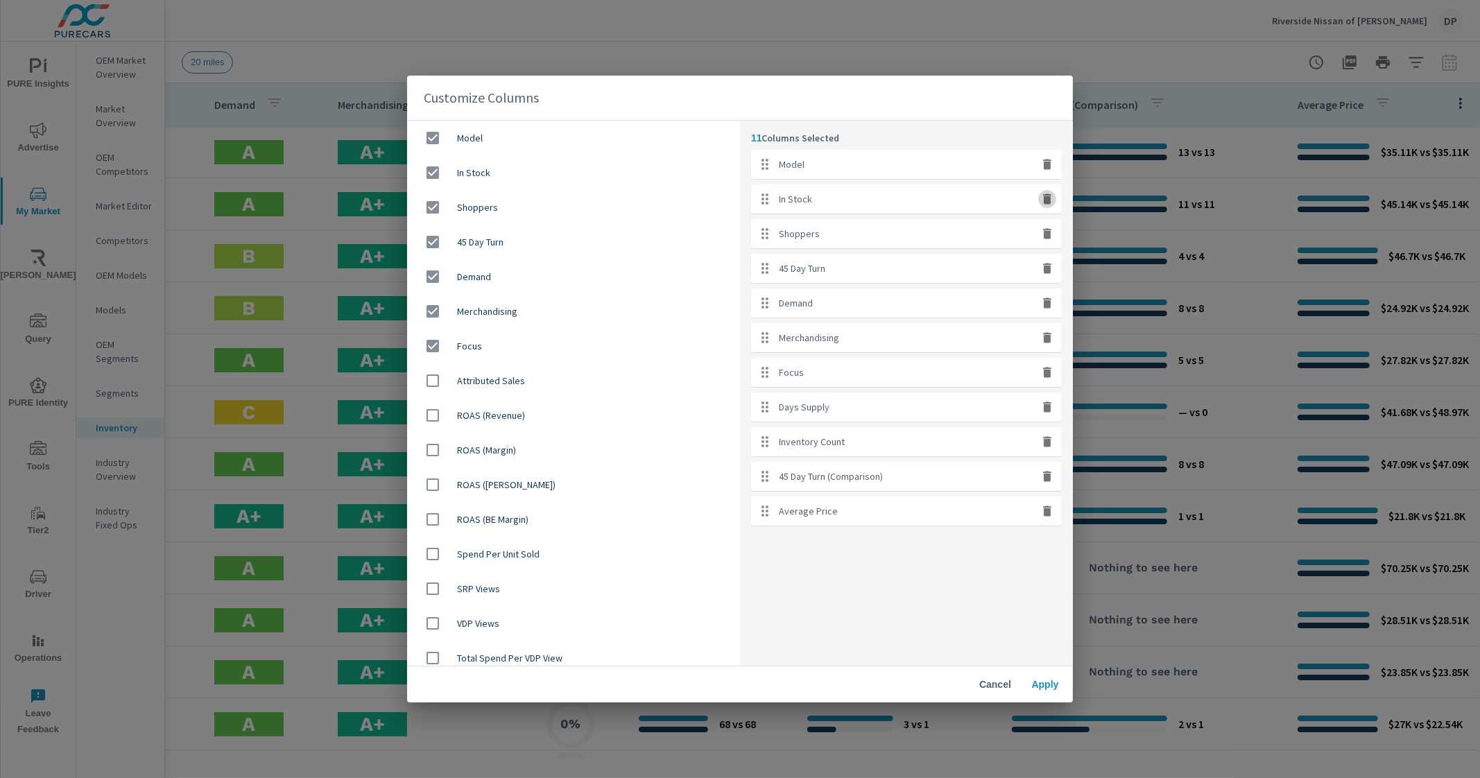
click at [1053, 199] on icon "button" at bounding box center [1047, 199] width 14 height 14
checkbox input "false"
click at [1053, 199] on icon "button" at bounding box center [1047, 199] width 14 height 14
checkbox input "false"
click at [1053, 199] on icon "button" at bounding box center [1047, 199] width 14 height 14
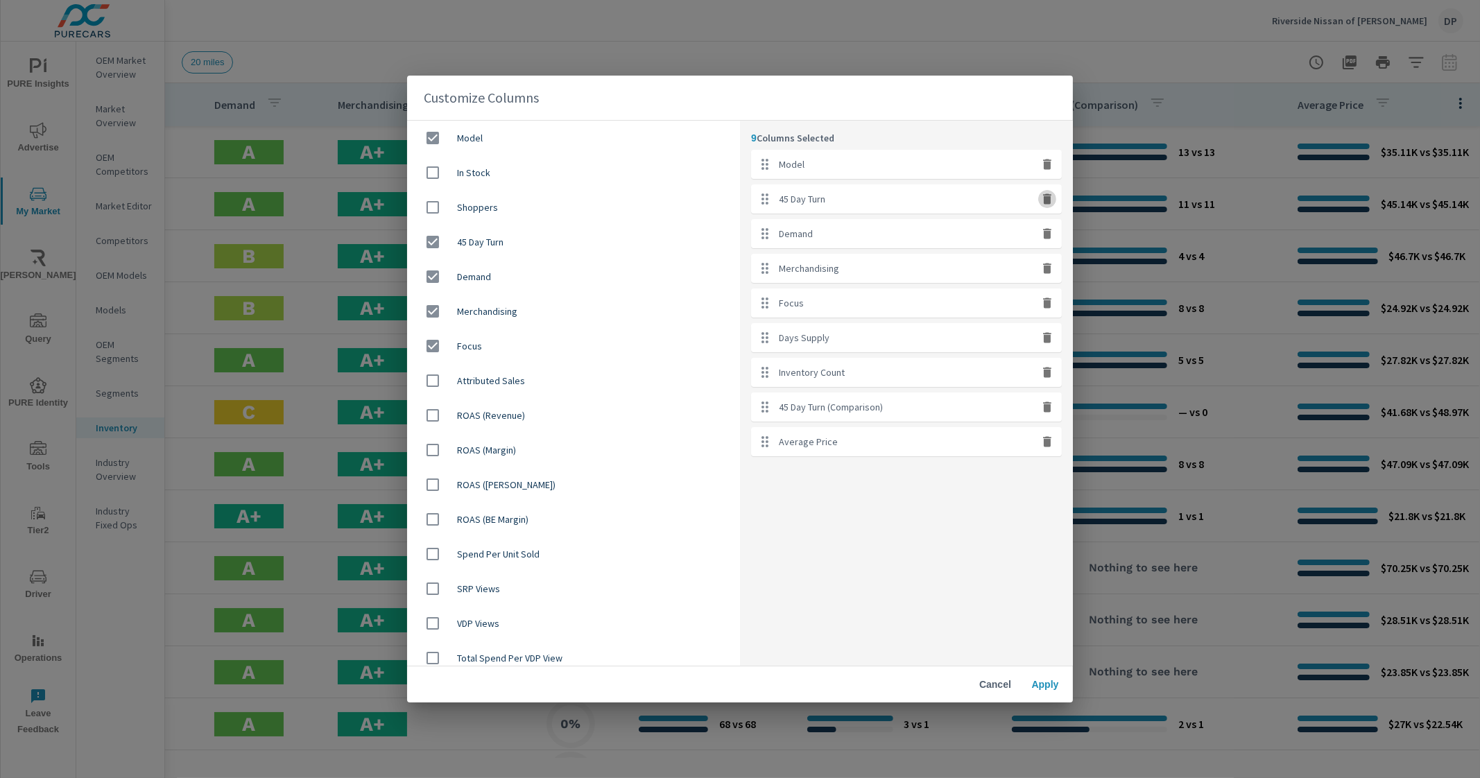
checkbox input "false"
click at [1053, 227] on icon "button" at bounding box center [1047, 234] width 14 height 14
checkbox input "false"
click at [1053, 199] on icon "button" at bounding box center [1047, 199] width 14 height 14
checkbox input "false"
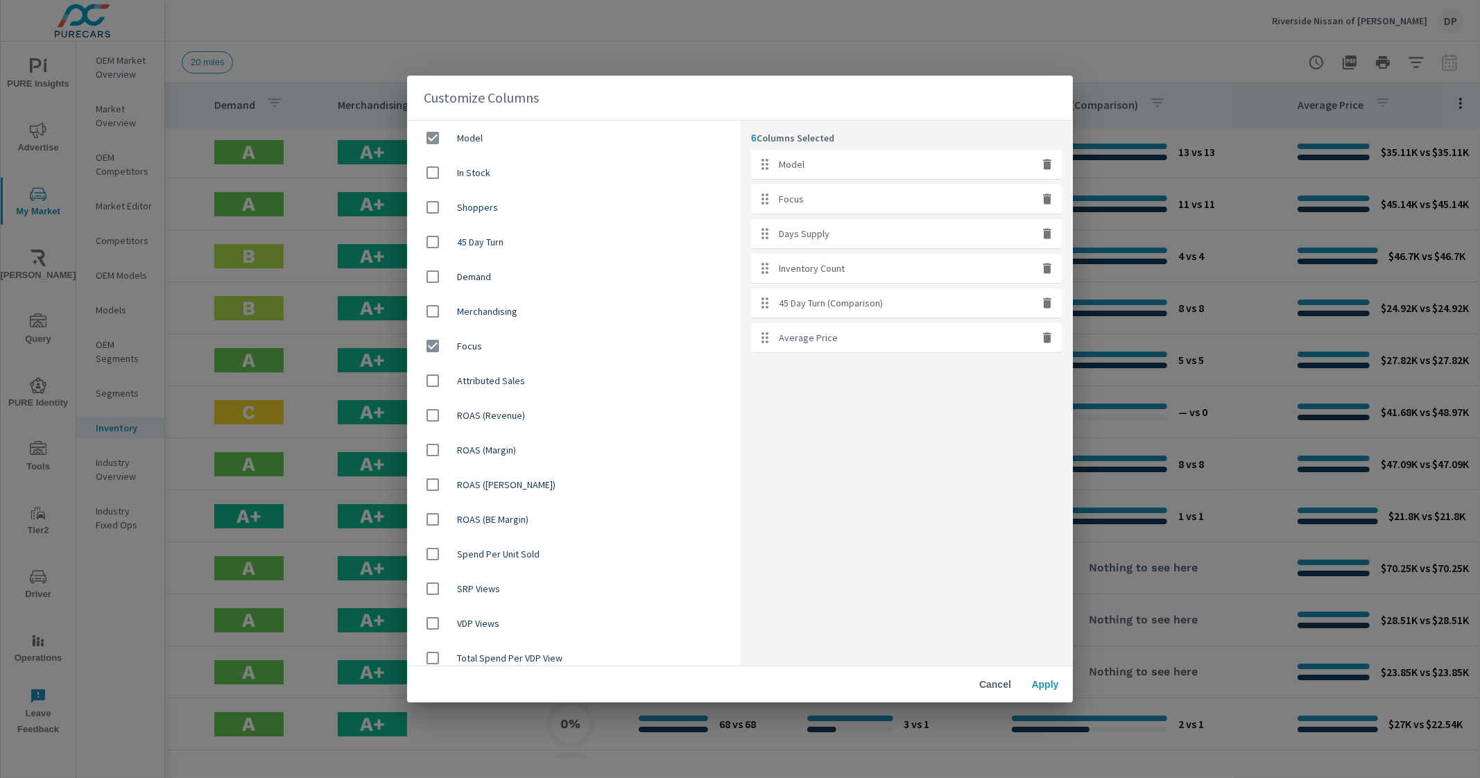
click at [1053, 199] on icon "button" at bounding box center [1047, 199] width 14 height 14
checkbox input "false"
click at [1053, 199] on icon "button" at bounding box center [1047, 199] width 14 height 14
checkbox input "false"
click at [1053, 199] on icon "button" at bounding box center [1047, 199] width 14 height 14
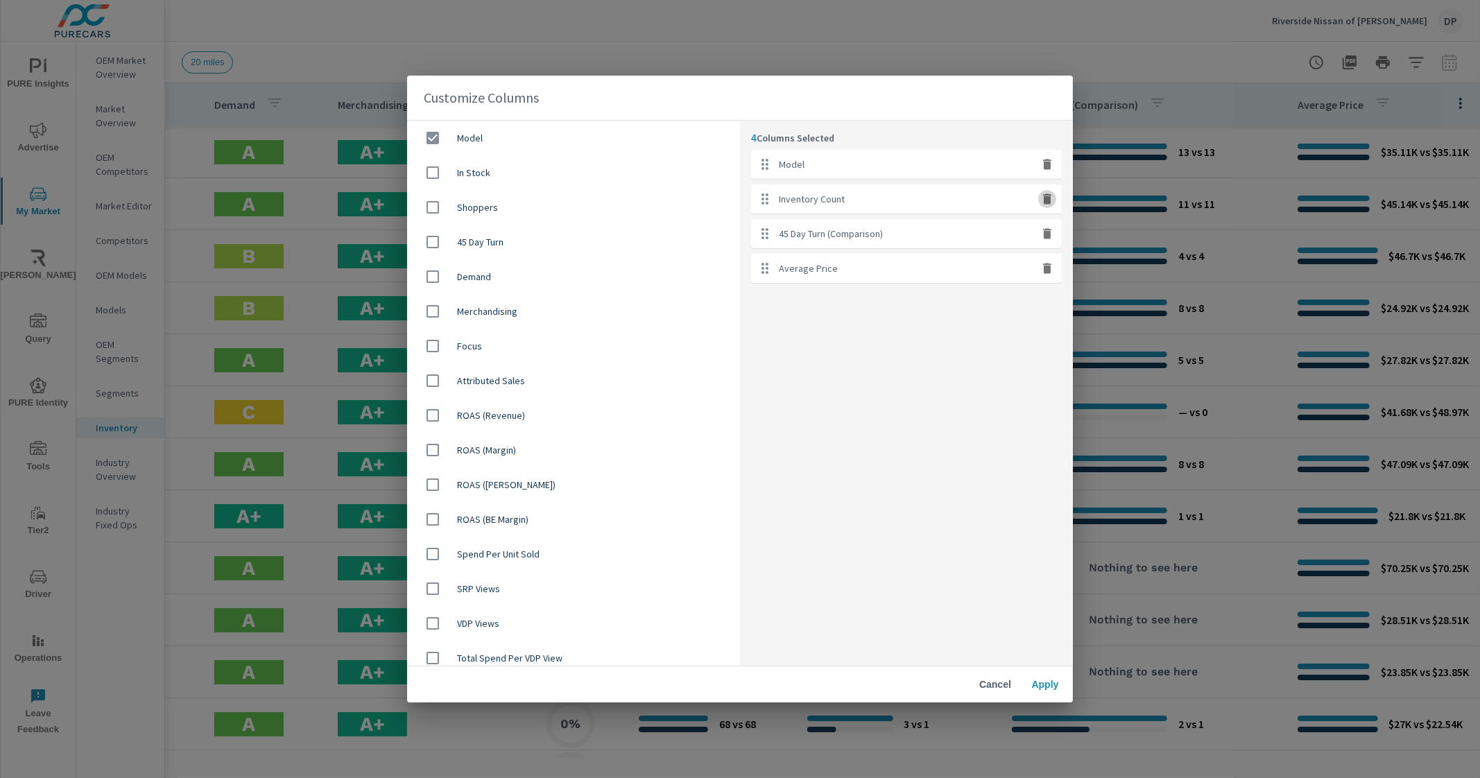
checkbox input "false"
click at [1053, 227] on icon "button" at bounding box center [1047, 234] width 14 height 14
checkbox input "false"
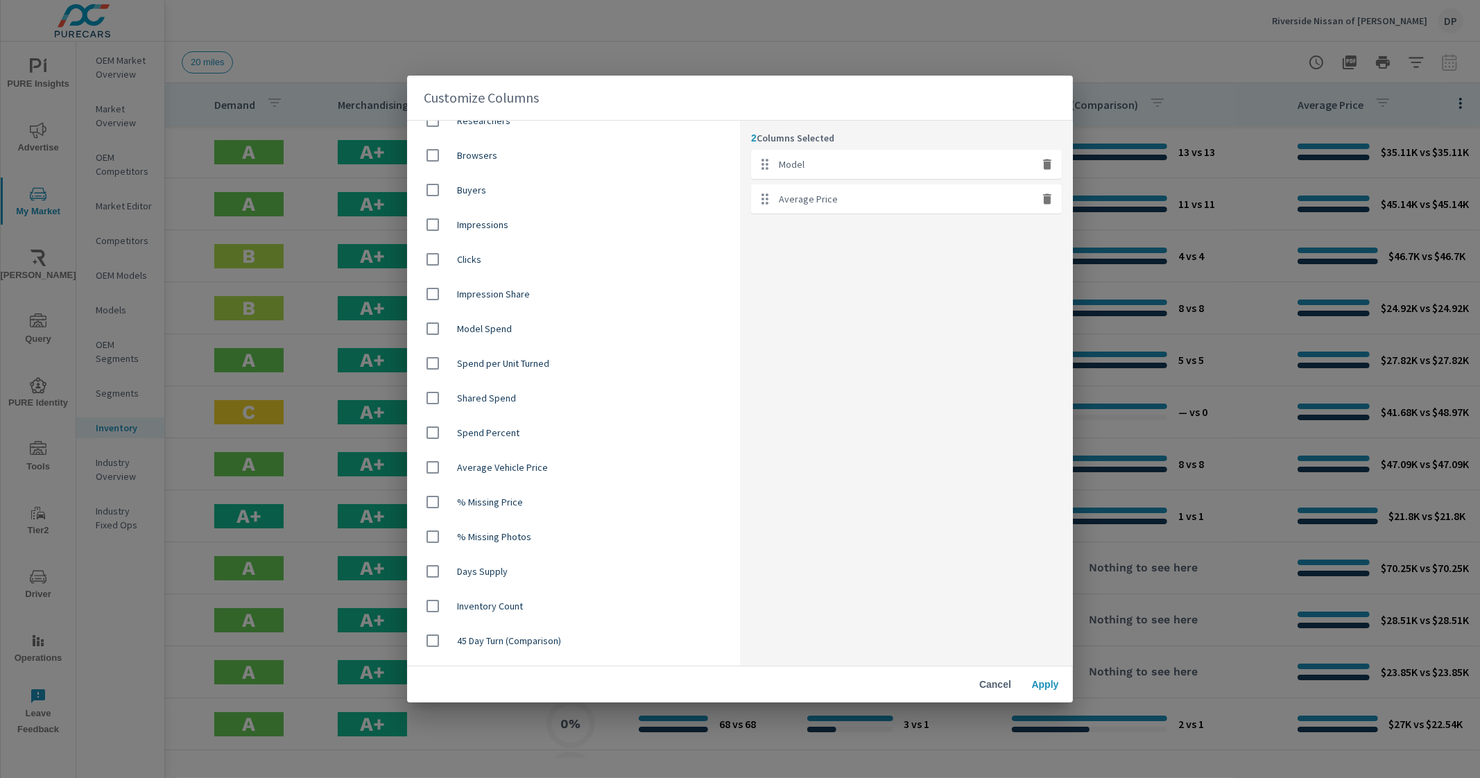
scroll to position [620, 0]
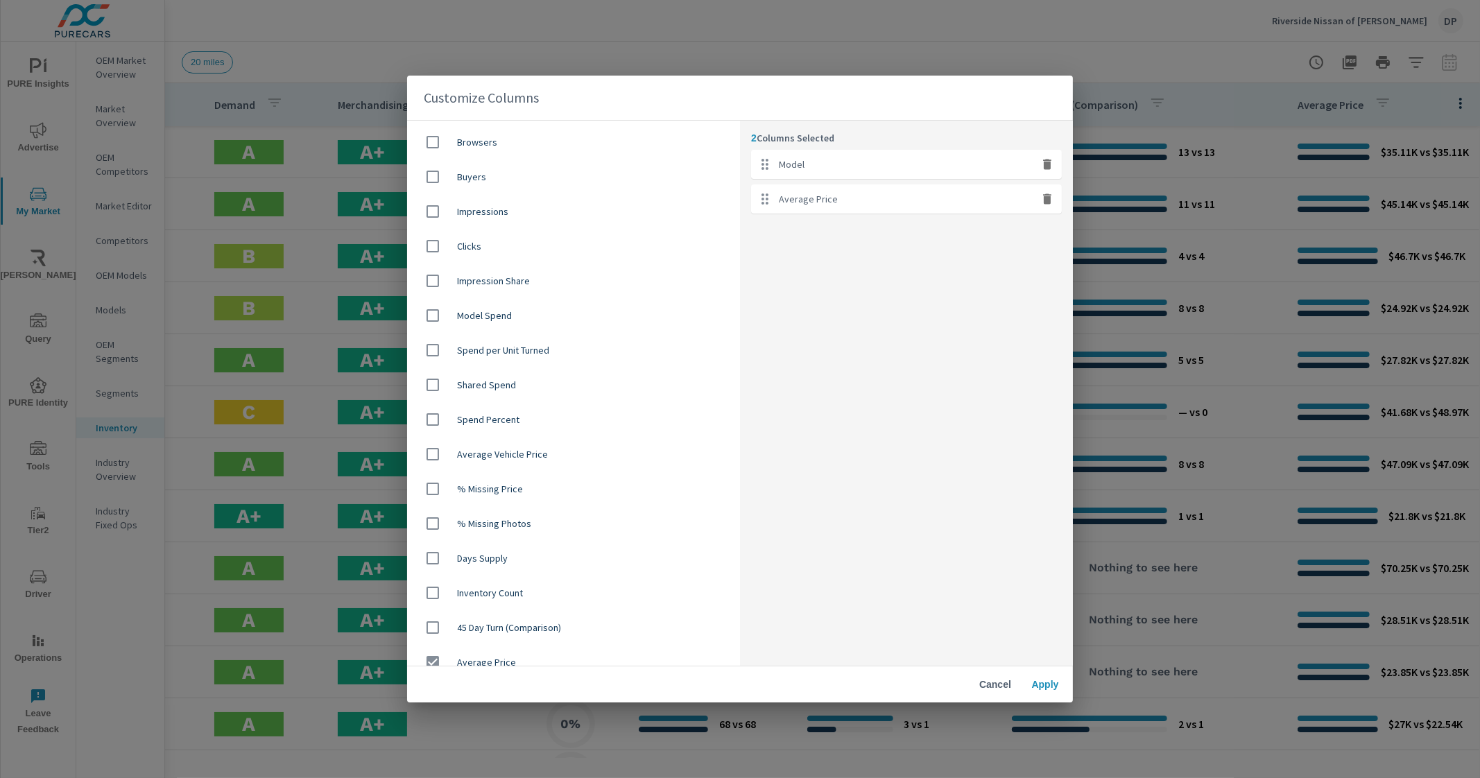
click at [519, 457] on span "Average Vehicle Price" at bounding box center [593, 454] width 272 height 14
checkbox input "true"
click at [1045, 693] on button "Apply" at bounding box center [1045, 684] width 44 height 25
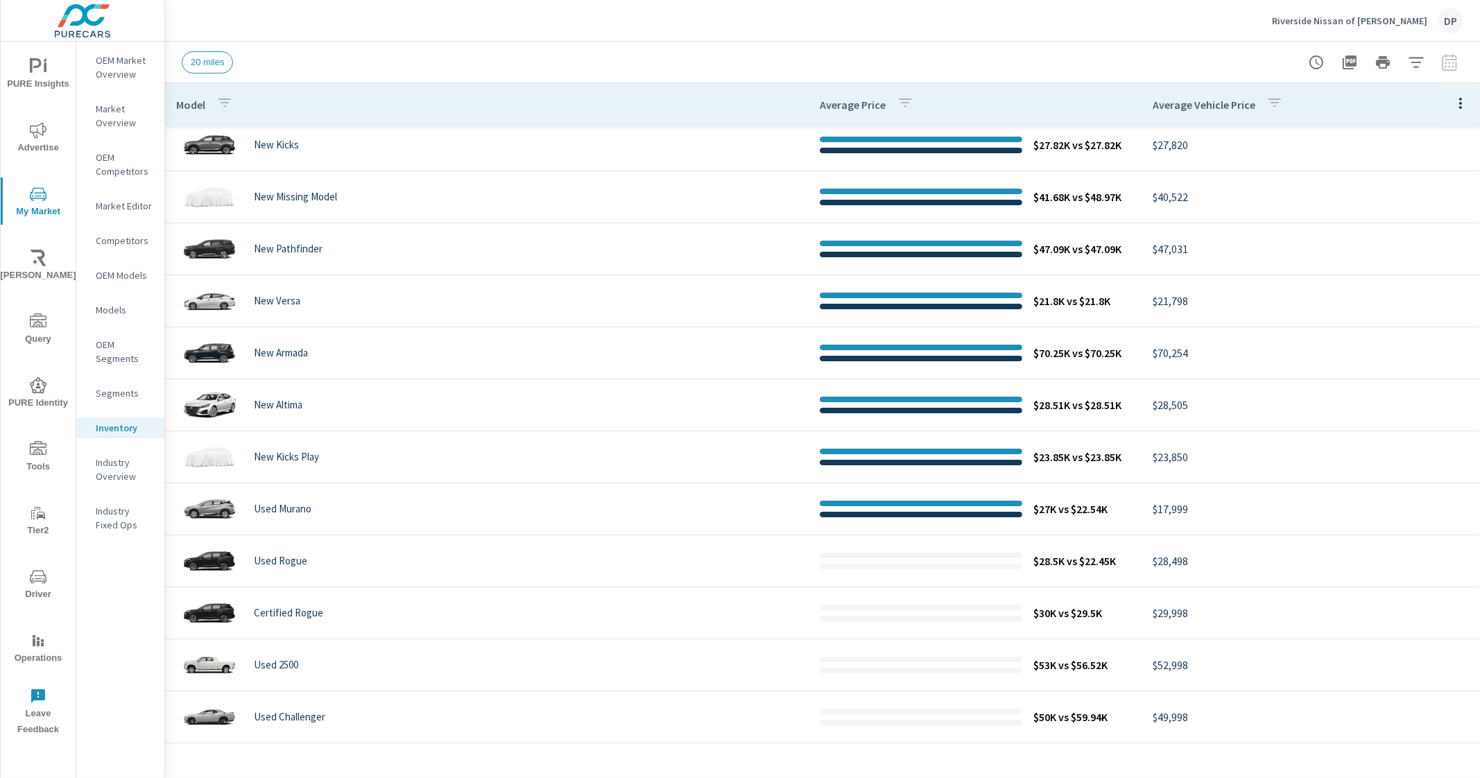
scroll to position [346, 0]
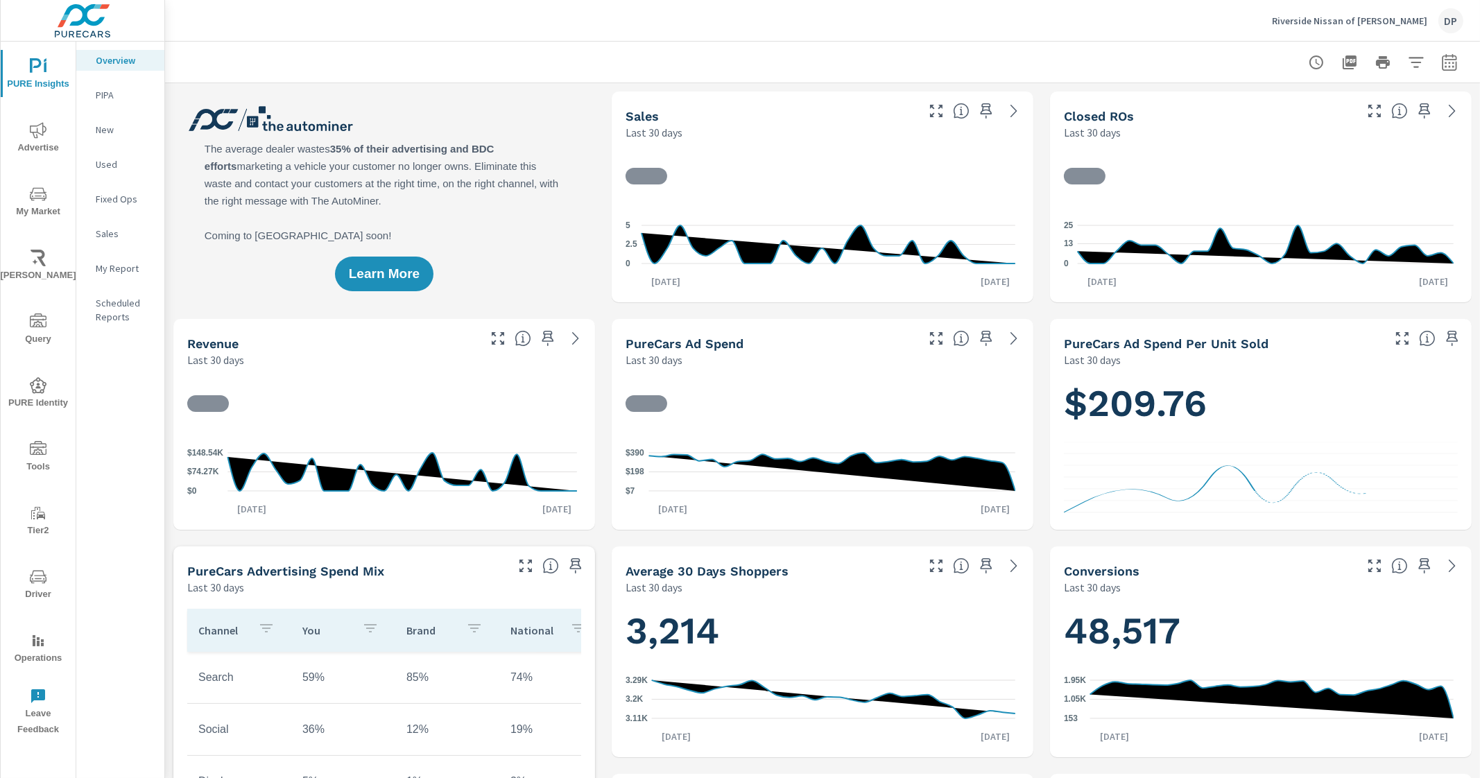
click at [46, 189] on span "My Market" at bounding box center [38, 203] width 67 height 34
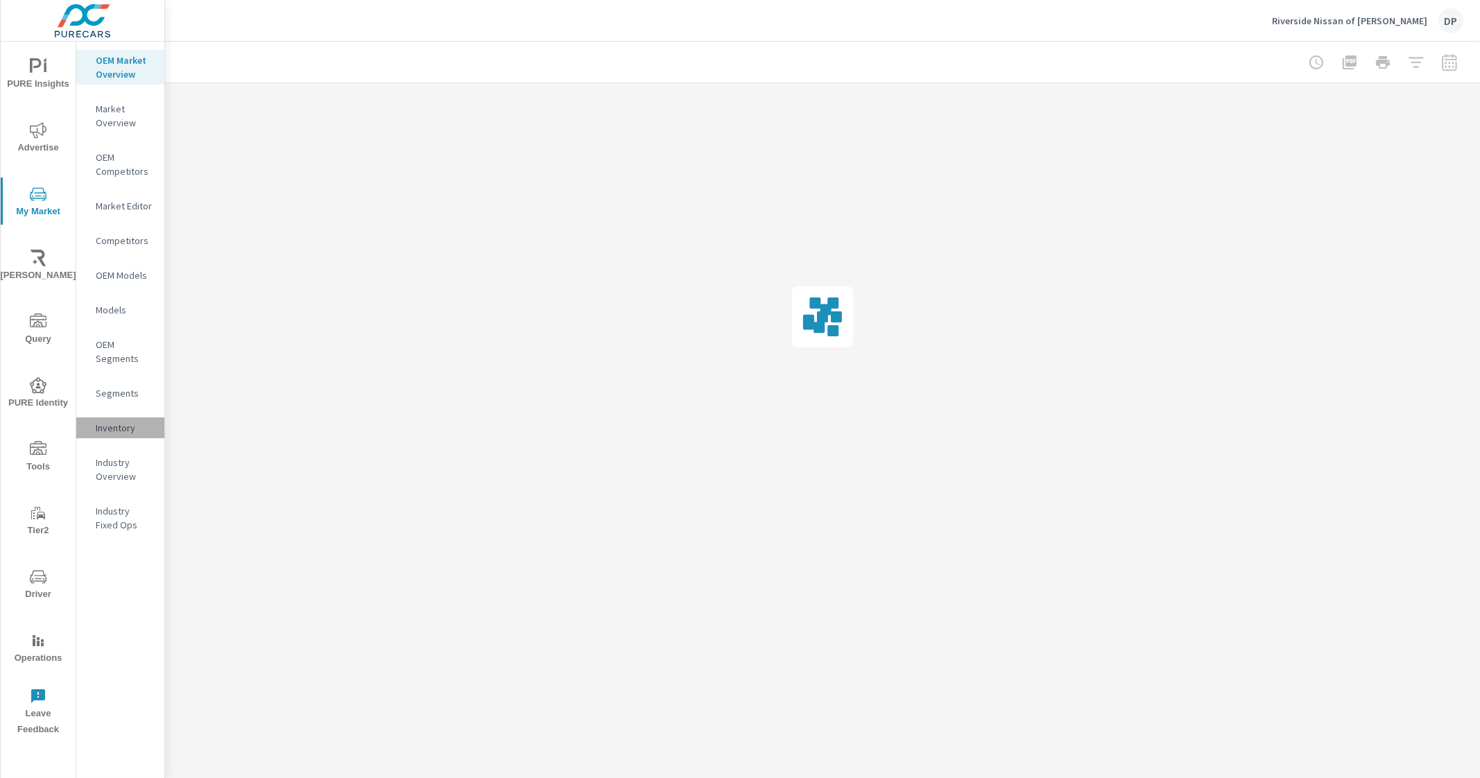
click at [117, 430] on p "Inventory" at bounding box center [125, 428] width 58 height 14
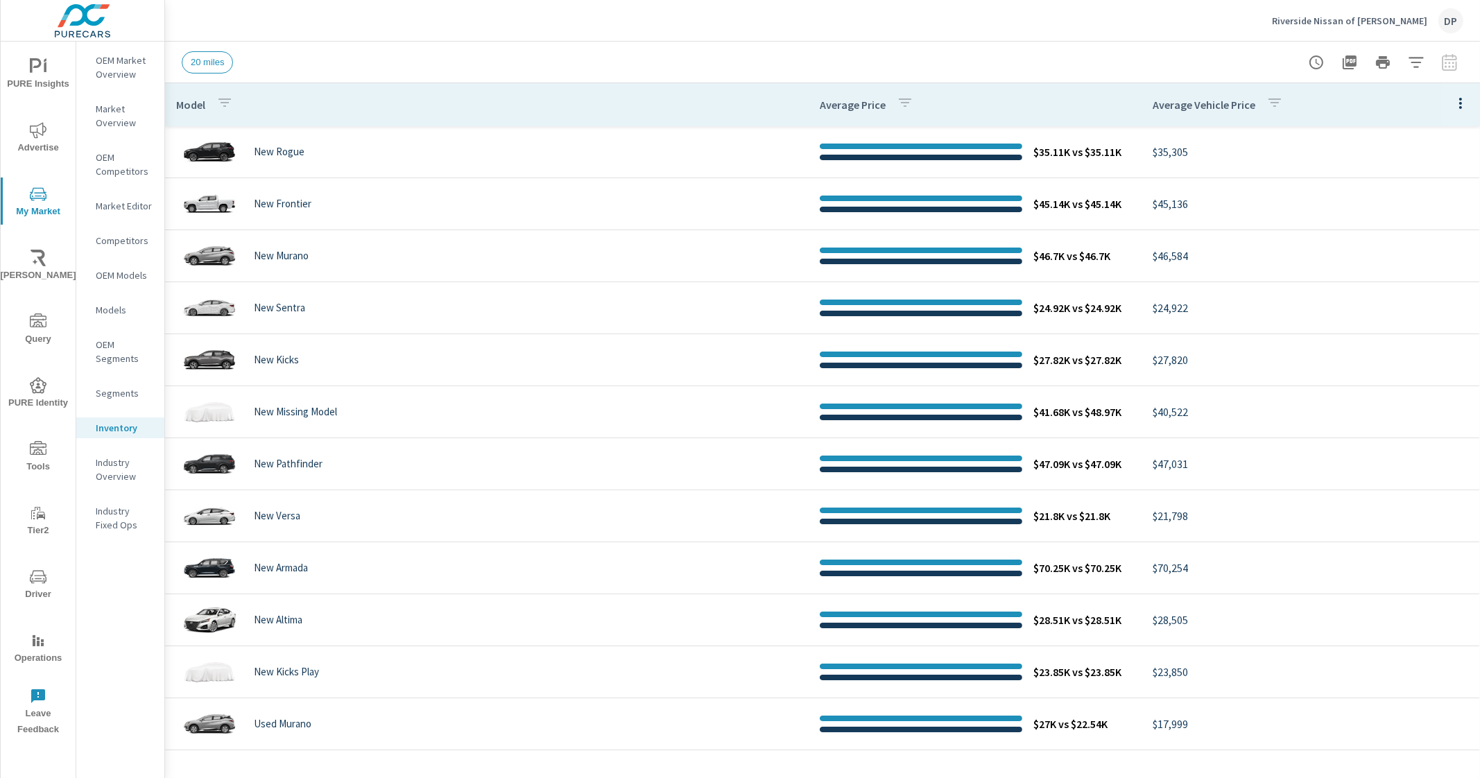
click at [1452, 101] on icon "button" at bounding box center [1460, 103] width 17 height 17
click at [1405, 266] on span "Market Comparison" at bounding box center [1415, 260] width 87 height 14
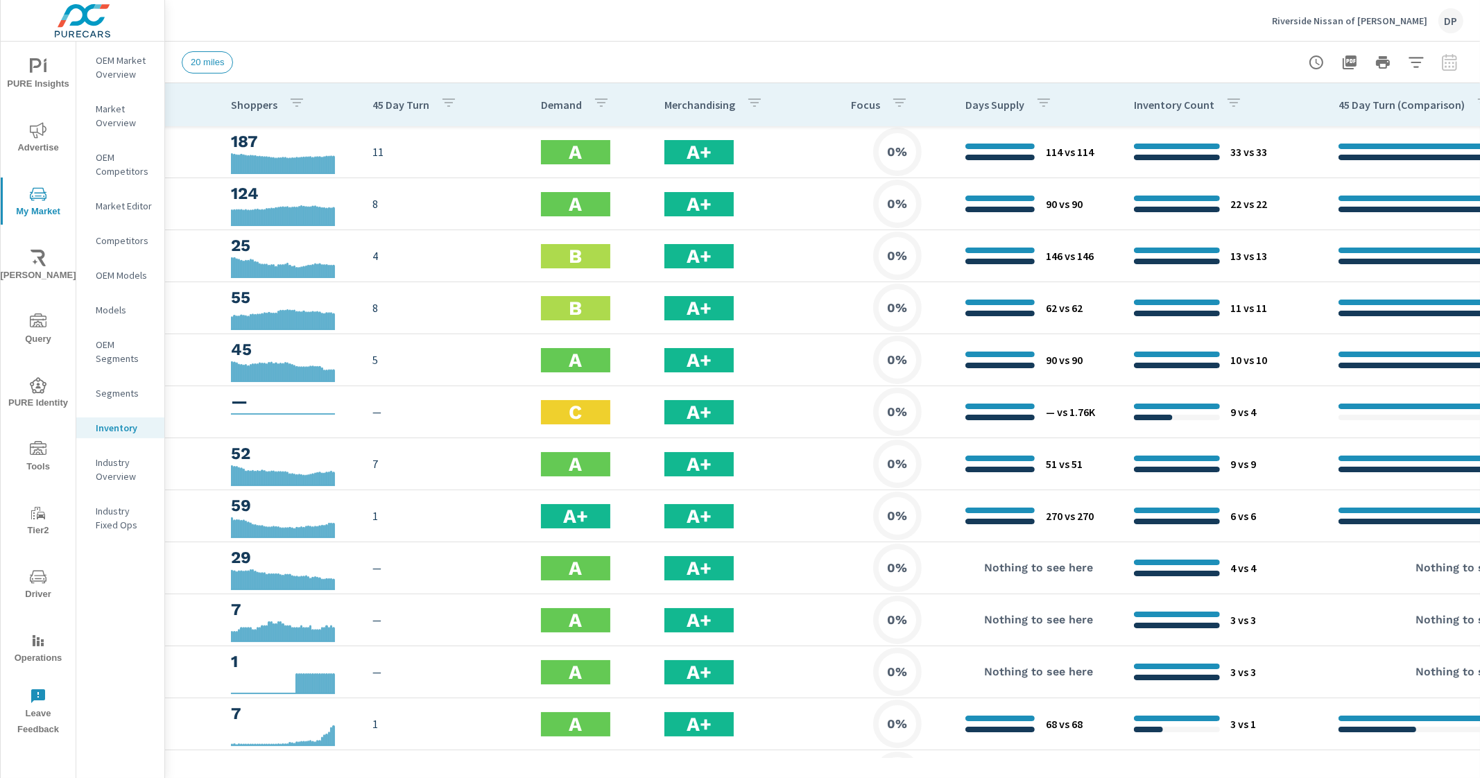
scroll to position [0, 696]
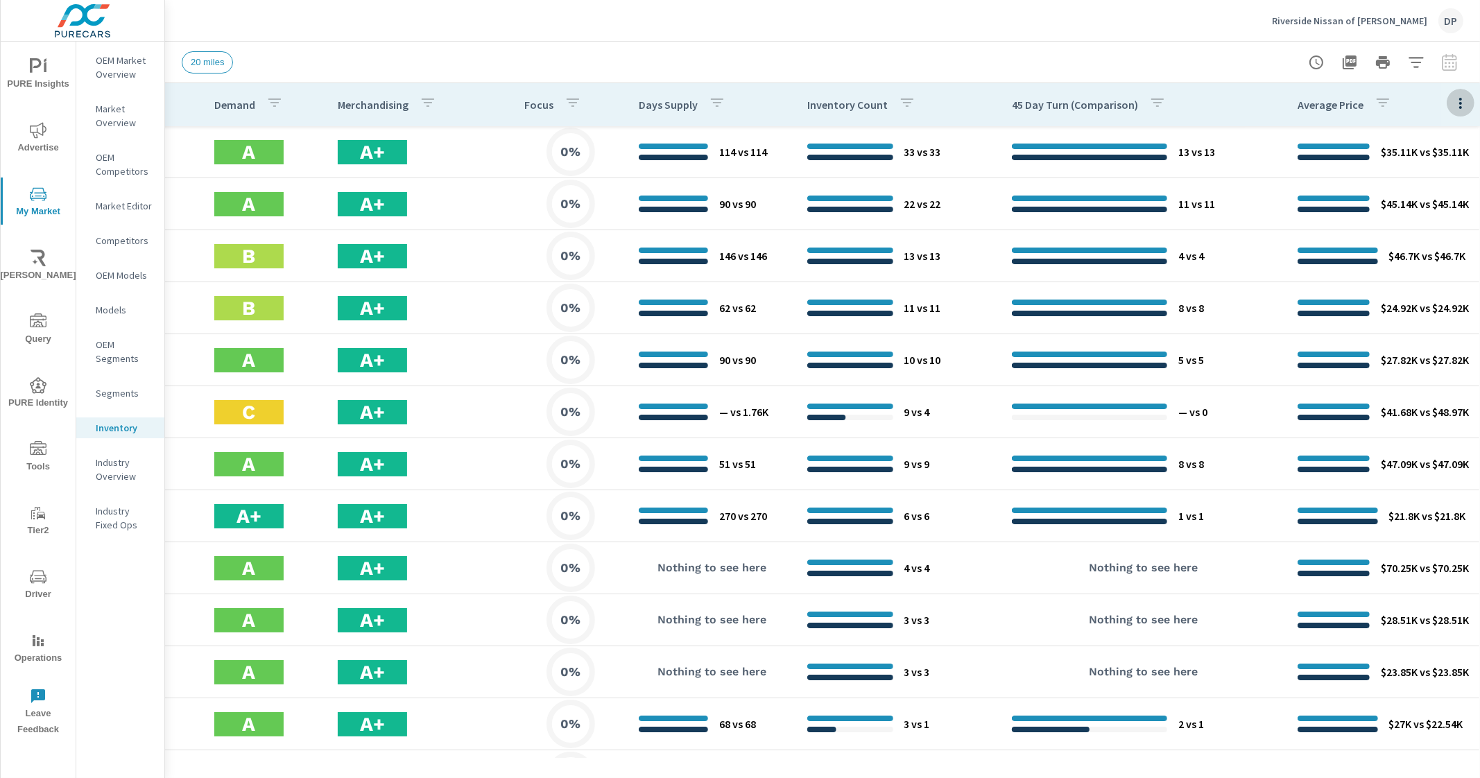
click at [1452, 101] on icon "button" at bounding box center [1460, 103] width 17 height 17
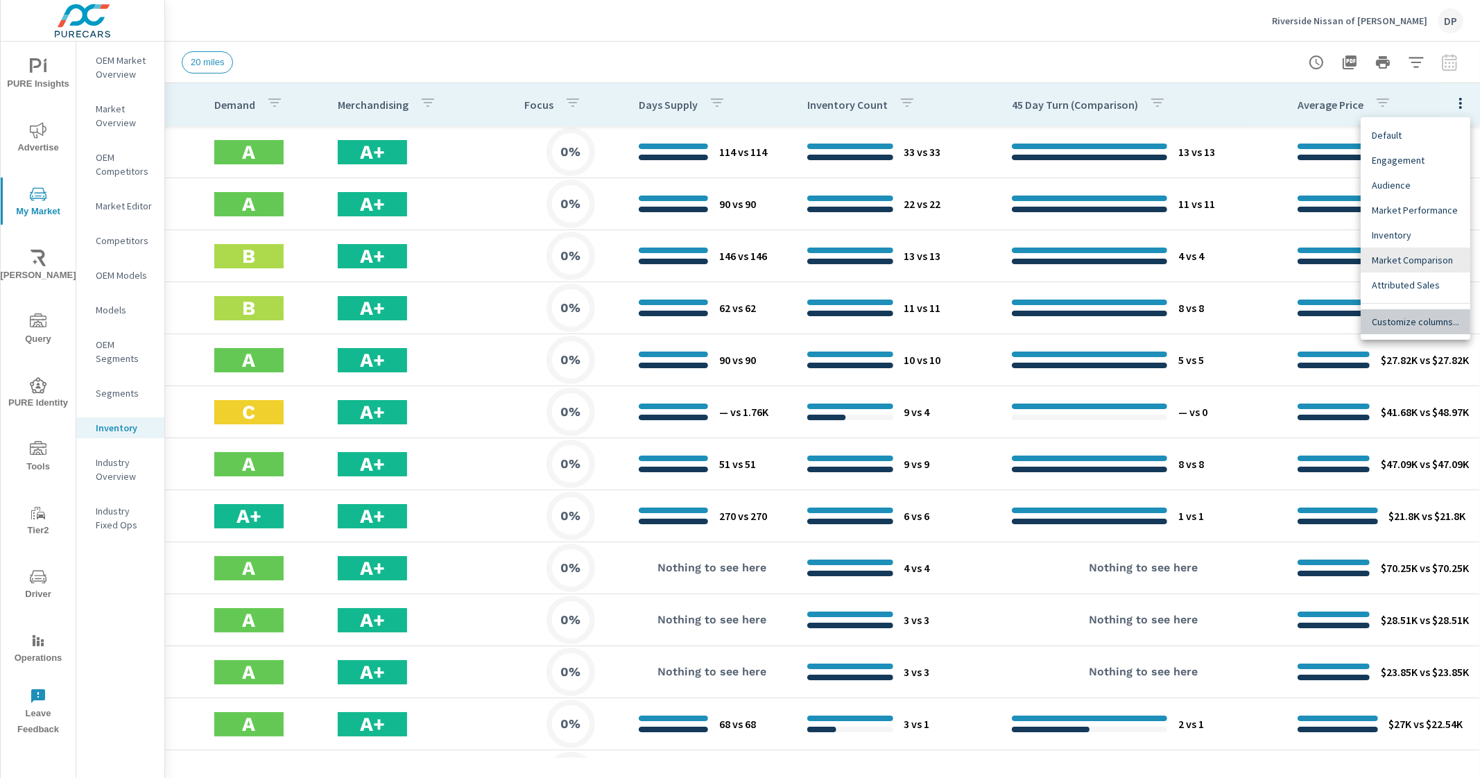
click at [1389, 329] on div "Customize columns..." at bounding box center [1416, 321] width 110 height 25
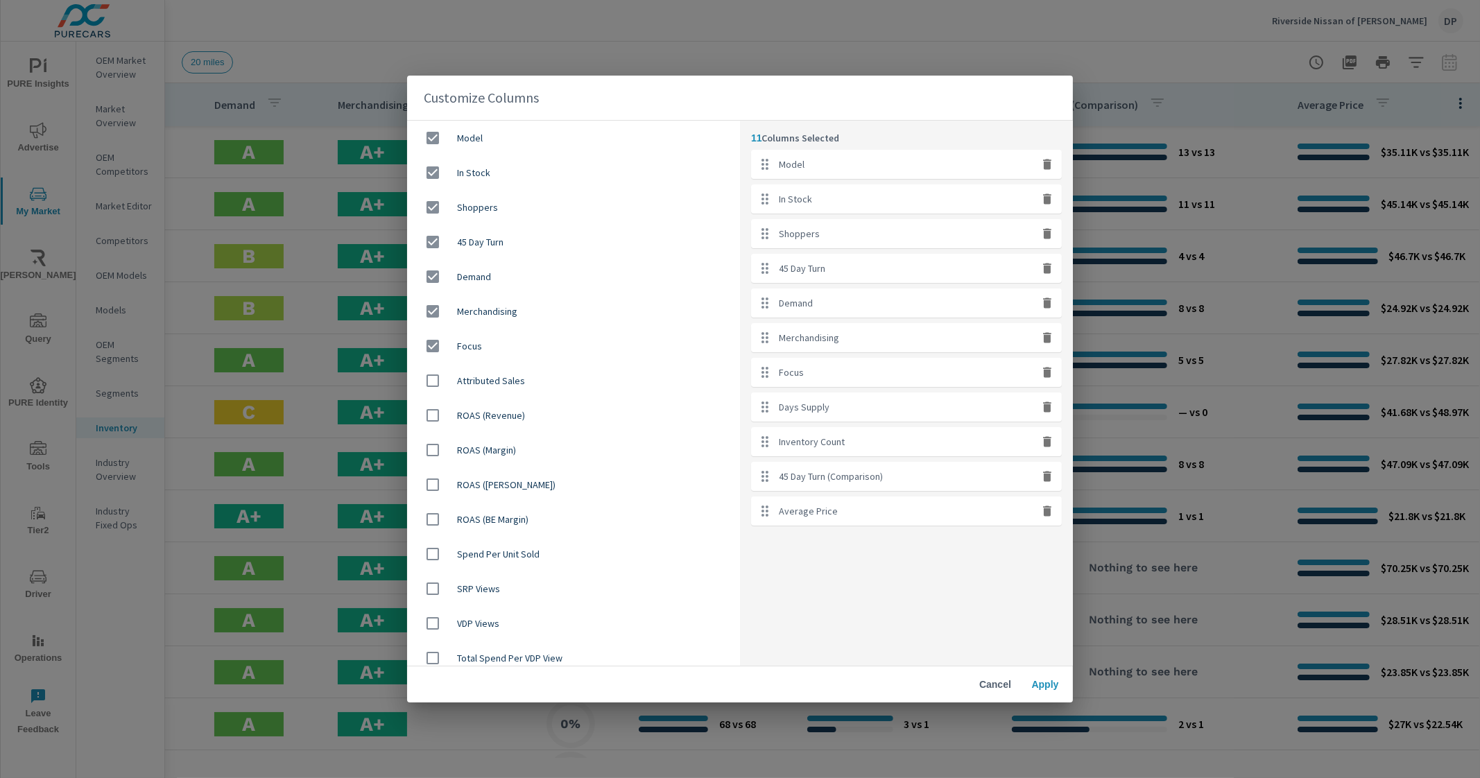
click at [1049, 199] on icon "button" at bounding box center [1047, 199] width 8 height 10
checkbox input "false"
click at [1049, 199] on icon "button" at bounding box center [1047, 199] width 8 height 10
checkbox input "false"
click at [1049, 199] on icon "button" at bounding box center [1047, 199] width 8 height 10
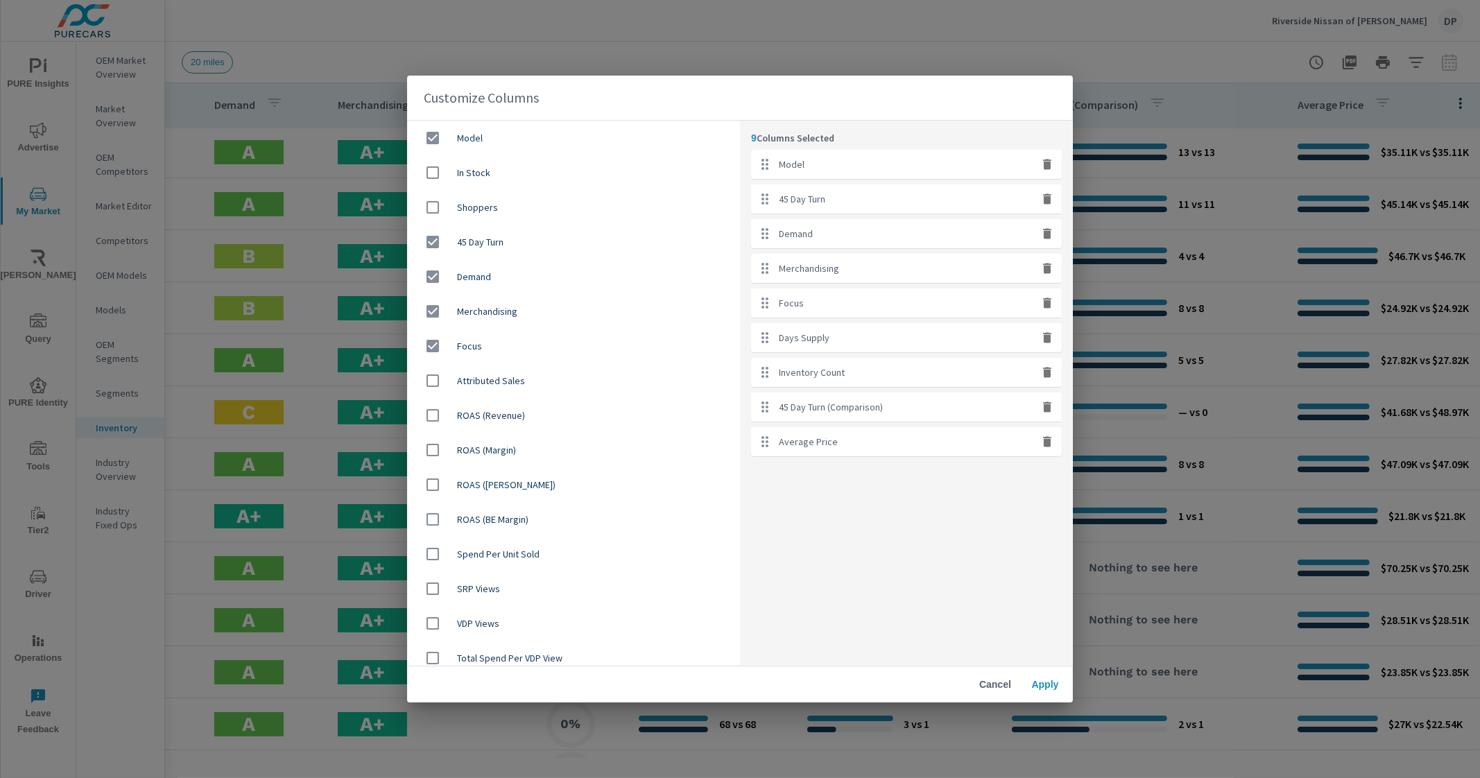
checkbox input "false"
click at [1049, 199] on icon "button" at bounding box center [1047, 199] width 8 height 10
checkbox input "false"
click at [1049, 229] on icon "button" at bounding box center [1047, 234] width 8 height 10
checkbox input "false"
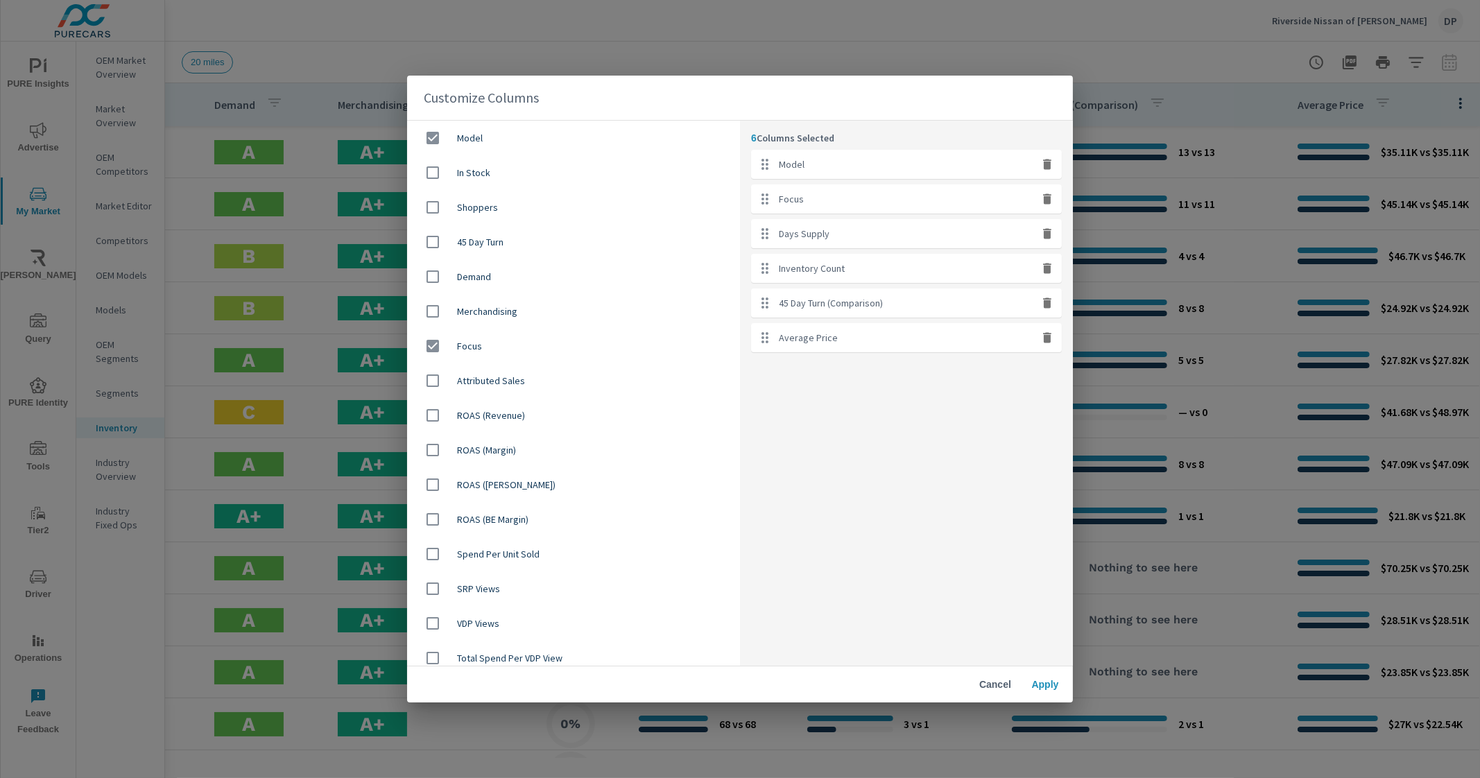
click at [1049, 199] on icon "button" at bounding box center [1047, 199] width 8 height 10
checkbox input "false"
click at [1049, 199] on icon "button" at bounding box center [1047, 199] width 8 height 10
checkbox input "false"
click at [1049, 199] on icon "button" at bounding box center [1047, 199] width 8 height 10
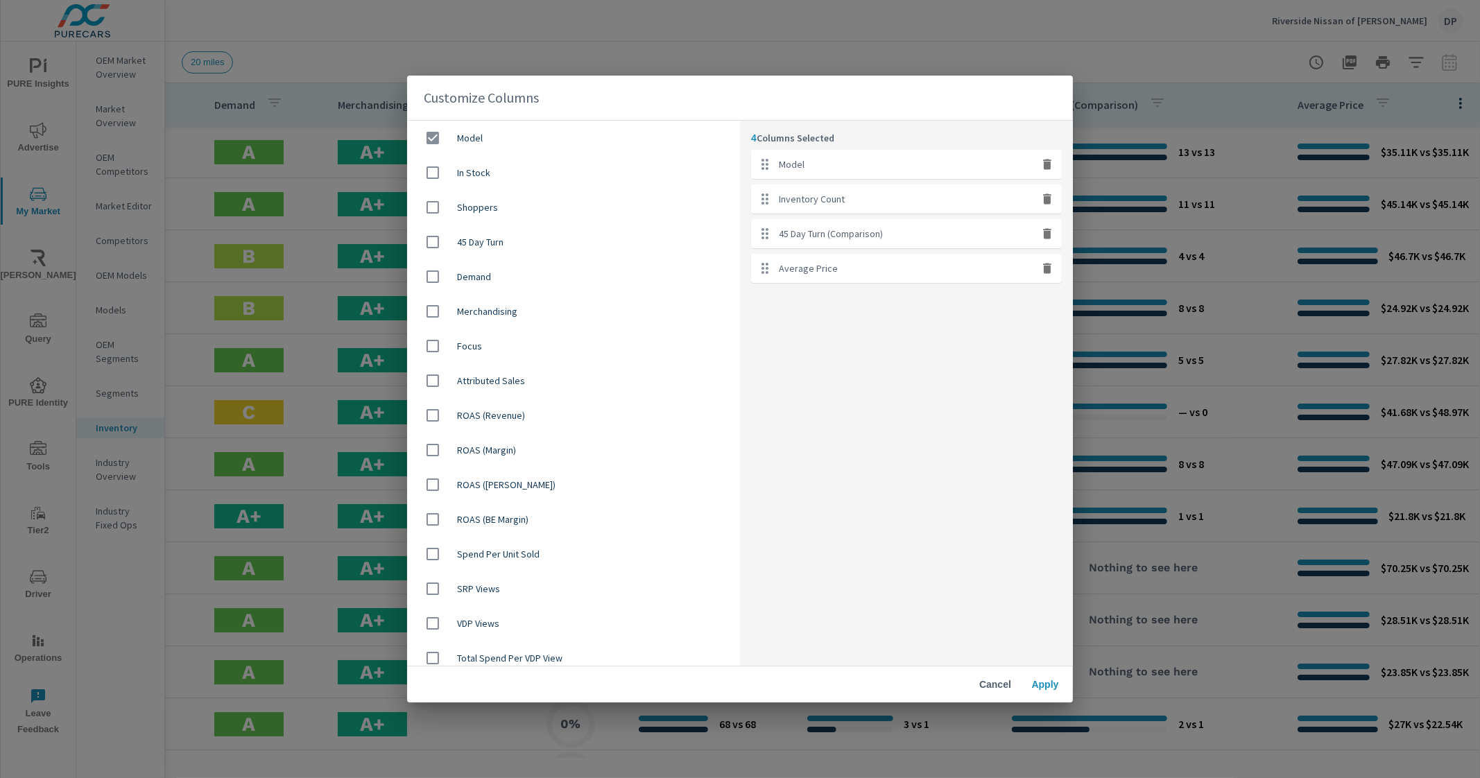
checkbox input "false"
click at [1049, 199] on icon "button" at bounding box center [1047, 199] width 8 height 10
checkbox input "false"
click at [1049, 199] on icon "button" at bounding box center [1047, 199] width 8 height 10
checkbox input "false"
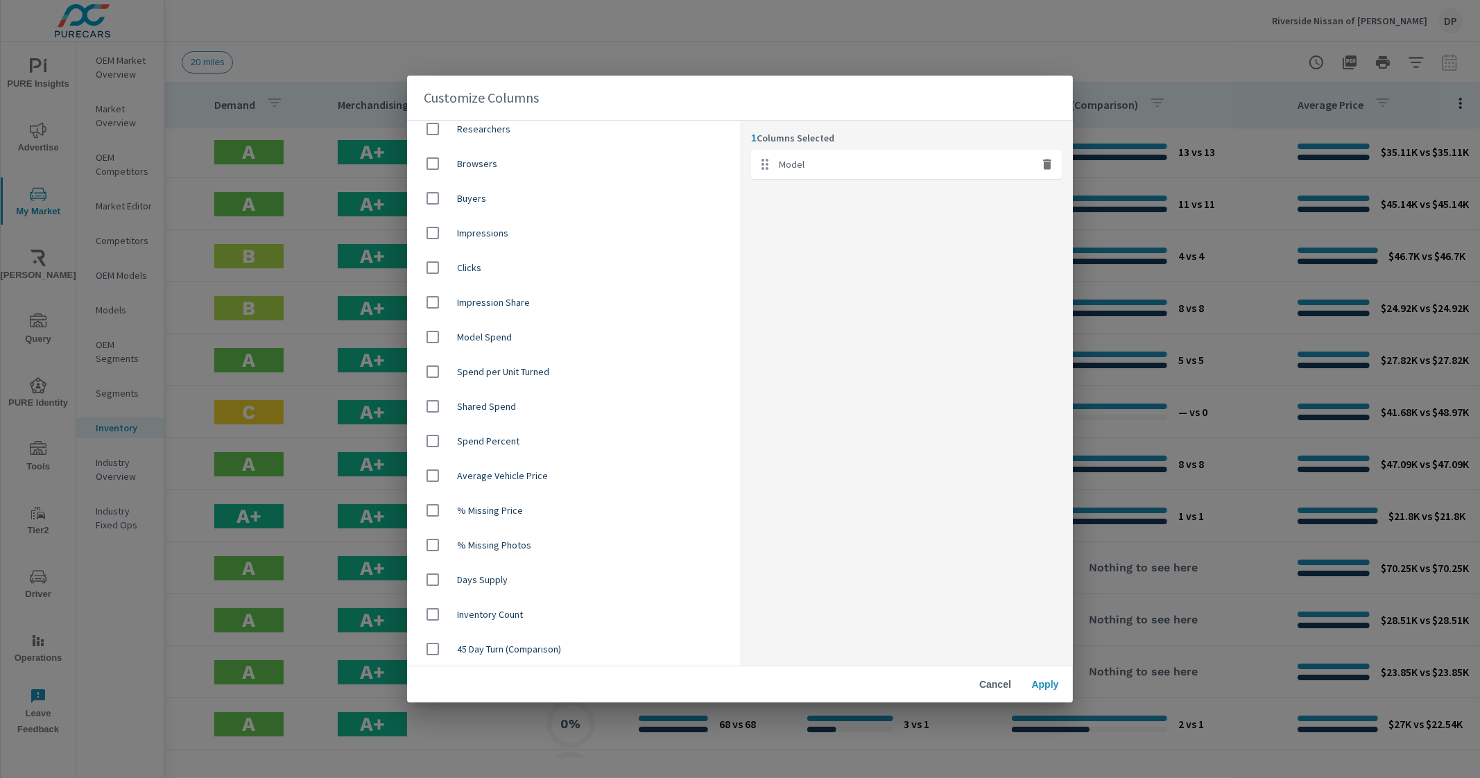
scroll to position [606, 0]
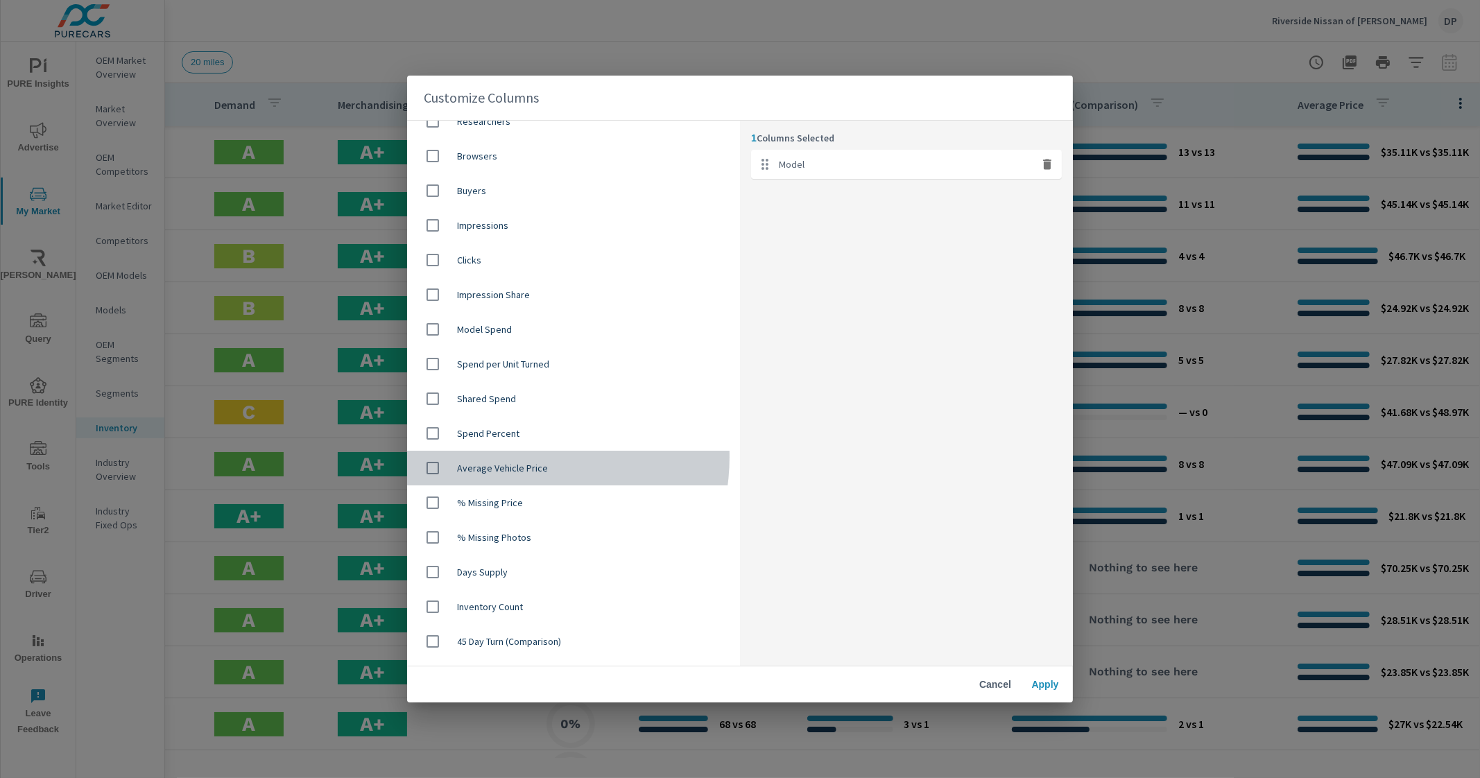
click at [517, 456] on div "Average Vehicle Price" at bounding box center [573, 468] width 333 height 35
checkbox input "true"
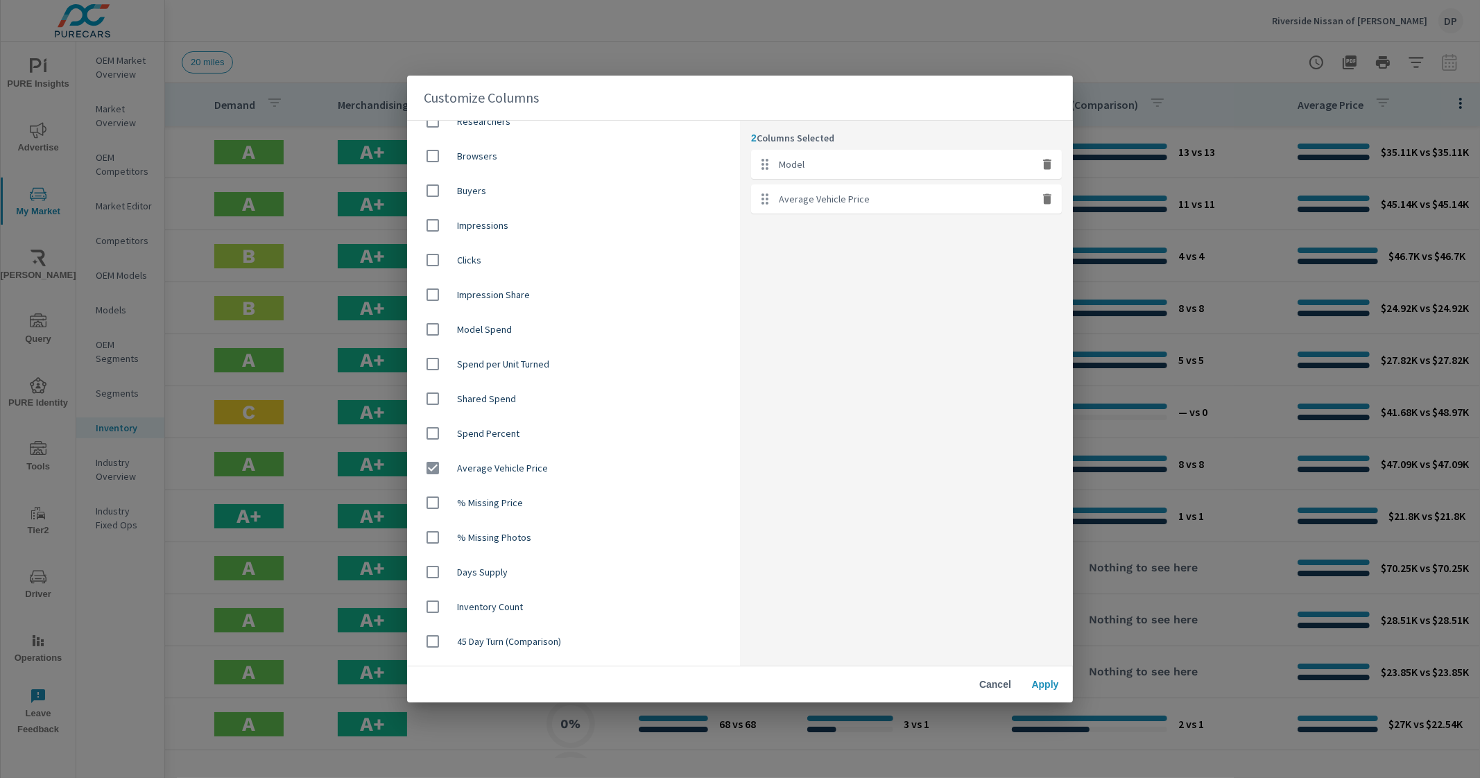
click at [1042, 695] on button "Apply" at bounding box center [1045, 684] width 44 height 25
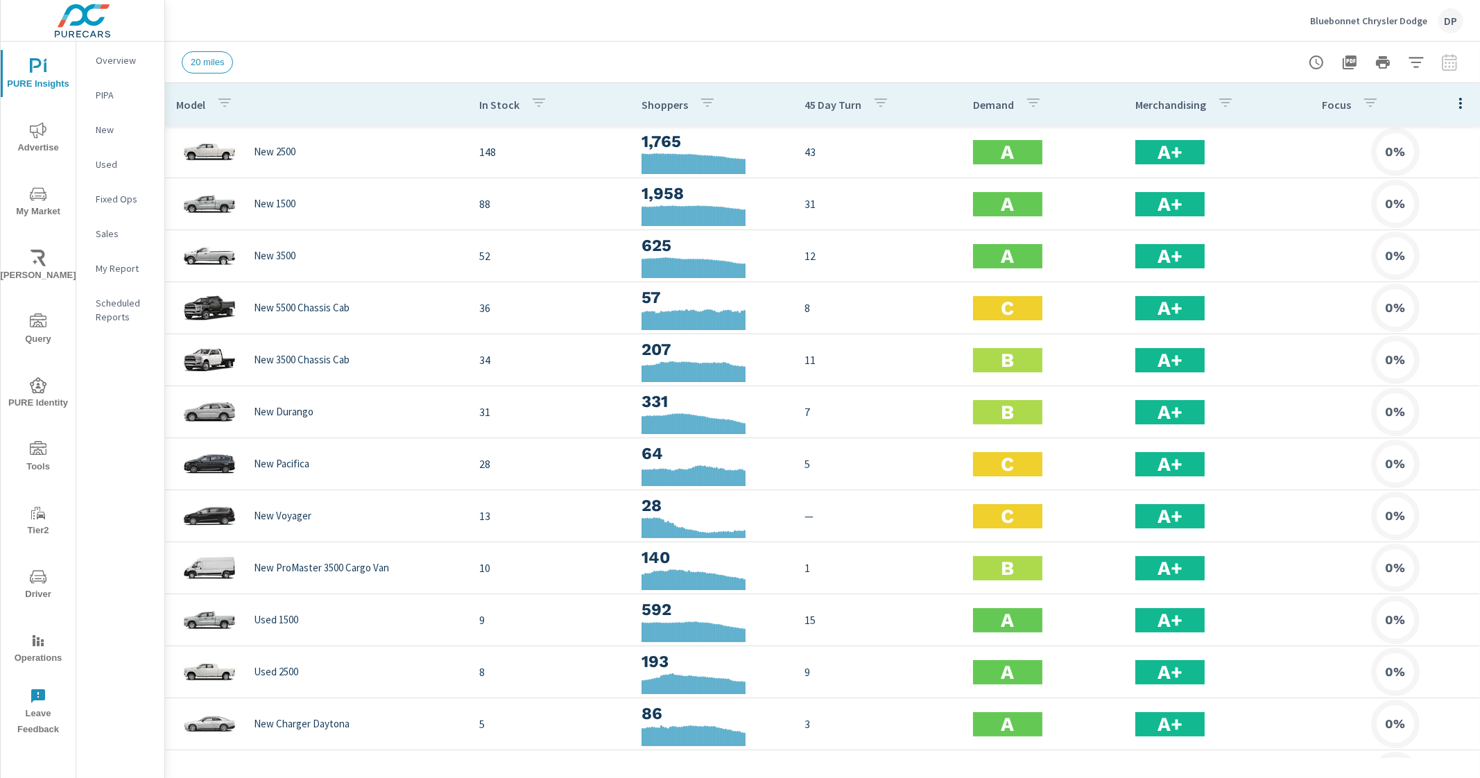
click at [1452, 95] on icon "button" at bounding box center [1460, 103] width 17 height 17
click at [1405, 256] on span "Market Comparison" at bounding box center [1415, 260] width 87 height 14
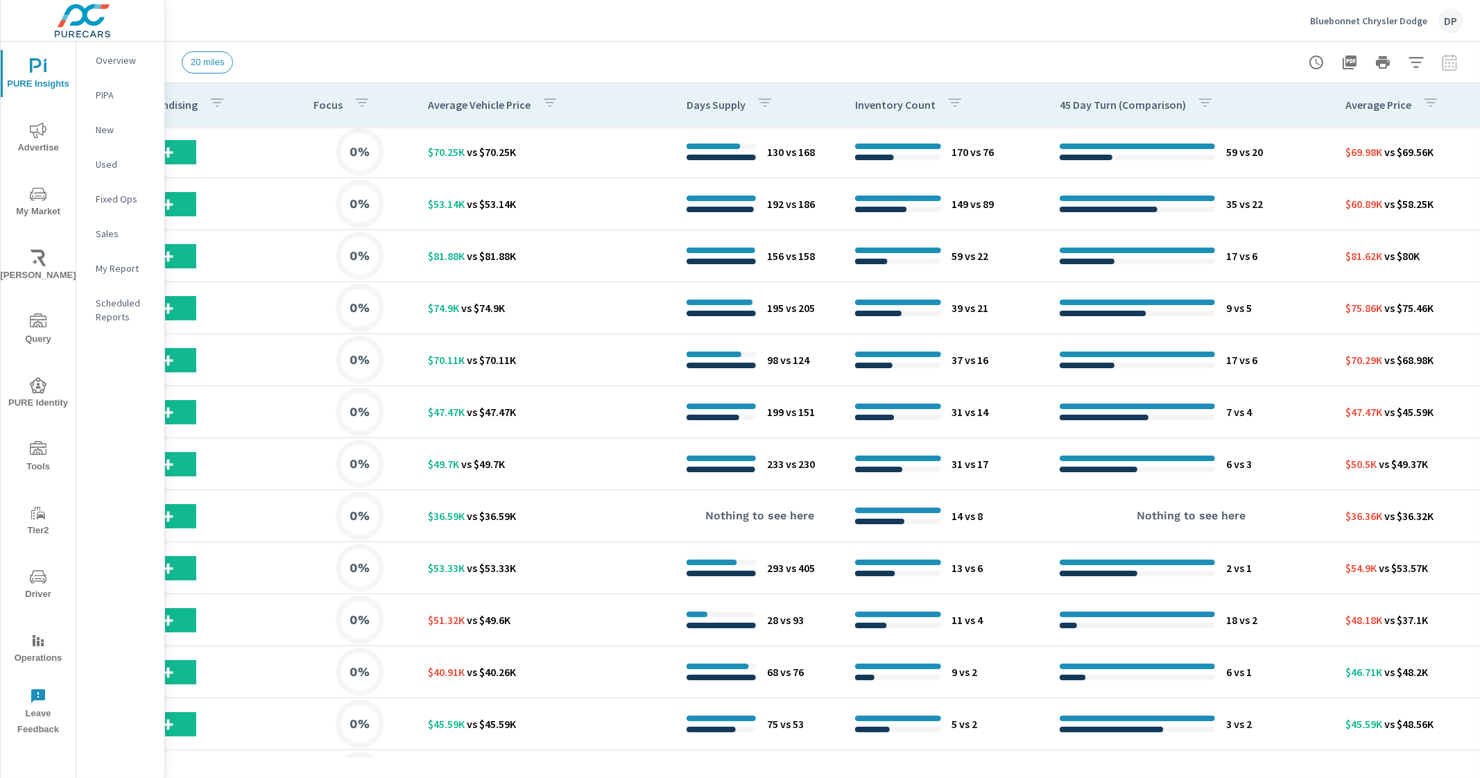
scroll to position [0, 956]
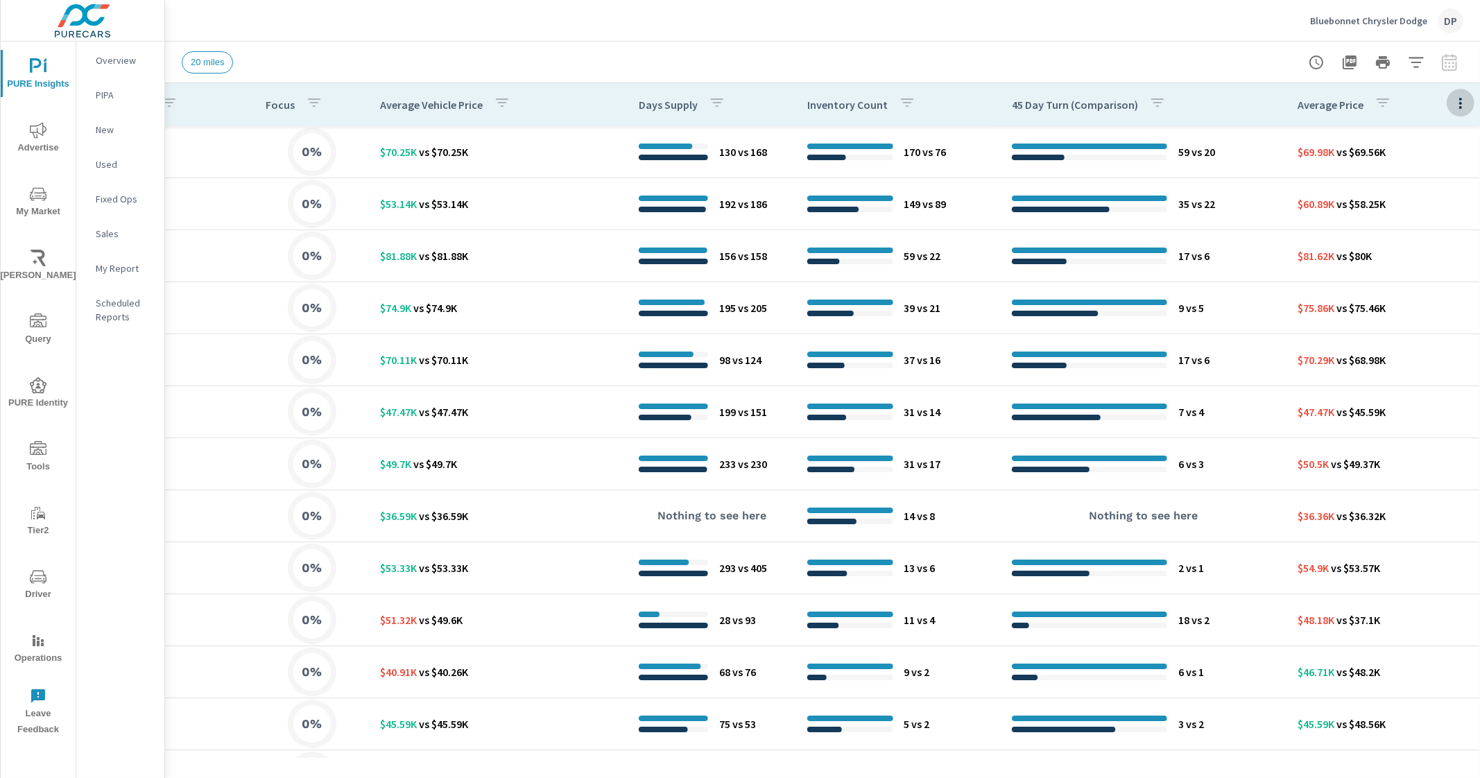
click at [1452, 98] on icon "button" at bounding box center [1460, 103] width 17 height 17
click at [1394, 329] on div "Customize columns..." at bounding box center [1416, 321] width 110 height 25
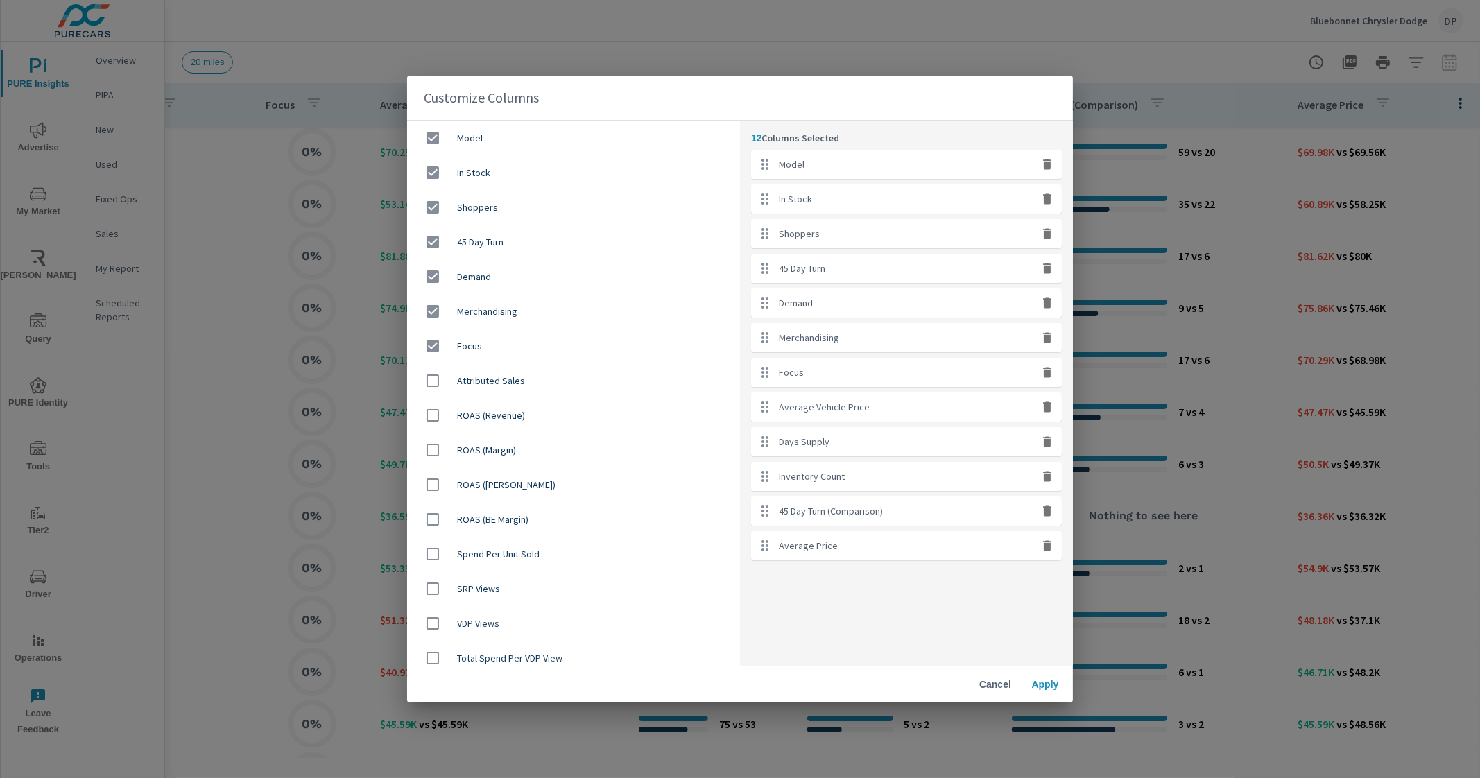
click at [544, 164] on div "In Stock" at bounding box center [573, 172] width 333 height 35
checkbox input "false"
click at [517, 199] on div "Shoppers" at bounding box center [573, 207] width 333 height 35
checkbox input "false"
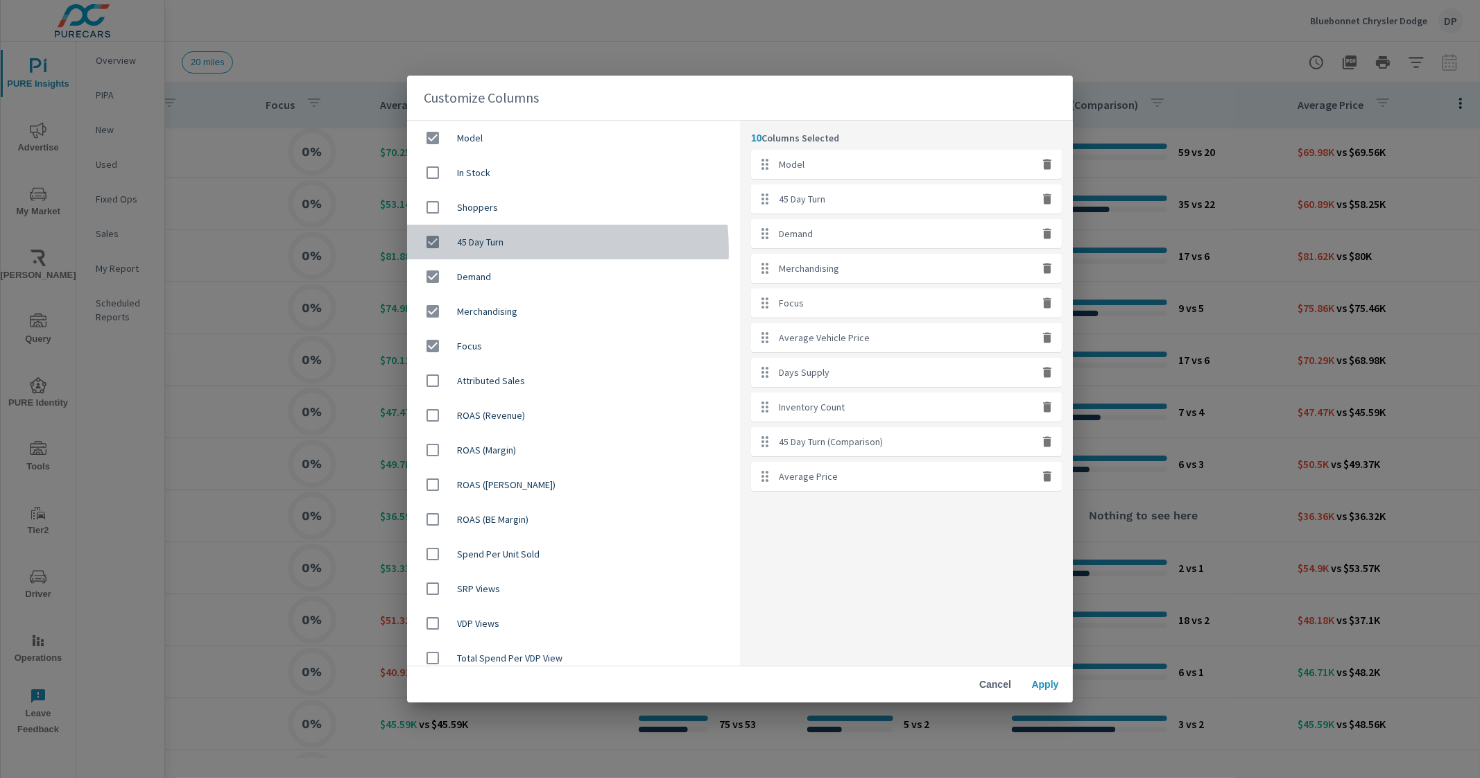
click at [495, 250] on div "45 Day Turn" at bounding box center [573, 242] width 333 height 35
checkbox input "false"
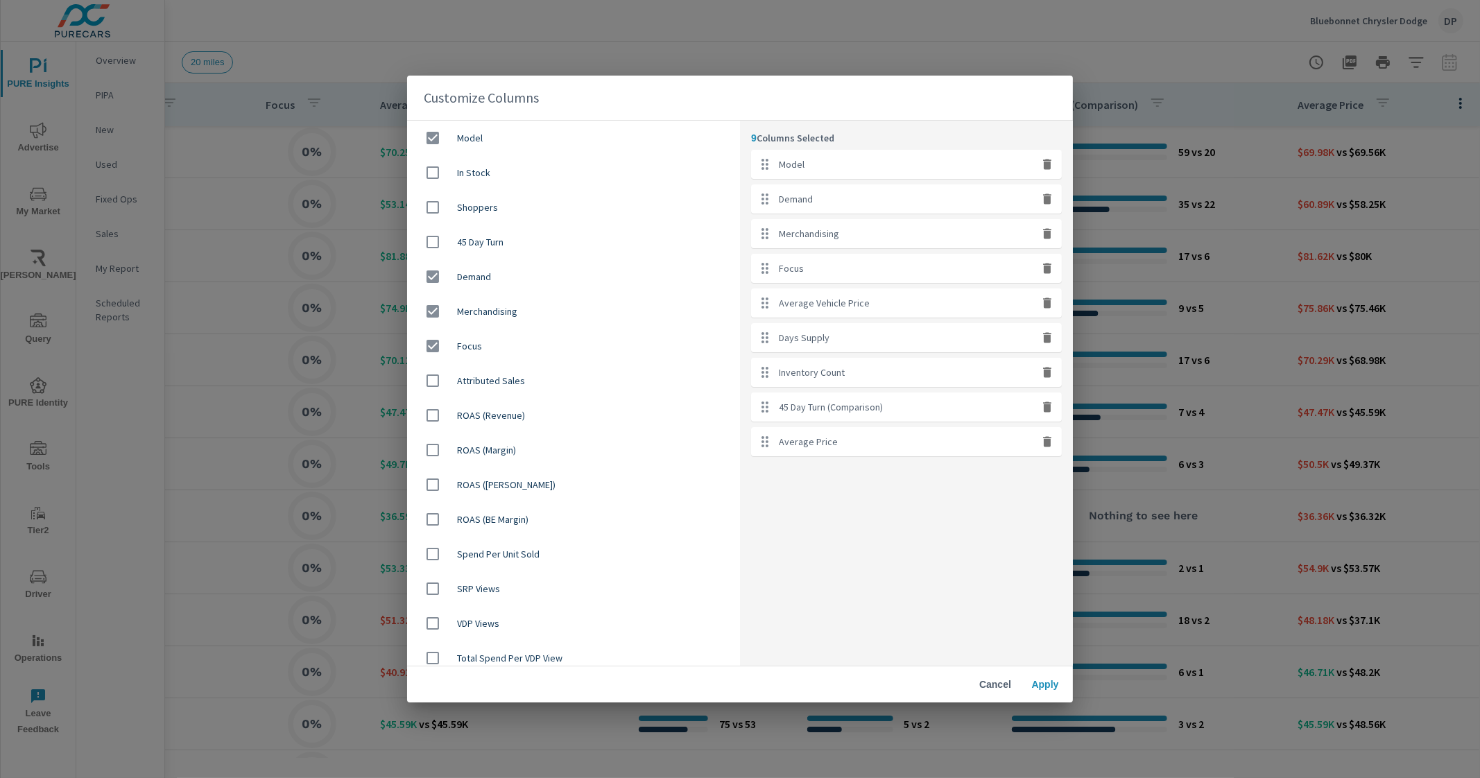
click at [482, 272] on span "Demand" at bounding box center [593, 277] width 272 height 14
checkbox input "false"
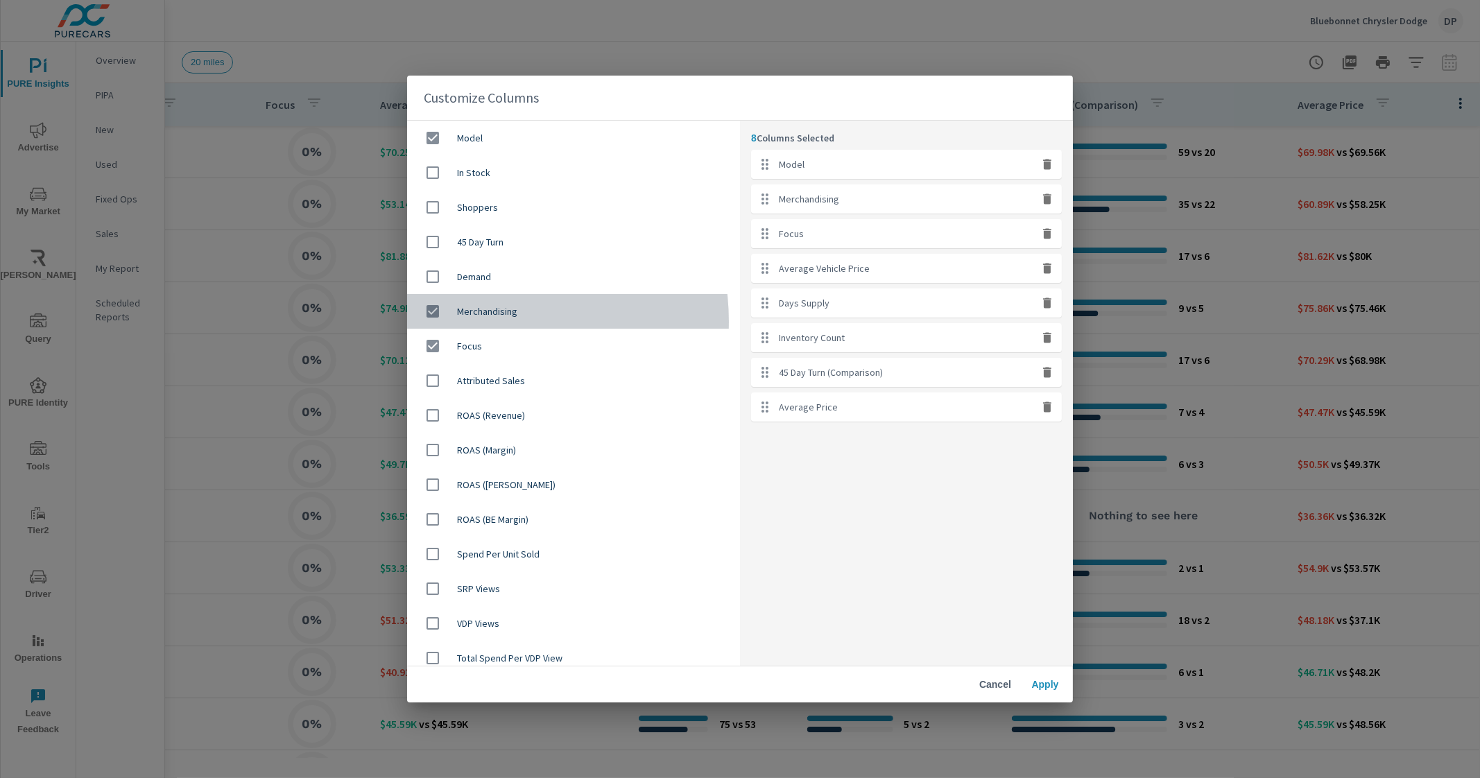
drag, startPoint x: 486, startPoint y: 321, endPoint x: 476, endPoint y: 334, distance: 15.8
click at [487, 321] on div "Merchandising" at bounding box center [573, 311] width 333 height 35
checkbox input "false"
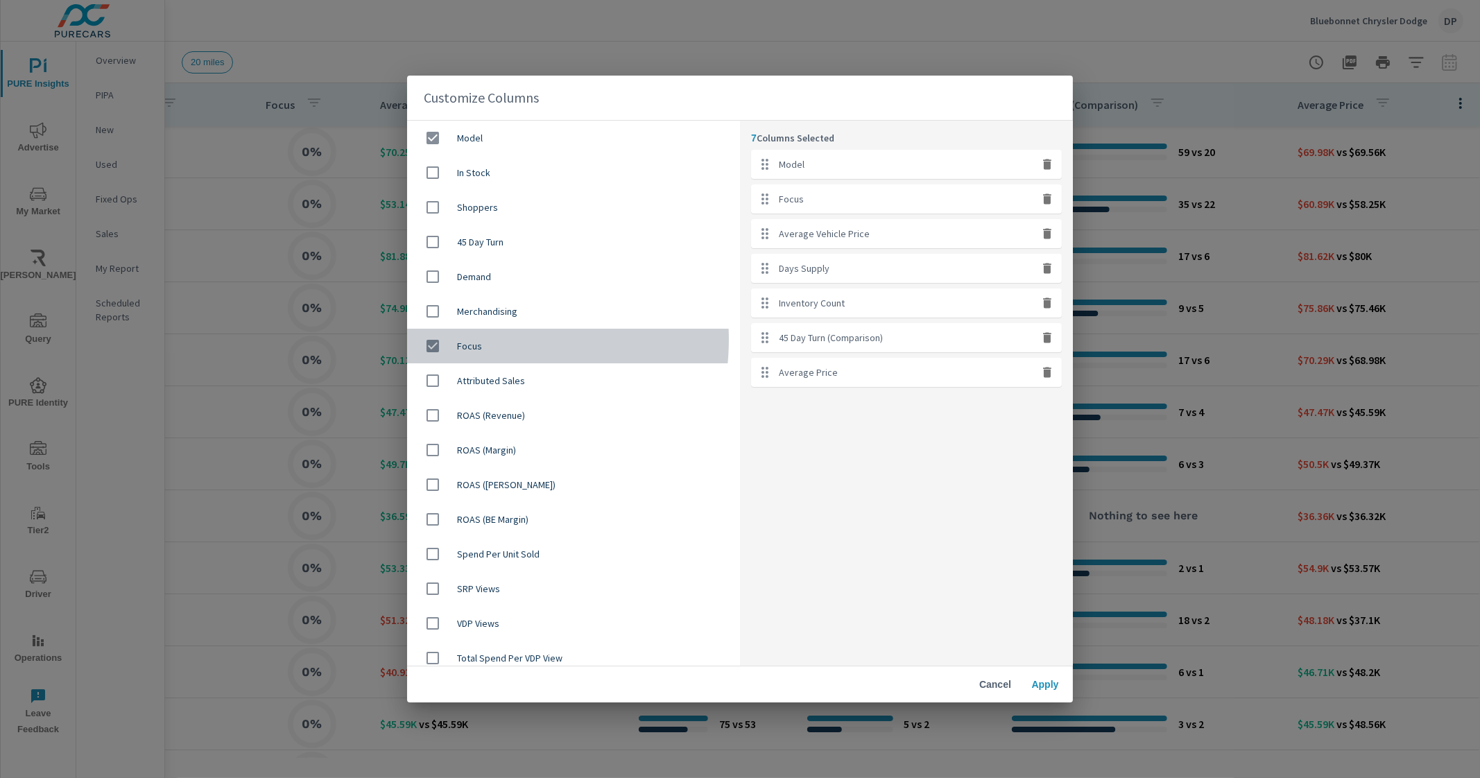
drag, startPoint x: 470, startPoint y: 339, endPoint x: 523, endPoint y: 359, distance: 56.4
click at [470, 341] on span "Focus" at bounding box center [593, 346] width 272 height 14
checkbox input "false"
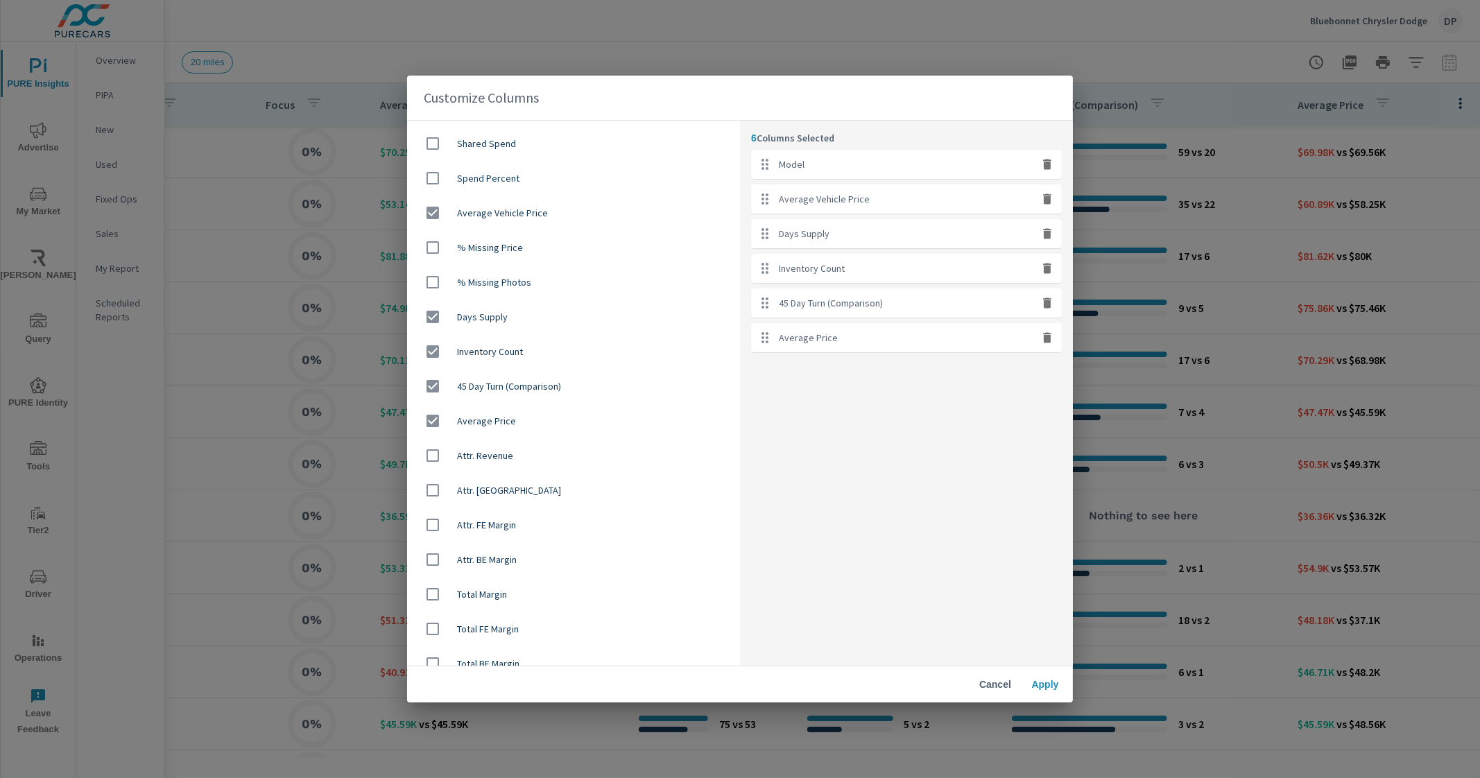
scroll to position [867, 0]
click at [517, 313] on span "Days Supply" at bounding box center [593, 311] width 272 height 14
checkbox input "false"
click at [506, 348] on span "Inventory Count" at bounding box center [593, 346] width 272 height 14
checkbox input "false"
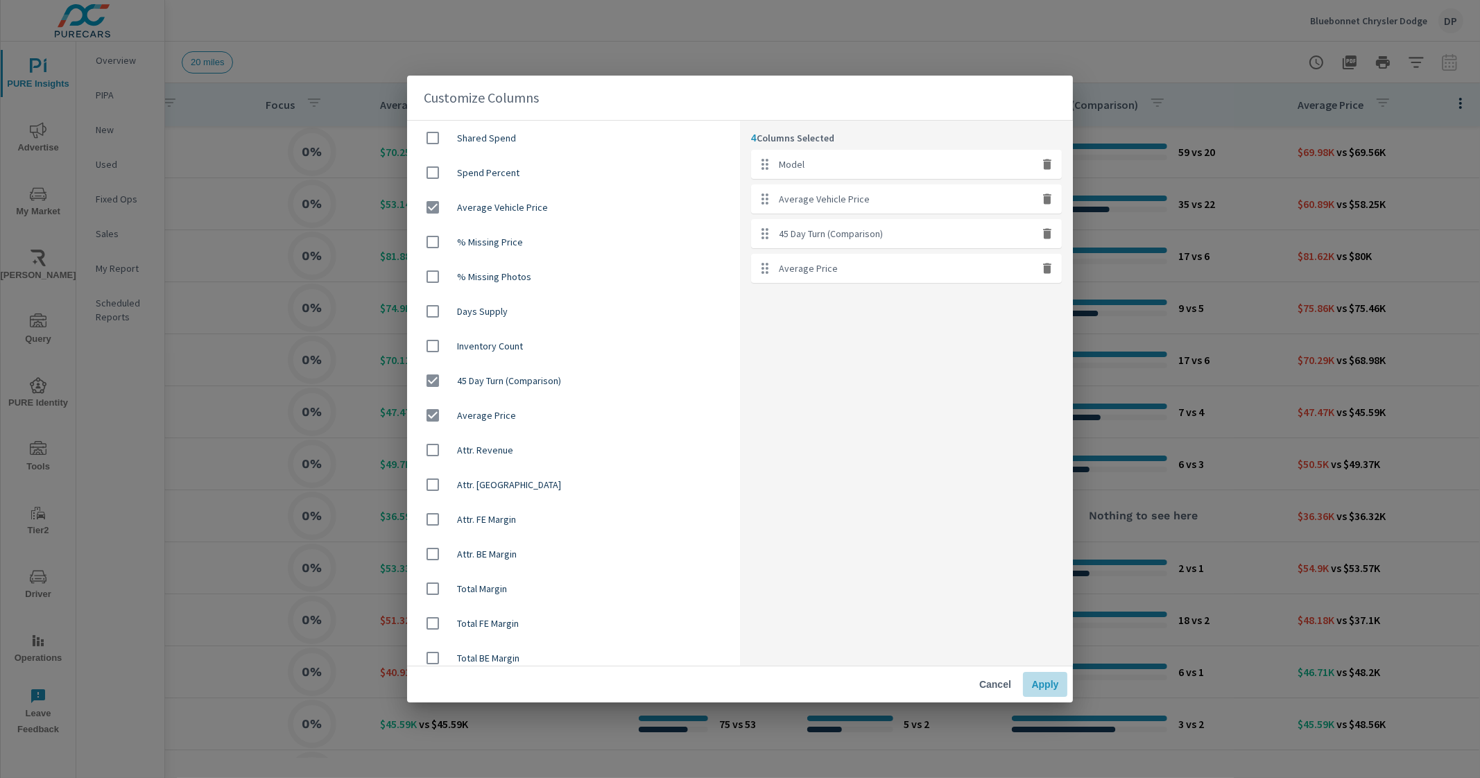
click at [1045, 683] on span "Apply" at bounding box center [1045, 684] width 33 height 12
